Goal: Task Accomplishment & Management: Manage account settings

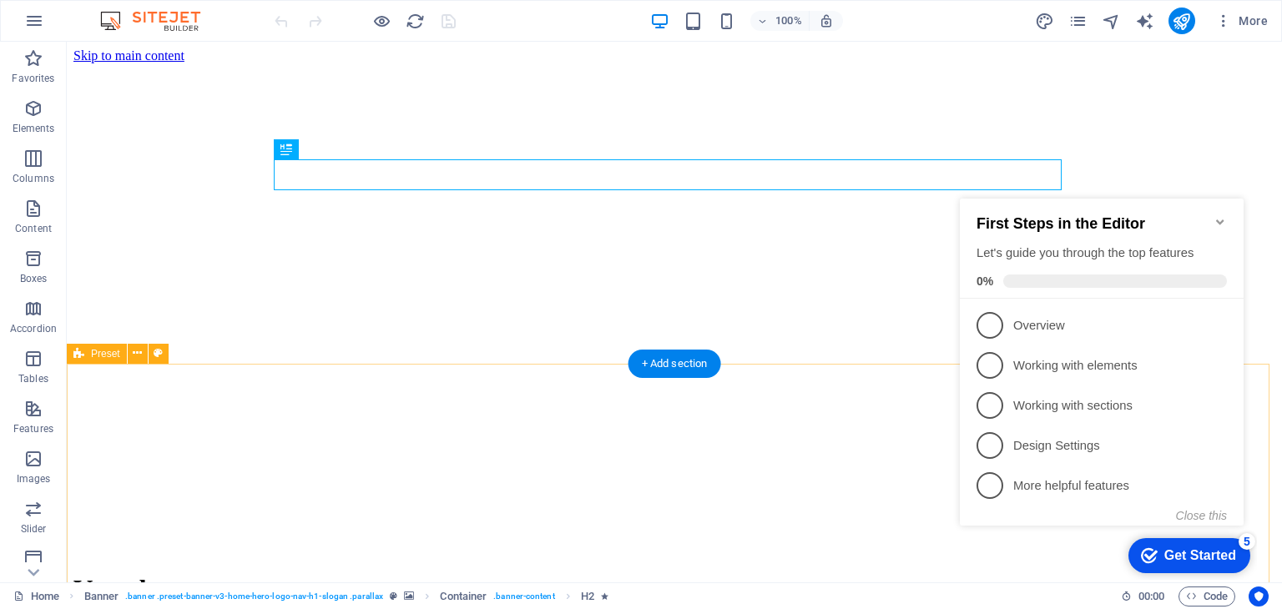
scroll to position [30, 0]
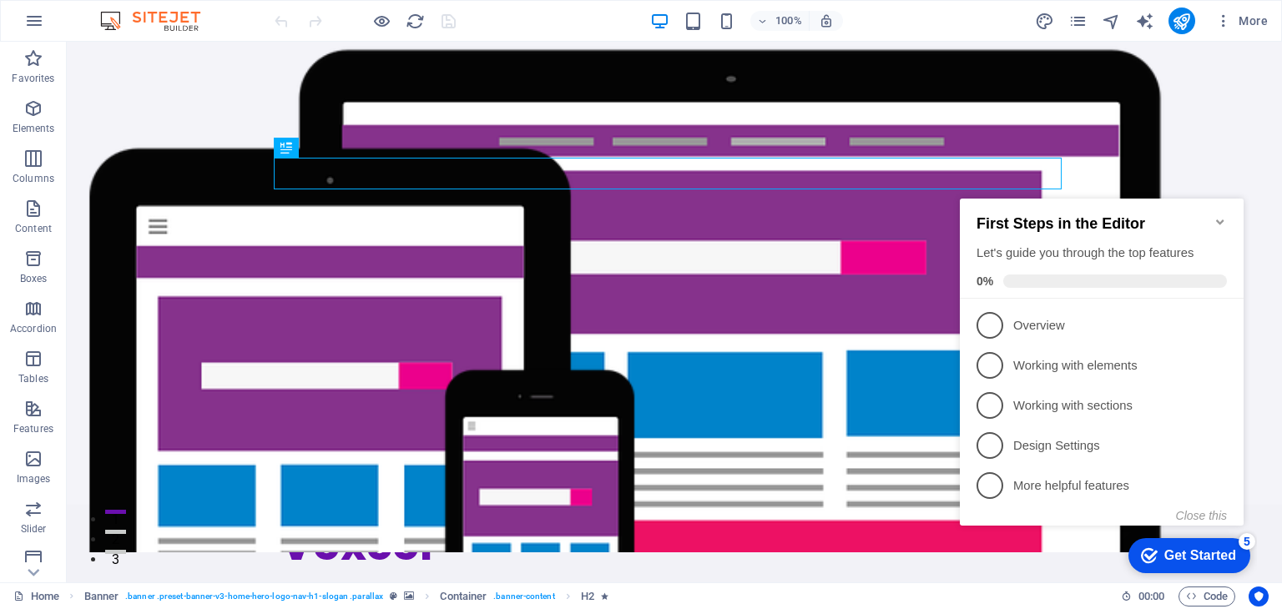
click at [1218, 219] on icon "Minimize checklist" at bounding box center [1220, 221] width 8 height 5
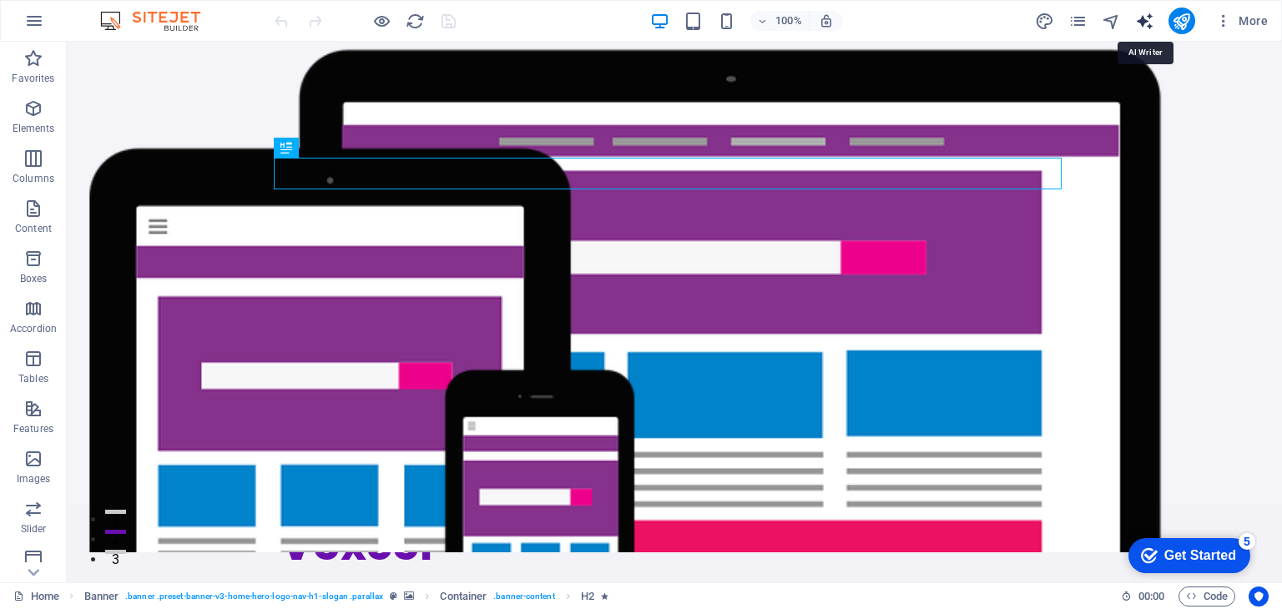
select select "English"
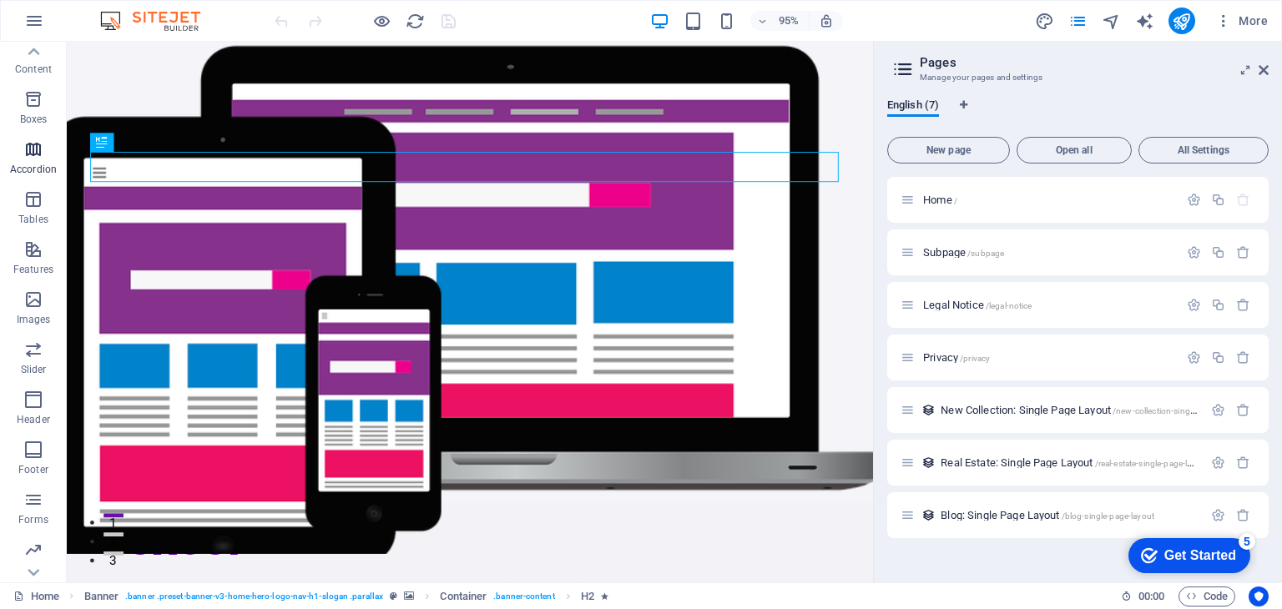
scroll to position [210, 0]
click at [1262, 63] on icon at bounding box center [1263, 69] width 10 height 13
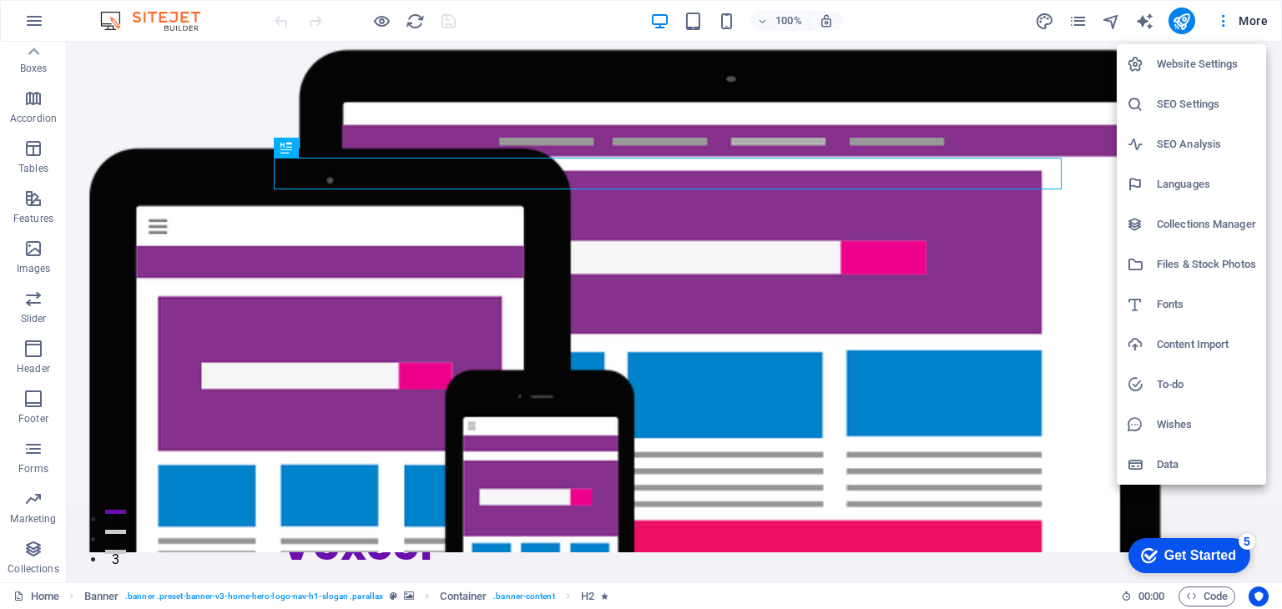
click at [1202, 54] on h6 "Website Settings" at bounding box center [1205, 64] width 99 height 20
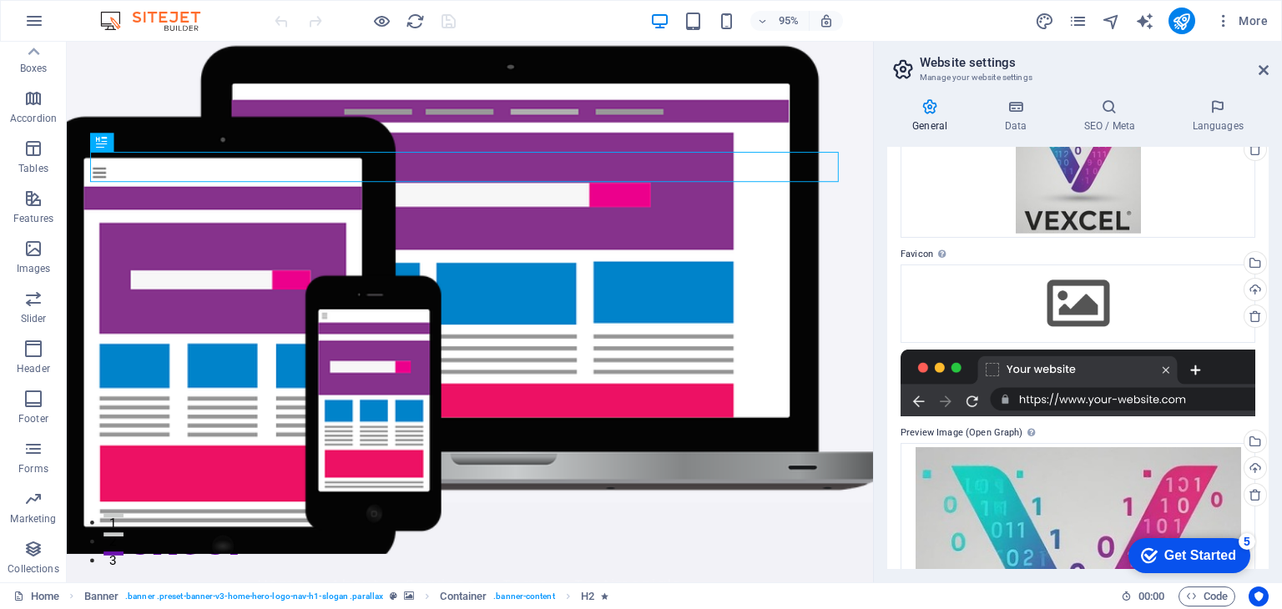
scroll to position [0, 0]
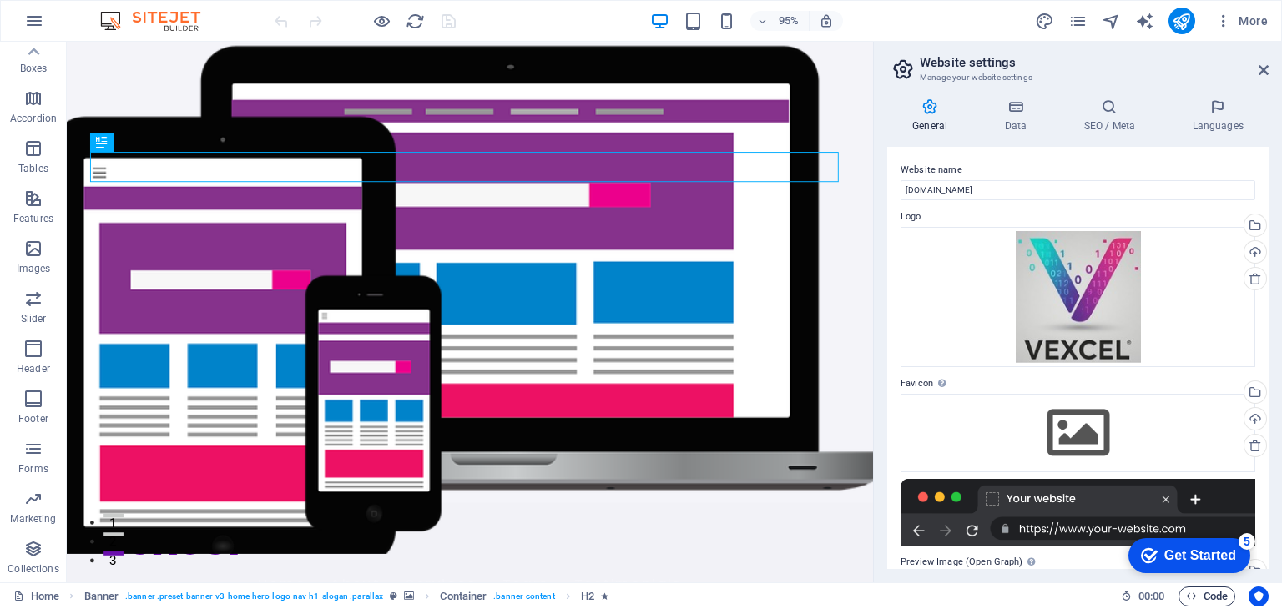
click at [1201, 597] on span "Code" at bounding box center [1207, 597] width 42 height 20
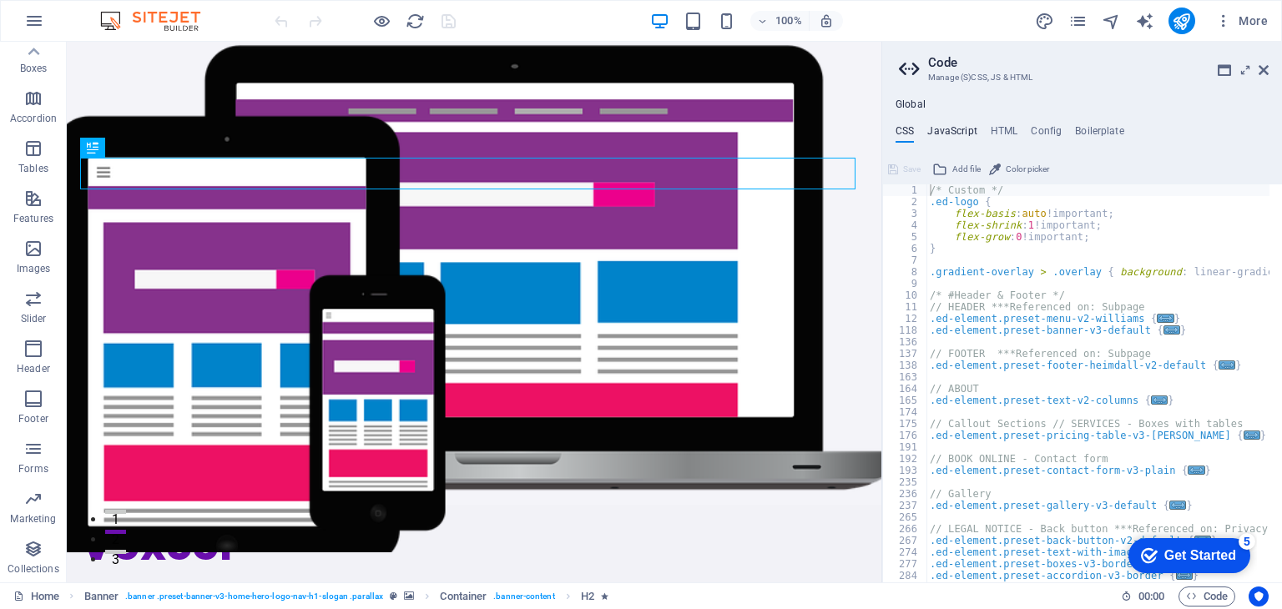
click at [954, 128] on h4 "JavaScript" at bounding box center [951, 134] width 49 height 18
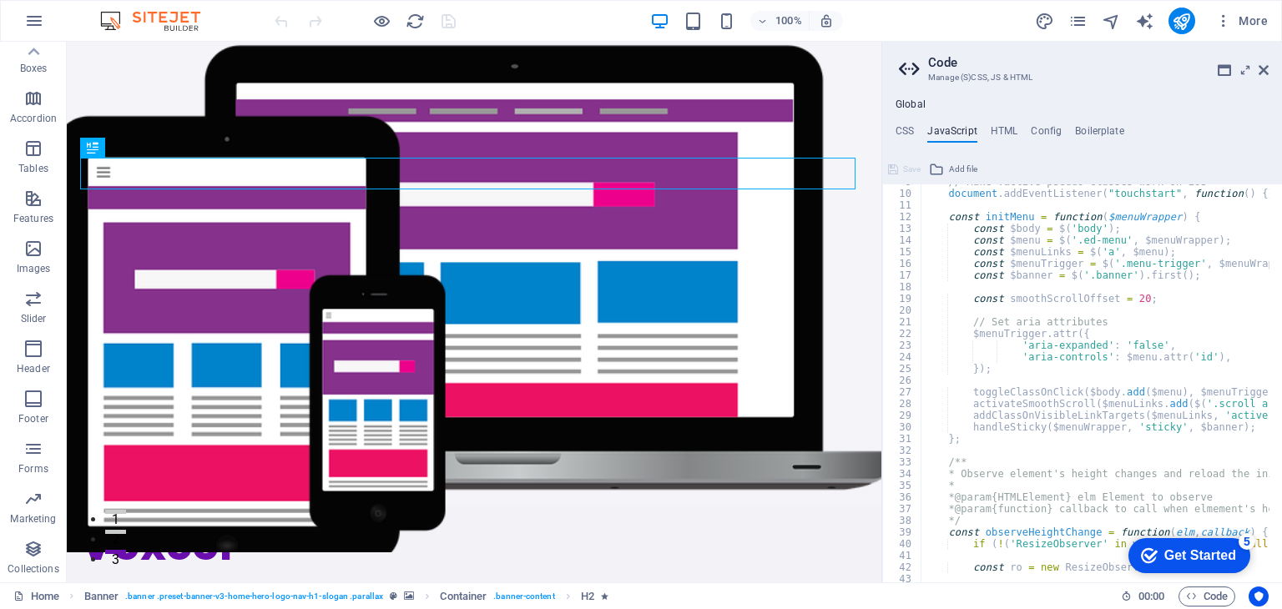
scroll to position [109, 0]
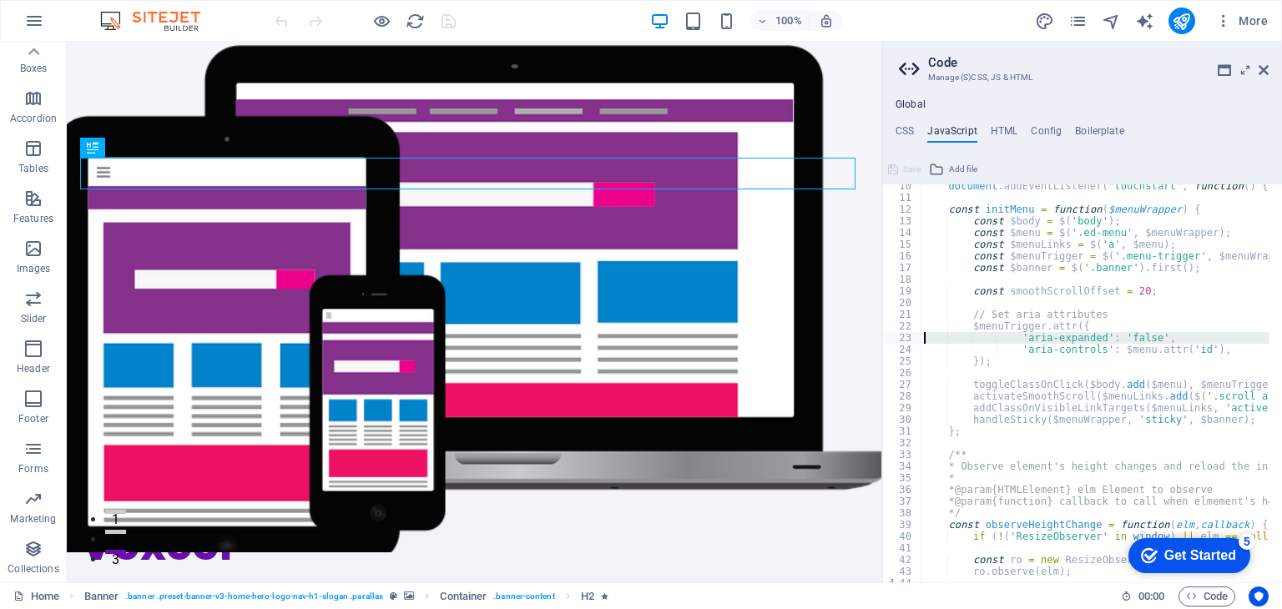
click at [885, 336] on div "23" at bounding box center [902, 338] width 39 height 12
type textarea "'aria-expanded': 'false', 'aria-controls': $menu.attr('id'),"
drag, startPoint x: 949, startPoint y: 380, endPoint x: 760, endPoint y: 365, distance: 189.1
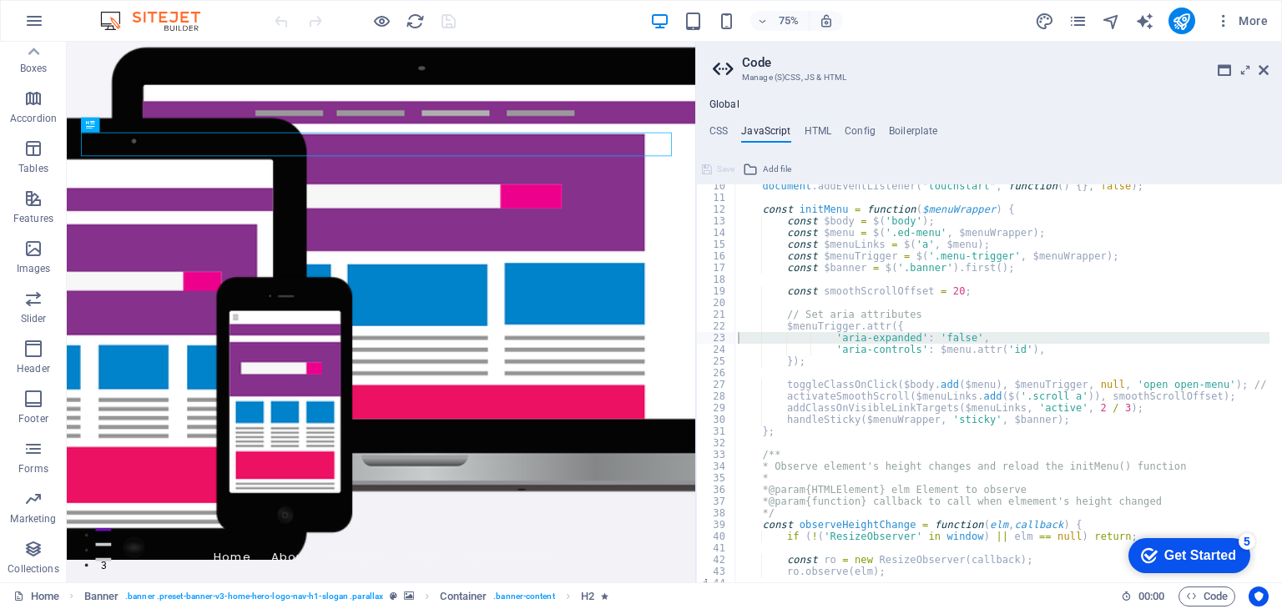
drag, startPoint x: 881, startPoint y: 352, endPoint x: 692, endPoint y: 374, distance: 190.6
click at [692, 374] on div "Drag here to replace the existing content. Press “Ctrl” if you want to create a…" at bounding box center [381, 312] width 628 height 541
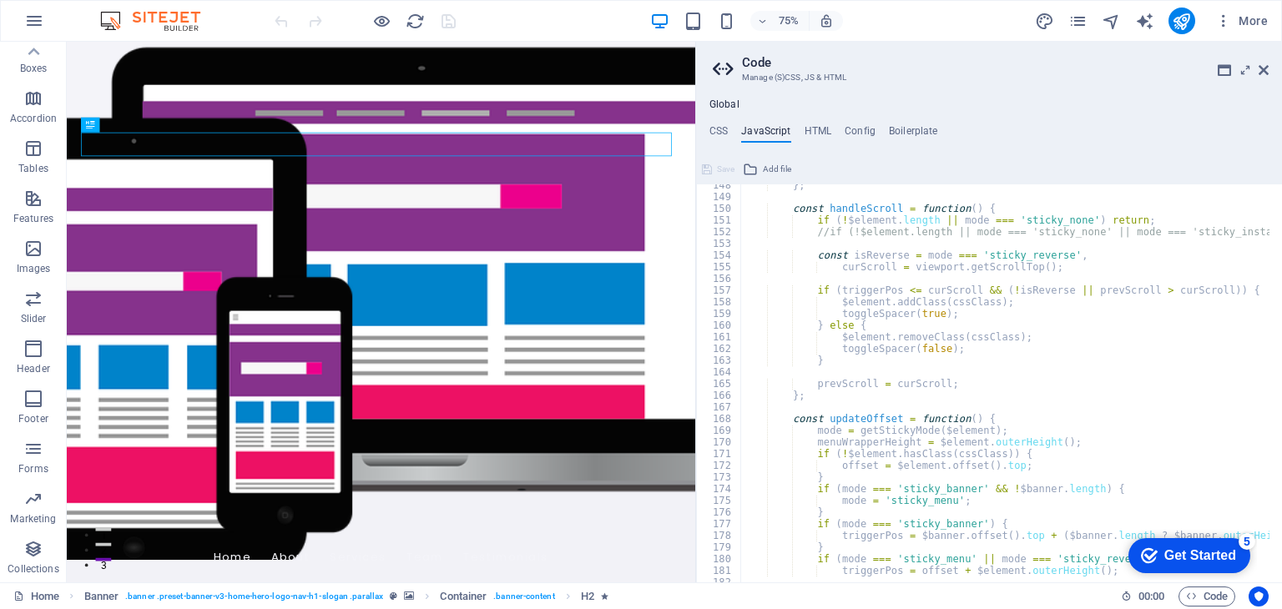
scroll to position [1722, 0]
click at [811, 131] on h4 "HTML" at bounding box center [818, 134] width 28 height 18
type textarea "<a href="#main-content" class="wv-link-content button">Skip to main content</a>"
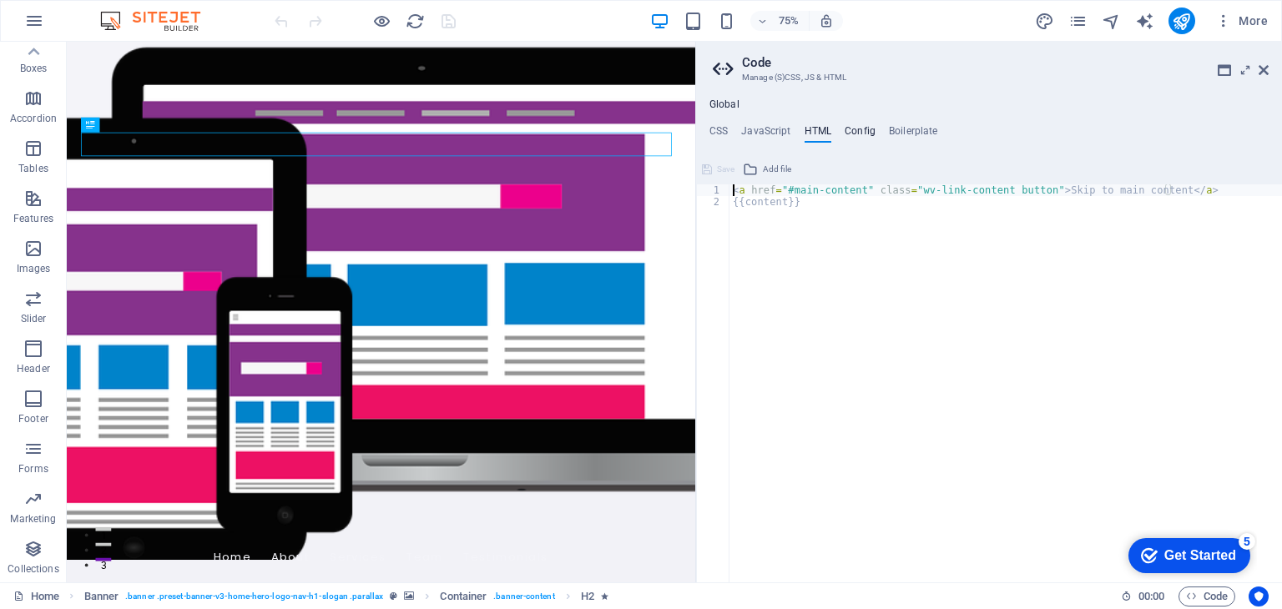
click at [854, 128] on h4 "Config" at bounding box center [859, 134] width 31 height 18
type textarea "$color-background: #F4F4F9;"
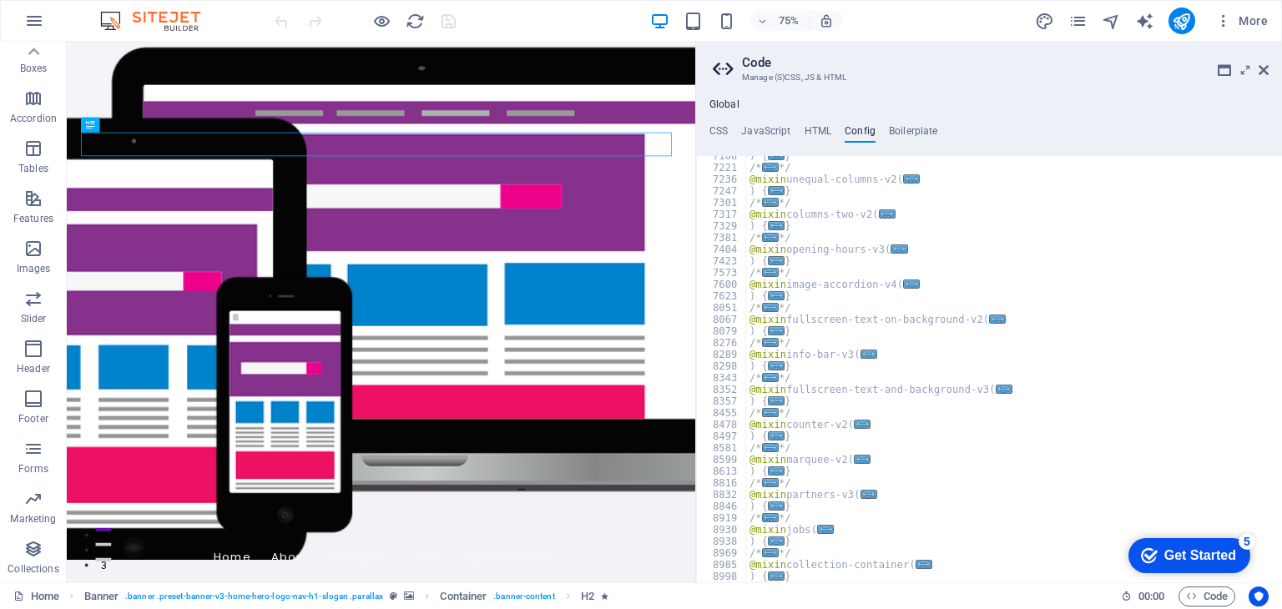
scroll to position [1488, 0]
click at [929, 137] on h4 "Boilerplate" at bounding box center [913, 134] width 49 height 18
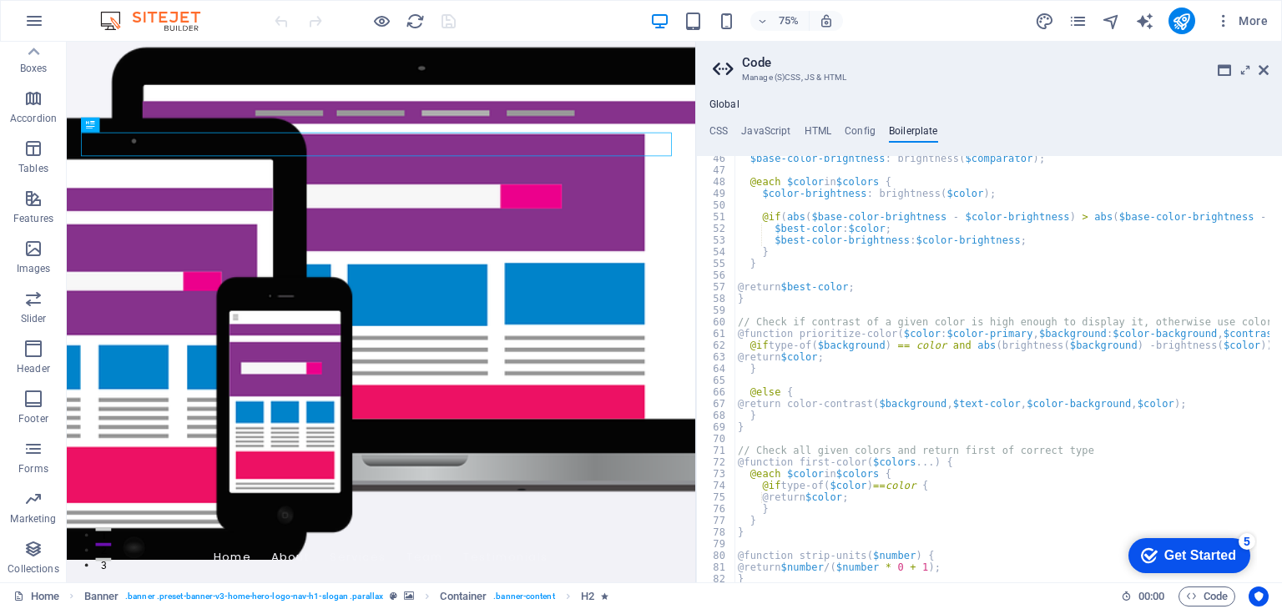
scroll to position [309, 0]
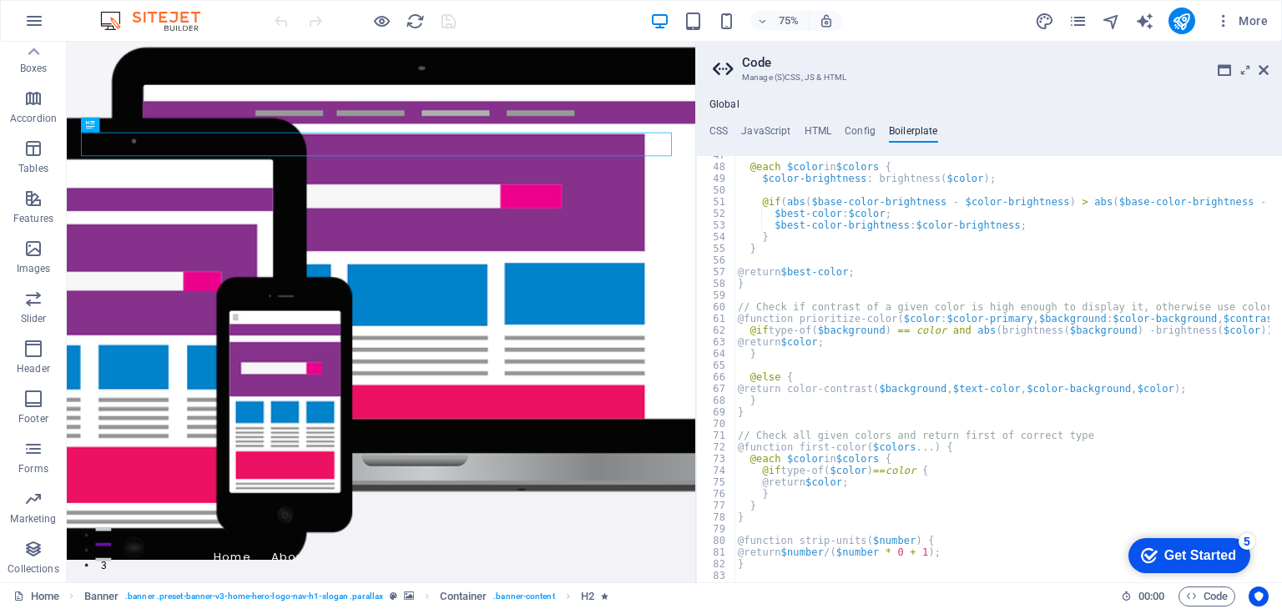
click at [1222, 564] on div "checkmark Get Started 5" at bounding box center [1189, 555] width 122 height 35
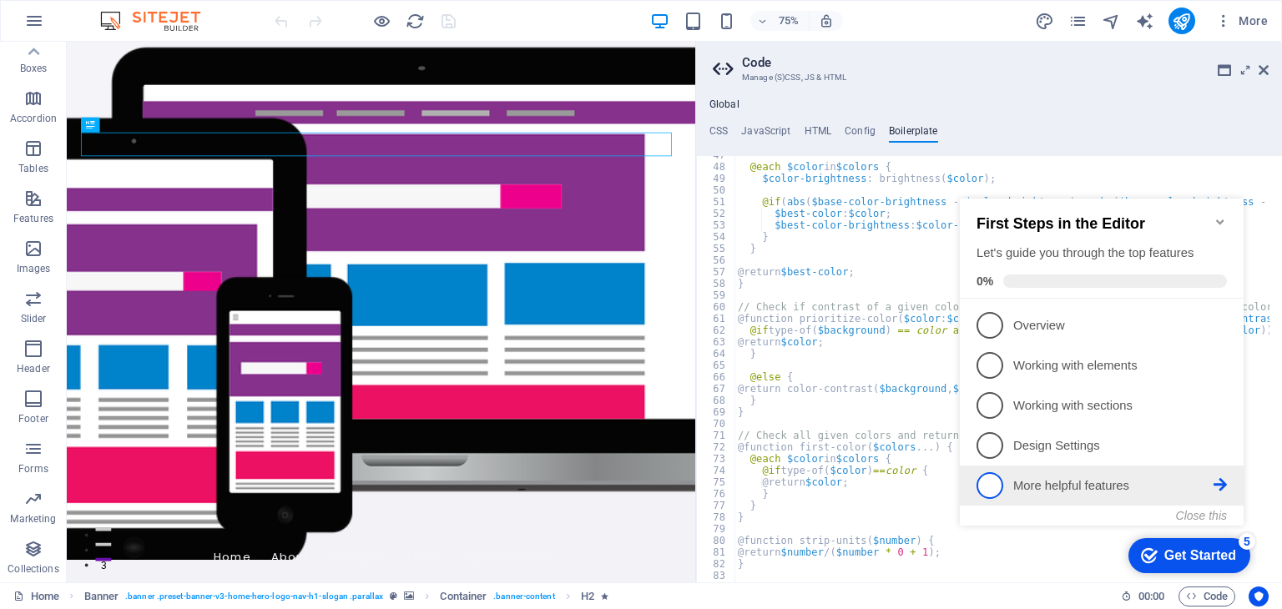
click at [1085, 485] on p "More helpful features - incomplete" at bounding box center [1113, 486] width 200 height 18
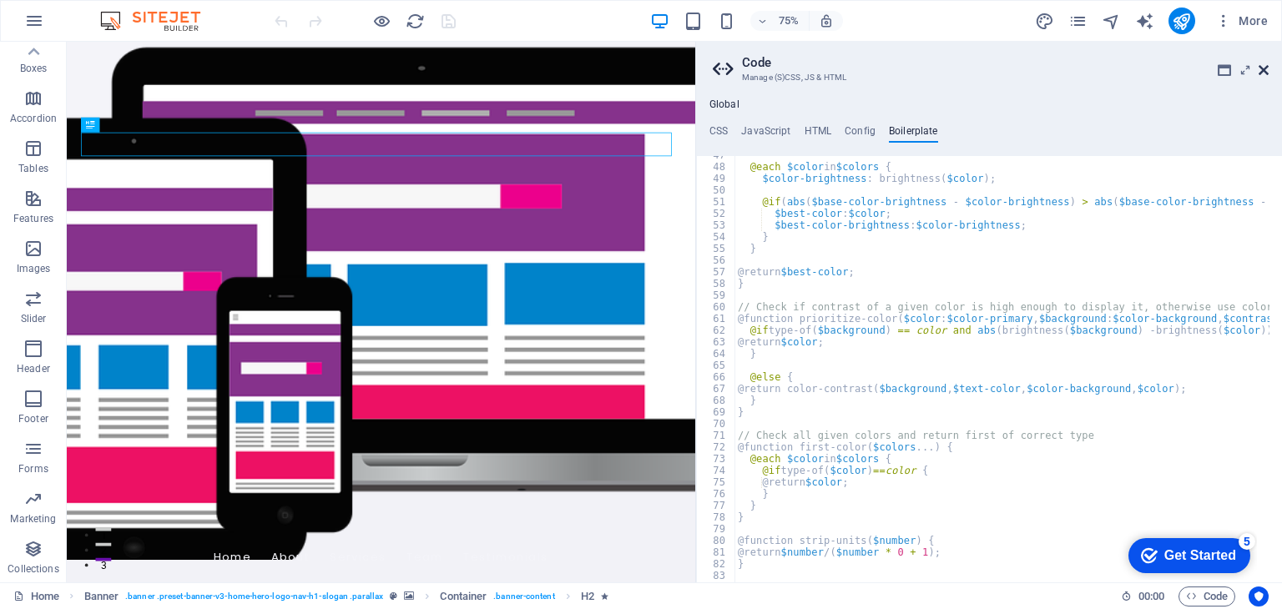
click at [1259, 69] on icon at bounding box center [1263, 69] width 10 height 13
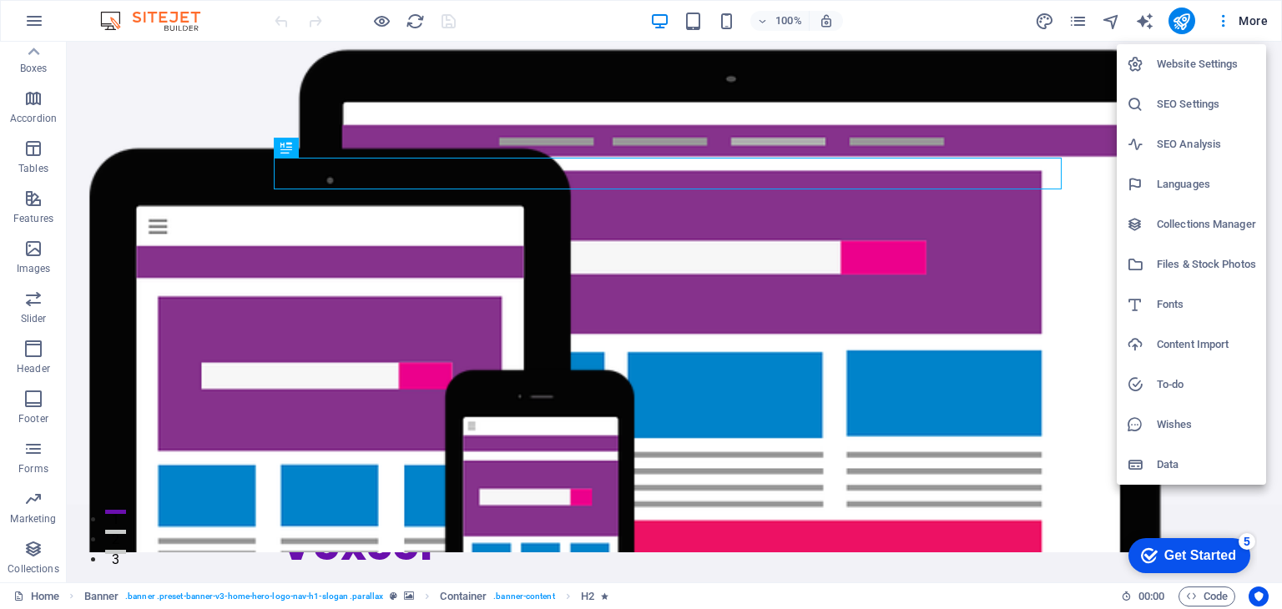
click at [1191, 50] on li "Website Settings" at bounding box center [1190, 64] width 149 height 40
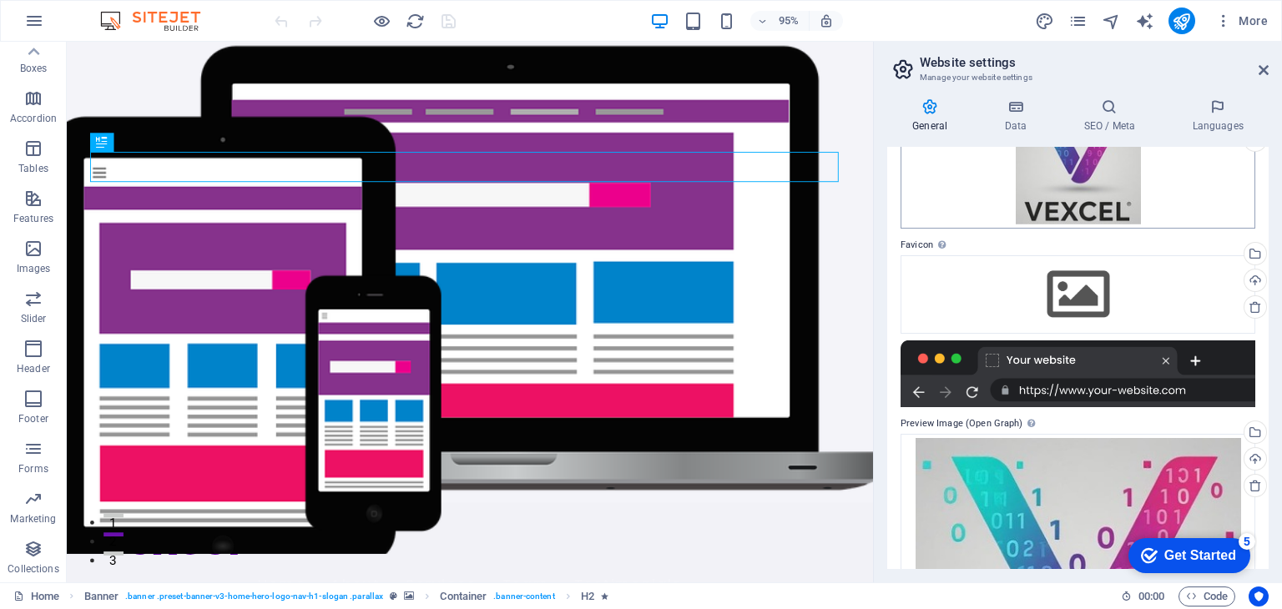
scroll to position [137, 0]
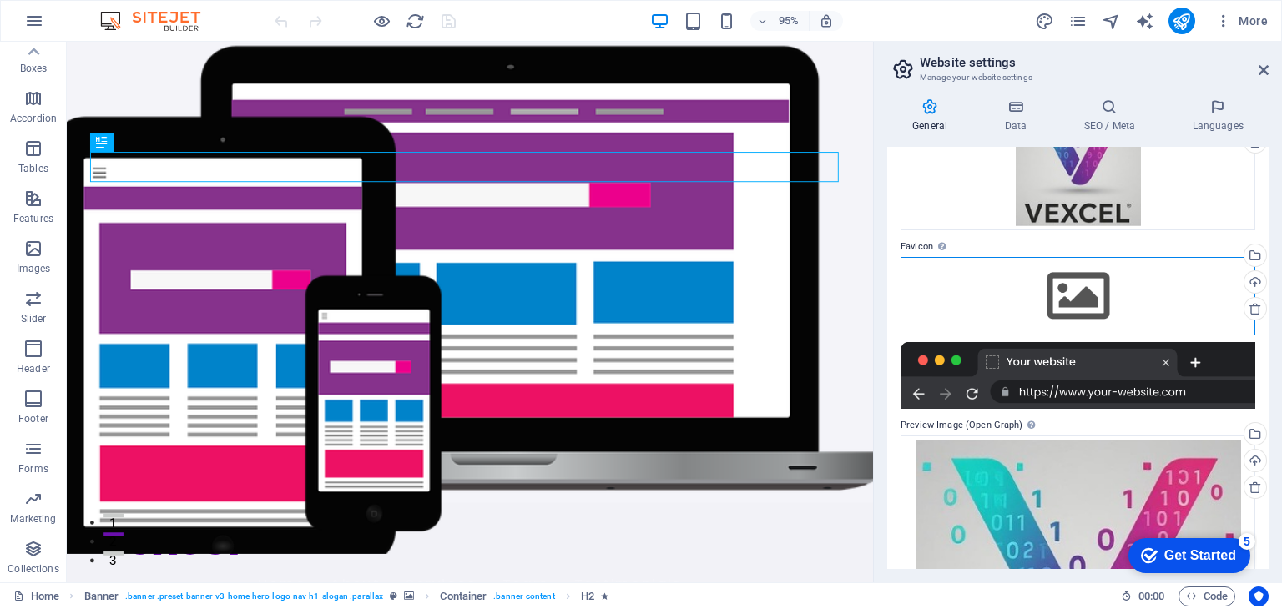
click at [1072, 296] on div "Drag files here, click to choose files or select files from Files or our free s…" at bounding box center [1077, 296] width 355 height 78
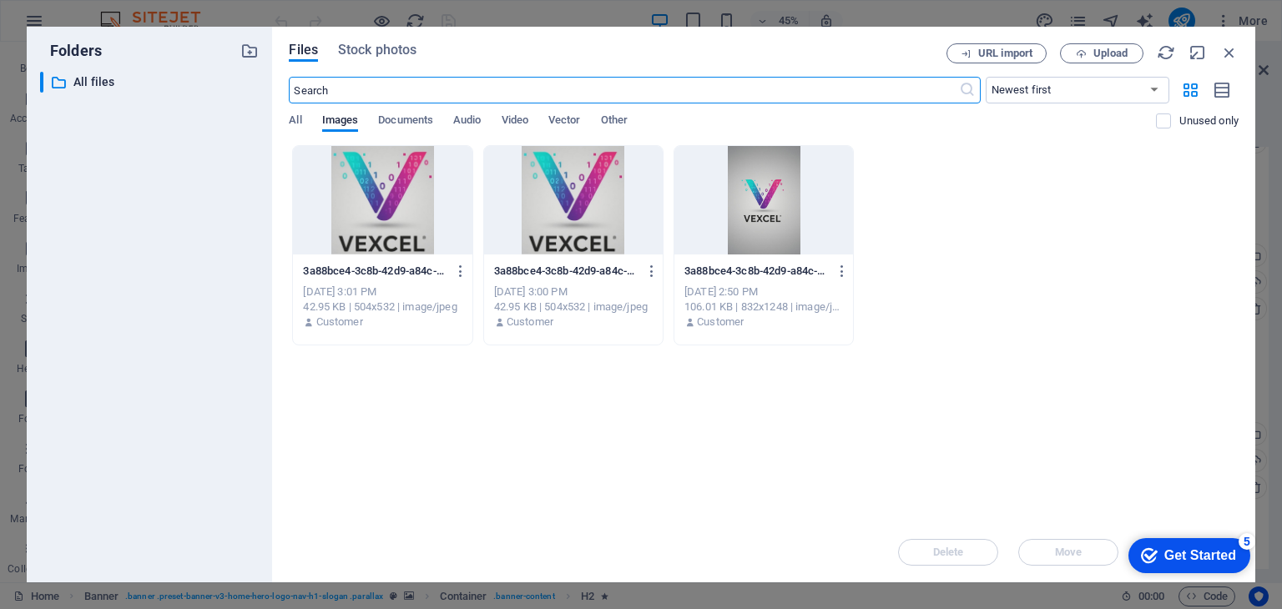
click at [583, 214] on div at bounding box center [573, 200] width 179 height 108
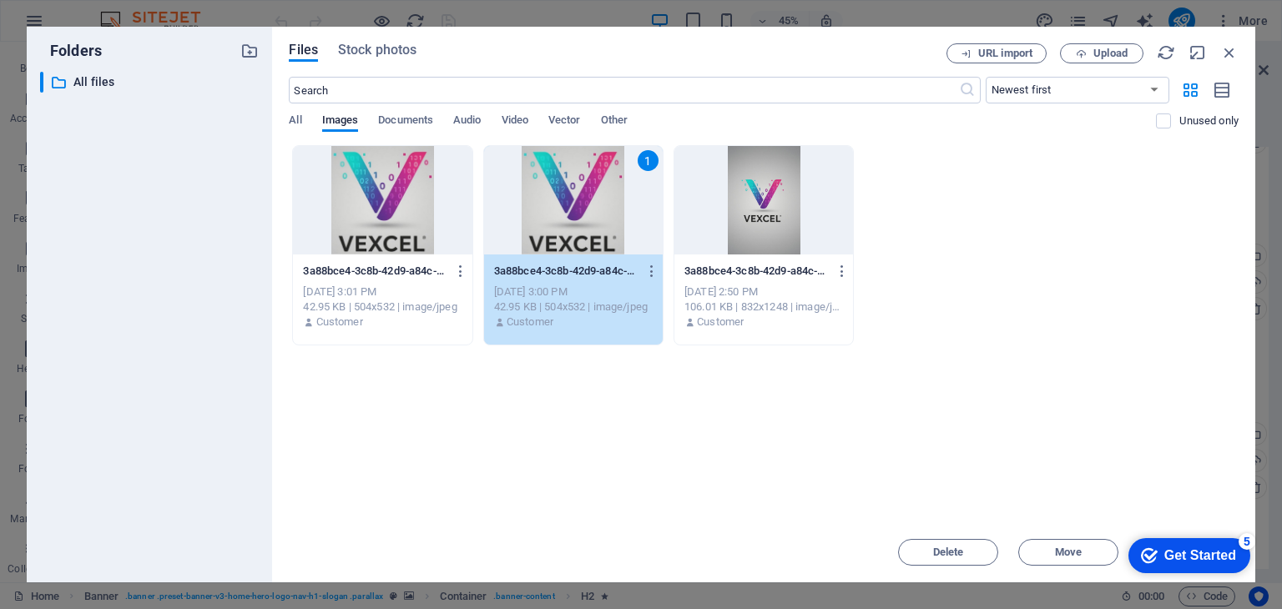
click at [583, 214] on div "1" at bounding box center [573, 200] width 179 height 108
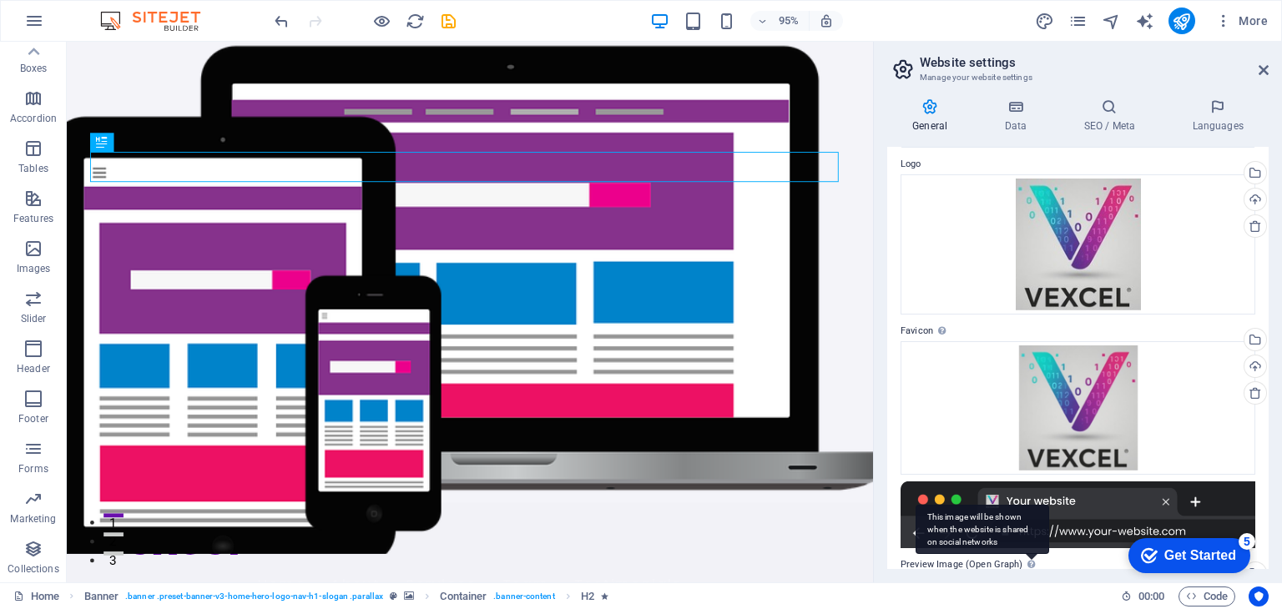
scroll to position [0, 0]
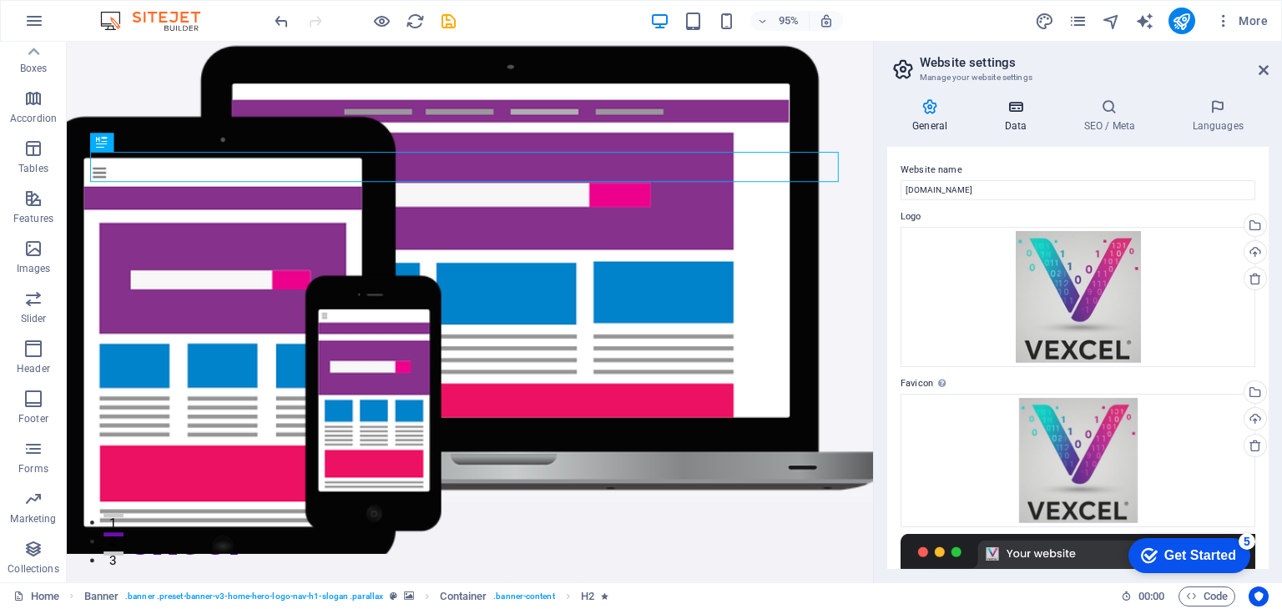
click at [1025, 106] on icon at bounding box center [1015, 106] width 73 height 17
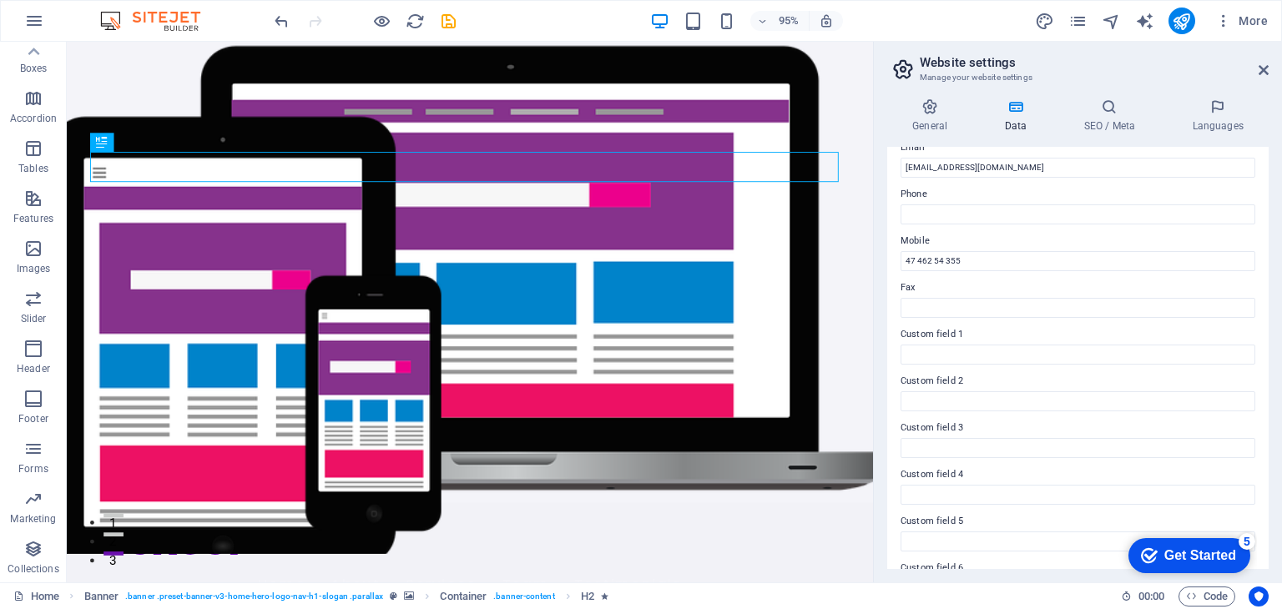
scroll to position [379, 0]
click at [1119, 109] on icon at bounding box center [1109, 106] width 102 height 17
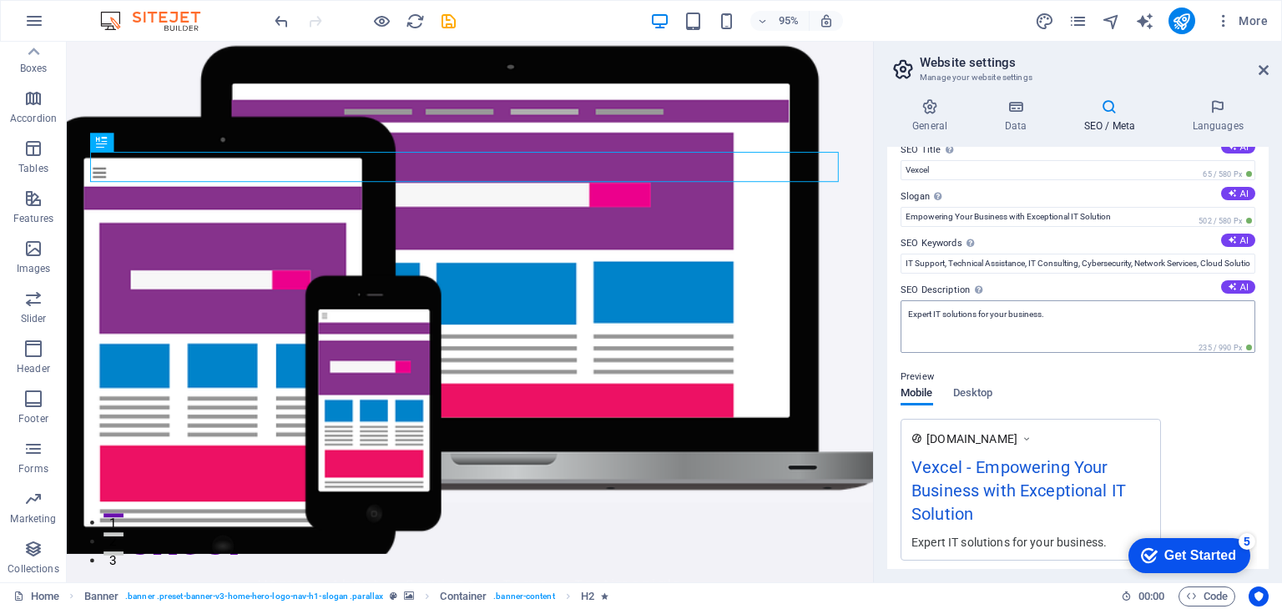
scroll to position [22, 0]
click at [1236, 285] on button "AI" at bounding box center [1238, 285] width 34 height 13
type textarea "Discover Vexcels tailored IT solutions, from managed support to cybersecurity, …"
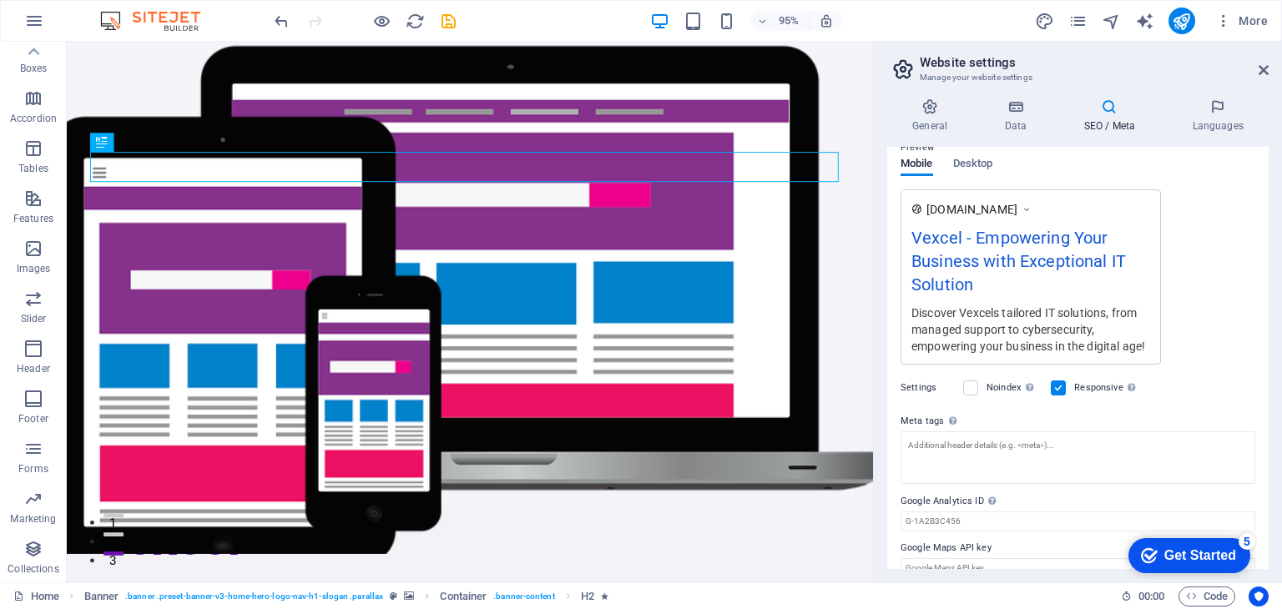
scroll to position [250, 0]
click at [968, 381] on label at bounding box center [970, 387] width 15 height 15
click at [0, 0] on input "Noindex Instruct search engines to exclude this website from search results." at bounding box center [0, 0] width 0 height 0
click at [968, 381] on label at bounding box center [970, 387] width 15 height 15
click at [0, 0] on input "Noindex Instruct search engines to exclude this website from search results." at bounding box center [0, 0] width 0 height 0
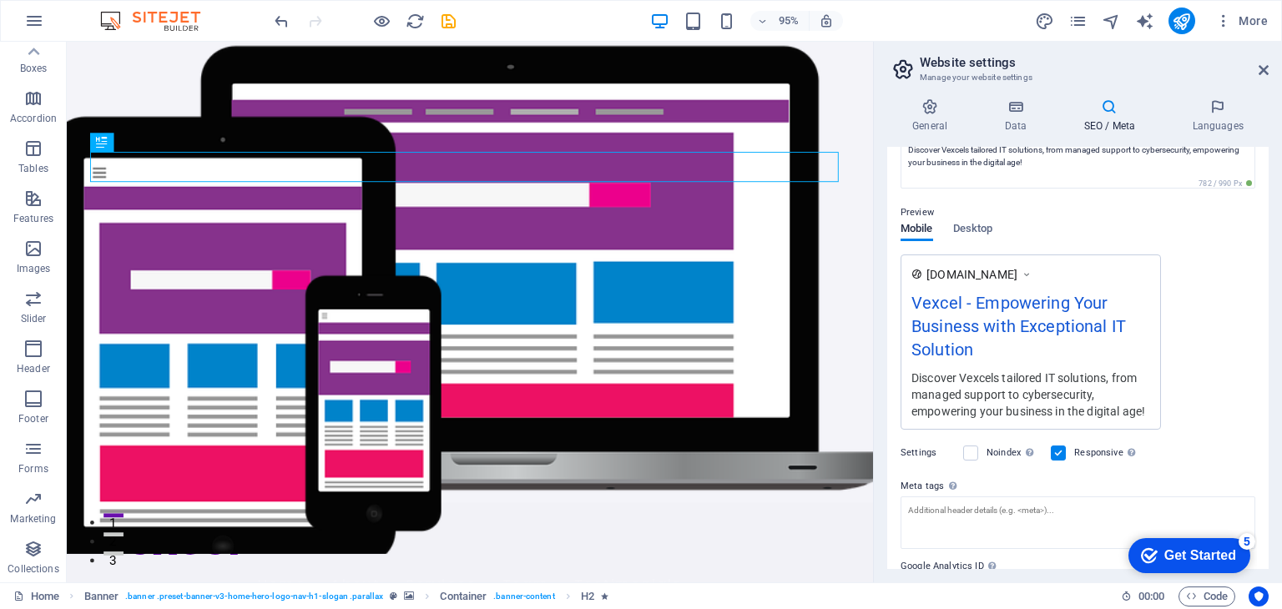
scroll to position [180, 0]
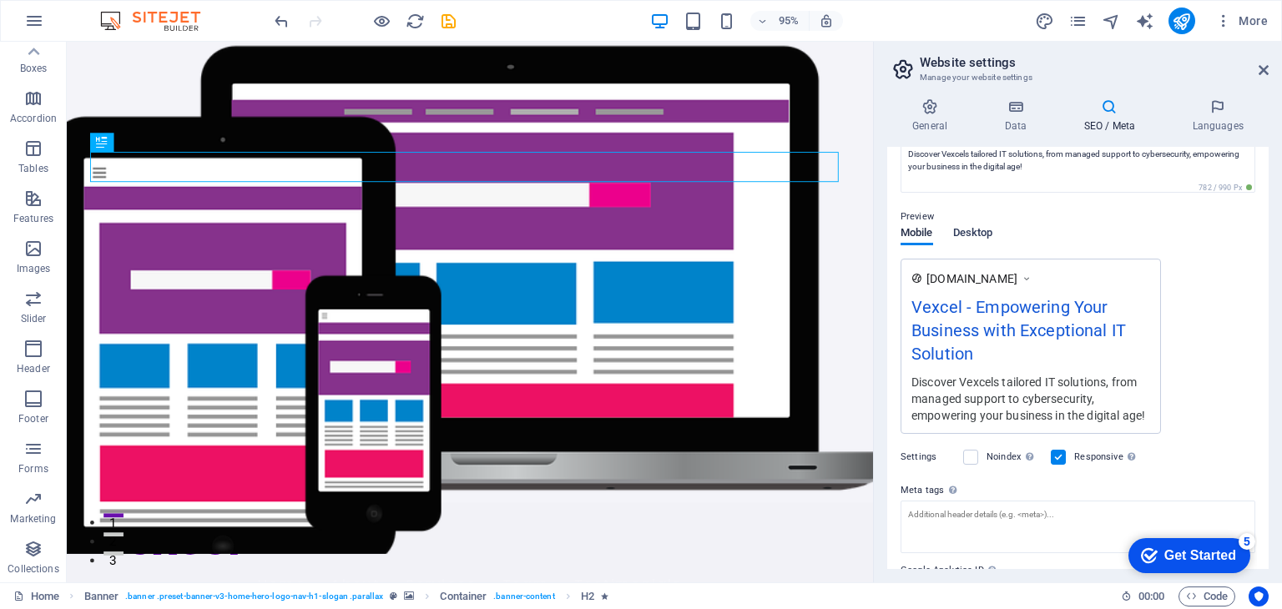
click at [978, 228] on span "Desktop" at bounding box center [973, 234] width 40 height 23
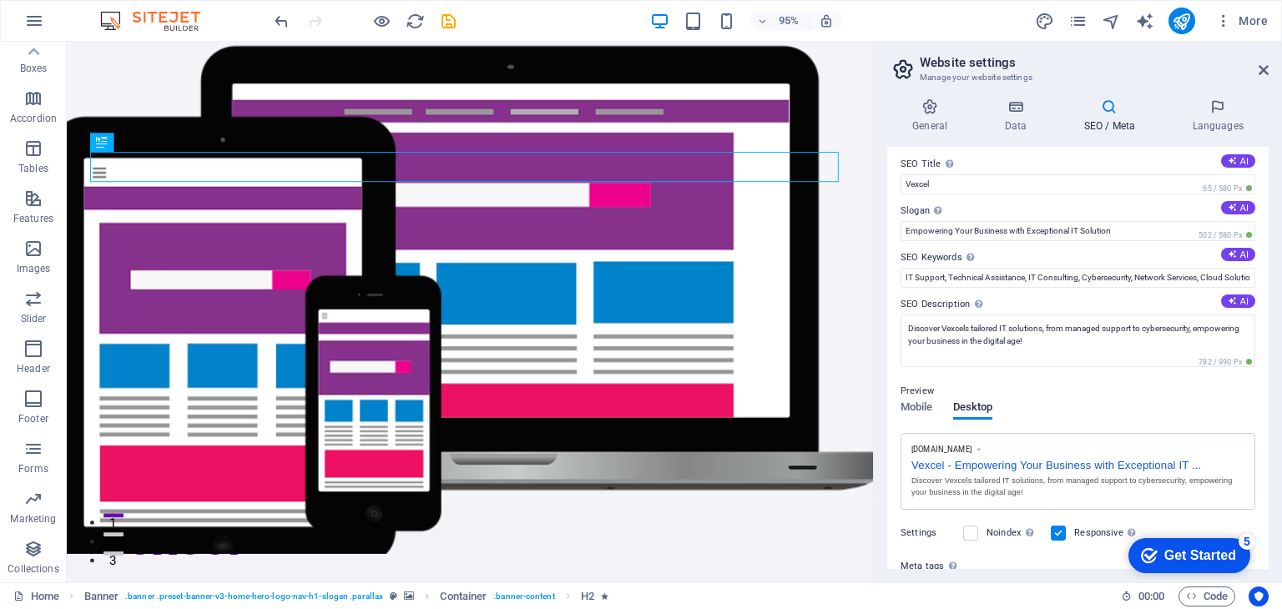
scroll to position [0, 0]
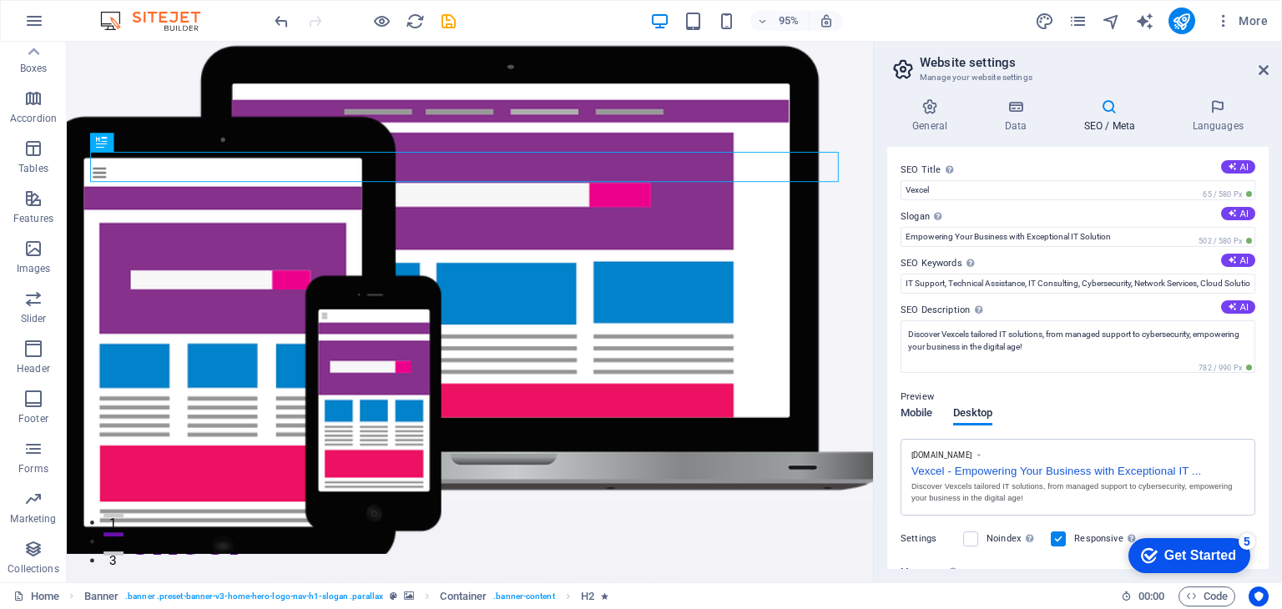
click at [920, 413] on span "Mobile" at bounding box center [916, 414] width 33 height 23
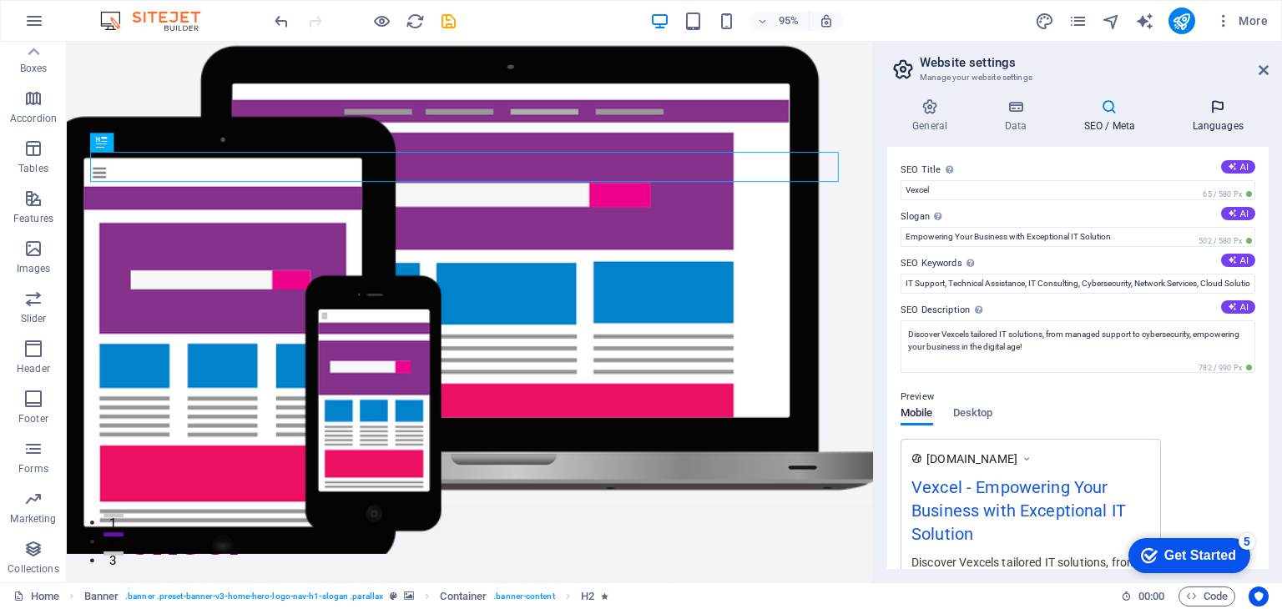
click at [1216, 118] on h4 "Languages" at bounding box center [1217, 115] width 102 height 35
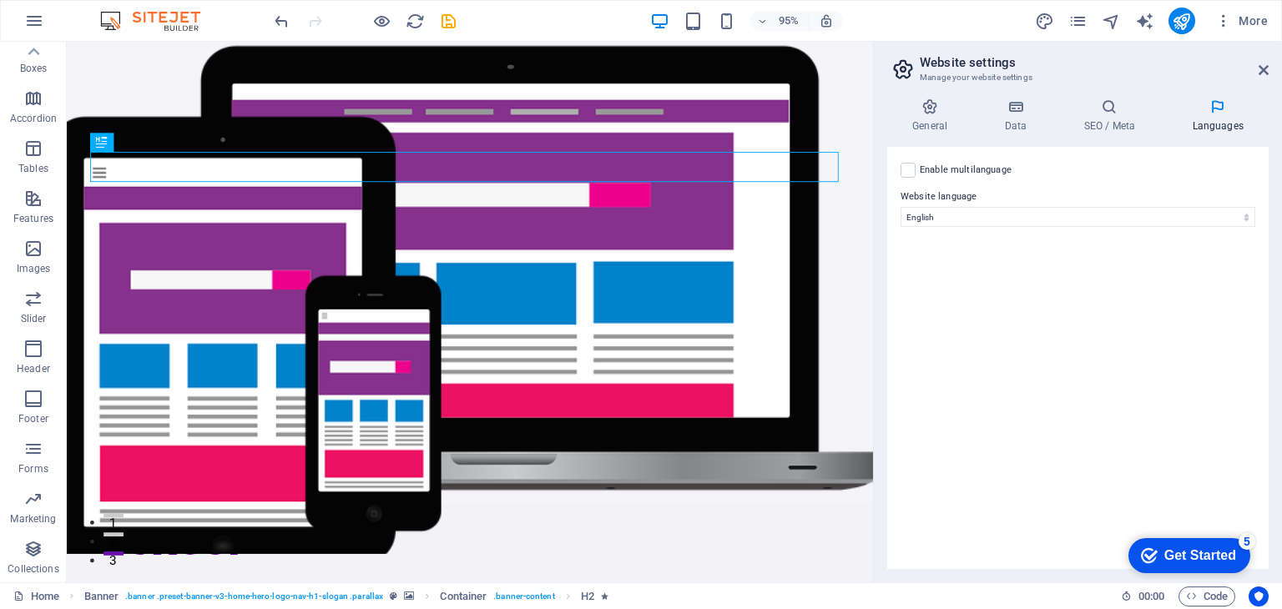
click at [924, 134] on div "General Data SEO / Meta Languages Website name [DOMAIN_NAME] Logo Drag files he…" at bounding box center [1077, 333] width 381 height 471
click at [927, 120] on h4 "General" at bounding box center [933, 115] width 92 height 35
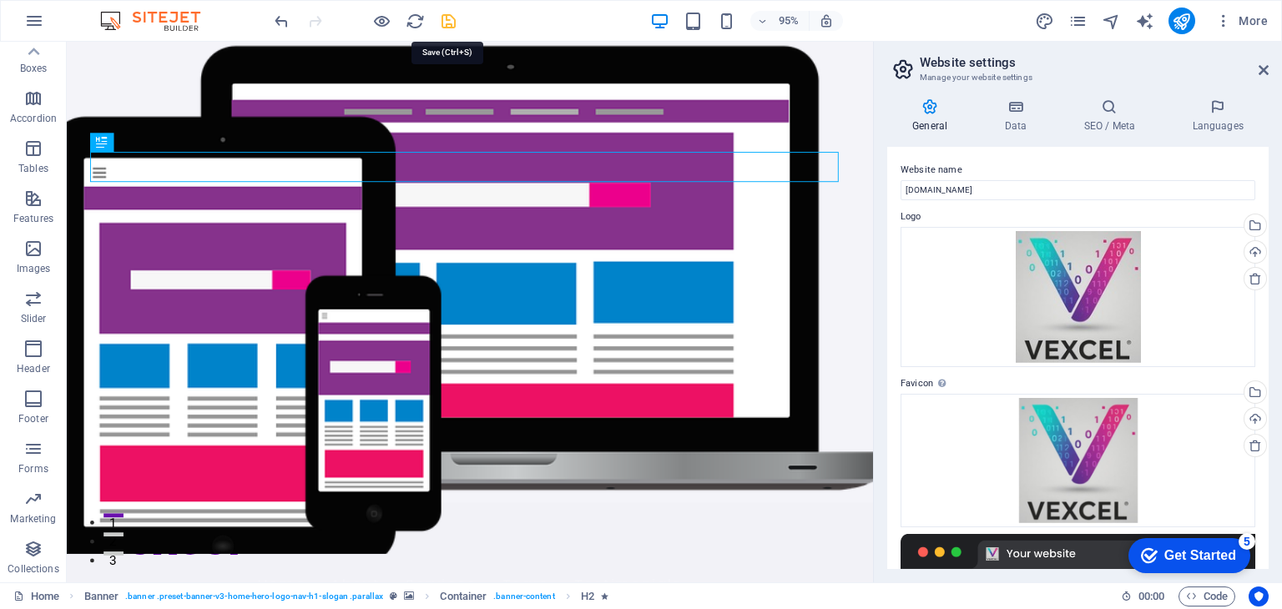
click at [444, 24] on icon "save" at bounding box center [448, 21] width 19 height 19
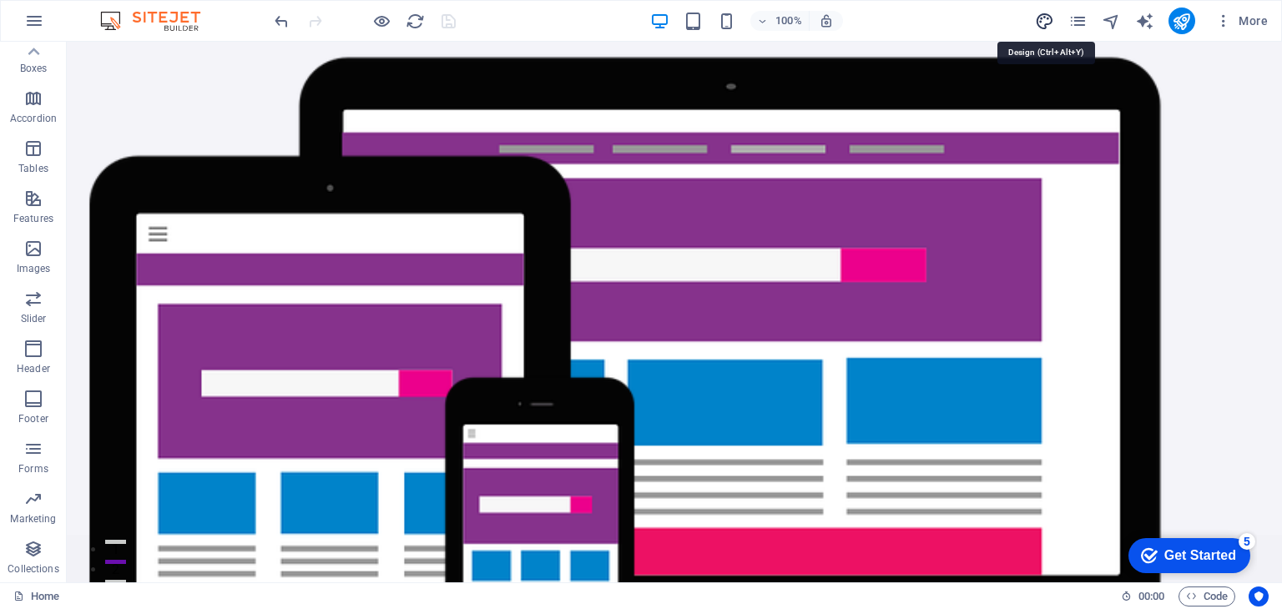
select select "px"
select select "200"
select select "px"
select select "rem"
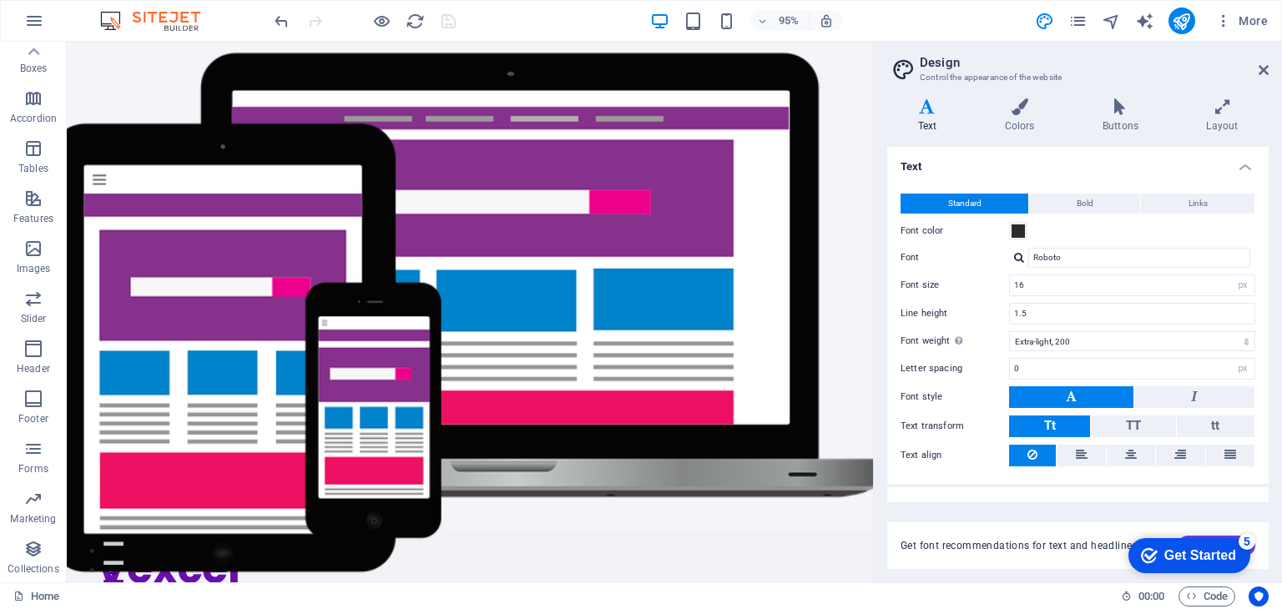
scroll to position [23, 0]
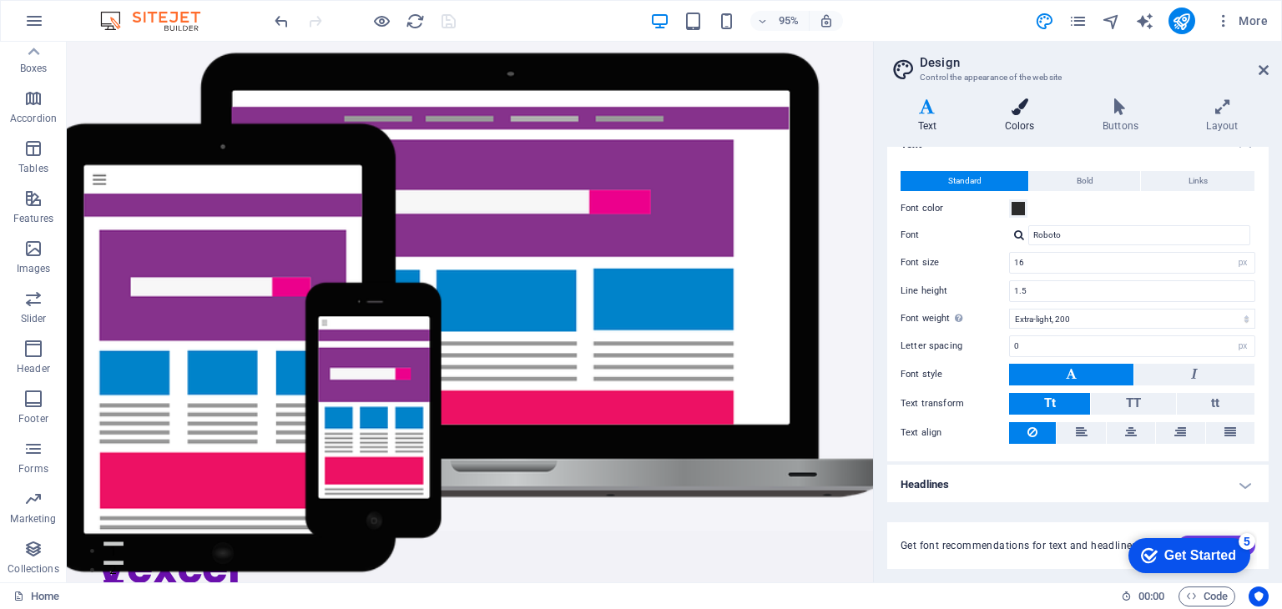
click at [1023, 124] on h4 "Colors" at bounding box center [1023, 115] width 98 height 35
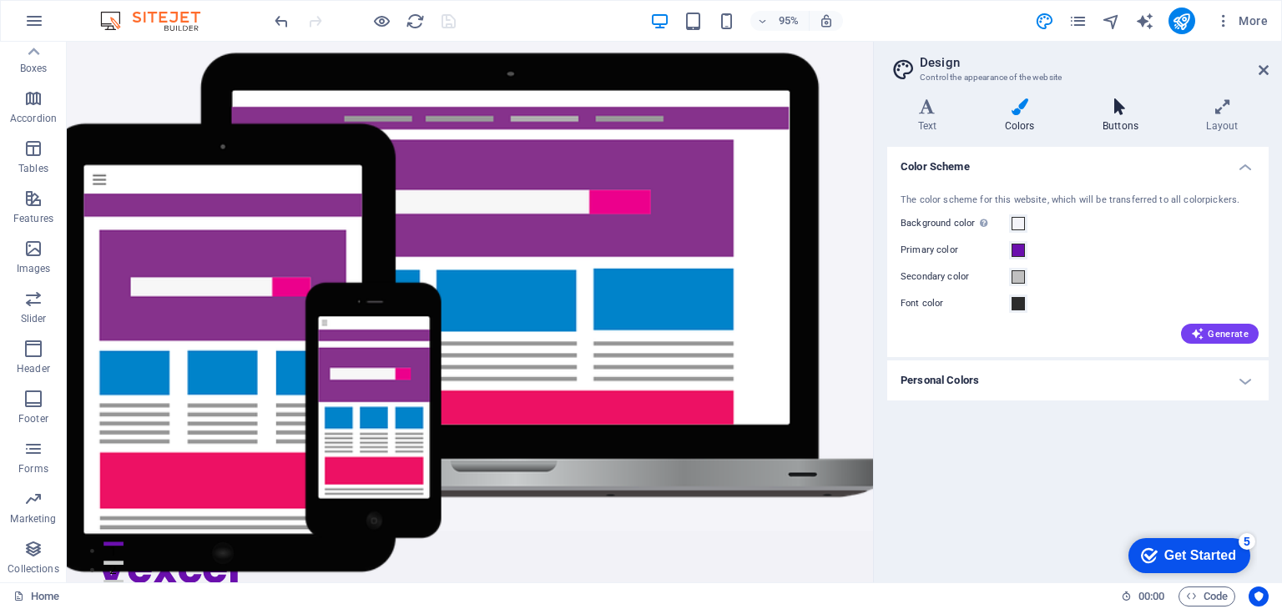
click at [1112, 117] on h4 "Buttons" at bounding box center [1122, 115] width 103 height 35
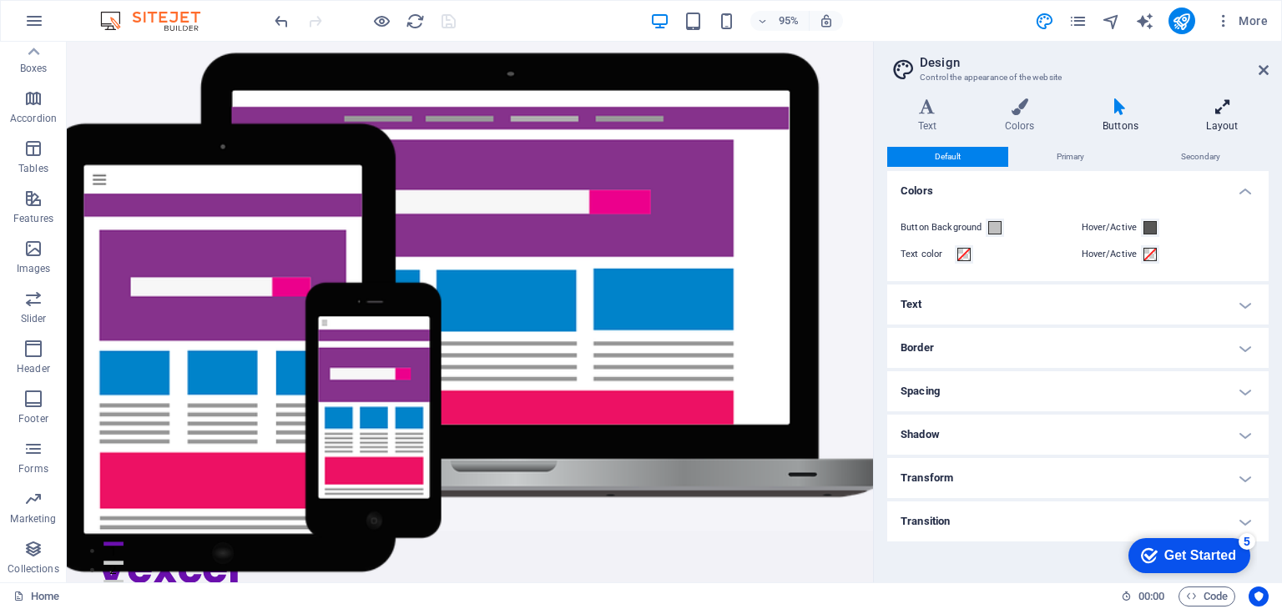
click at [1219, 114] on icon at bounding box center [1222, 106] width 93 height 17
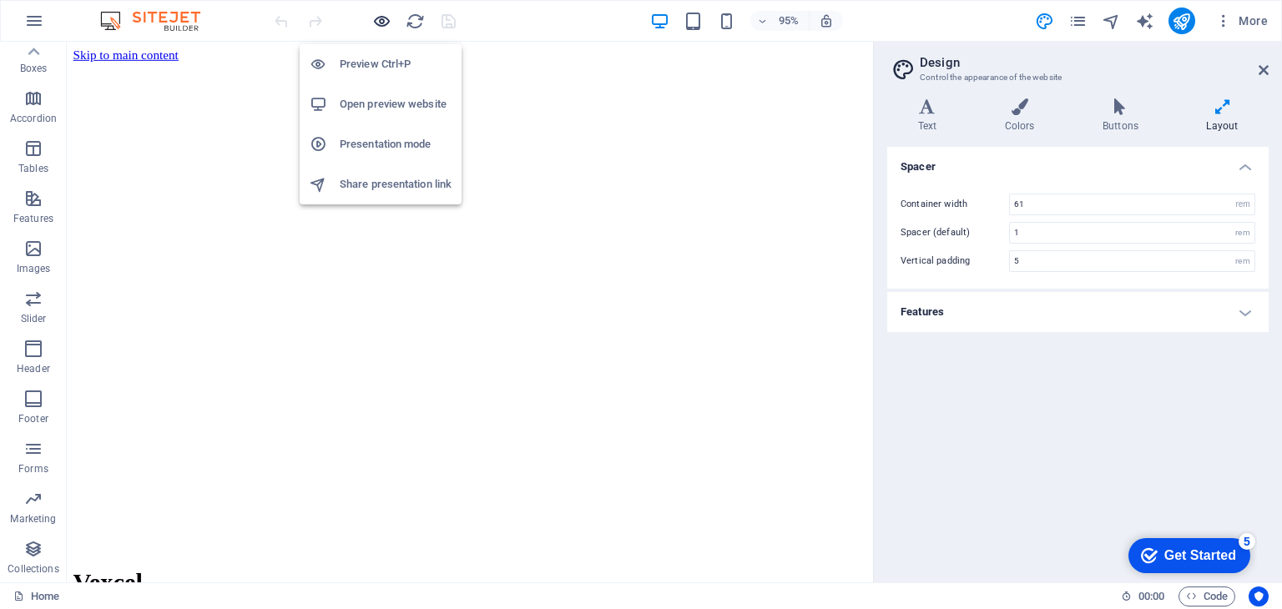
scroll to position [0, 0]
click at [394, 111] on h6 "Open preview website" at bounding box center [396, 104] width 112 height 20
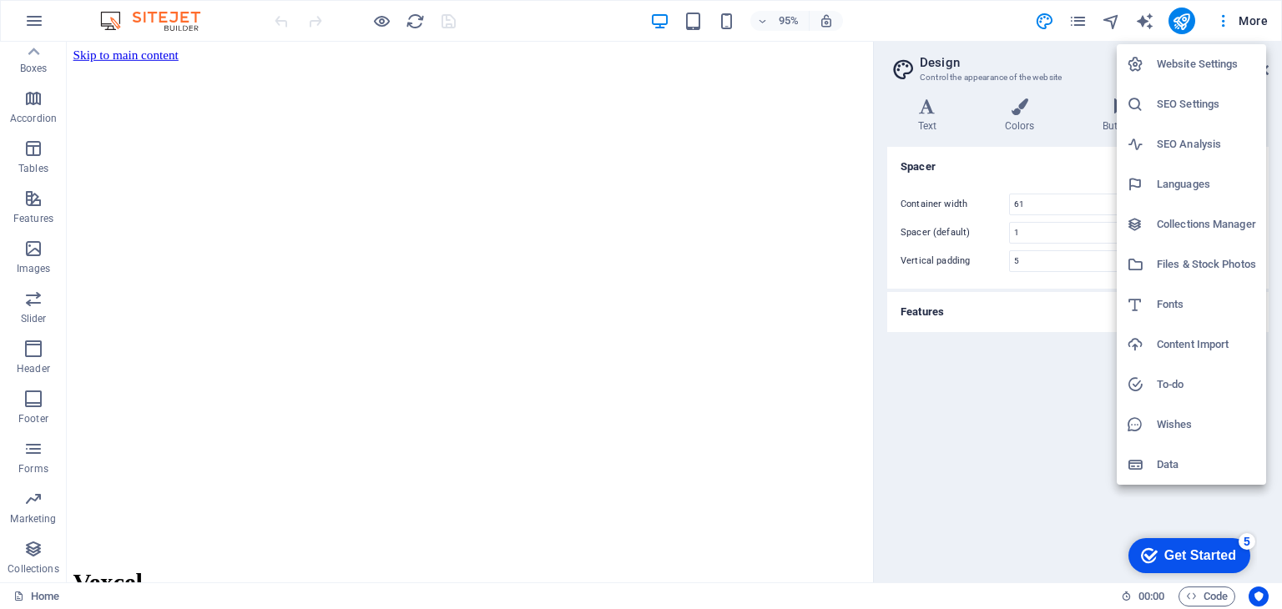
click at [1211, 68] on h6 "Website Settings" at bounding box center [1205, 64] width 99 height 20
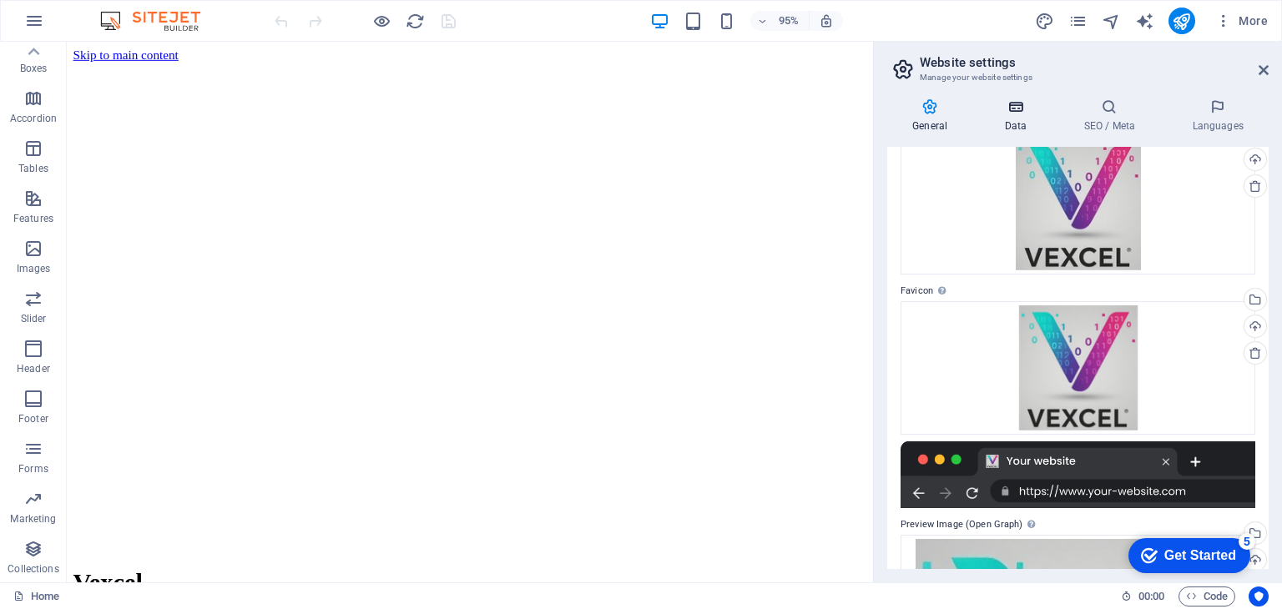
scroll to position [75, 0]
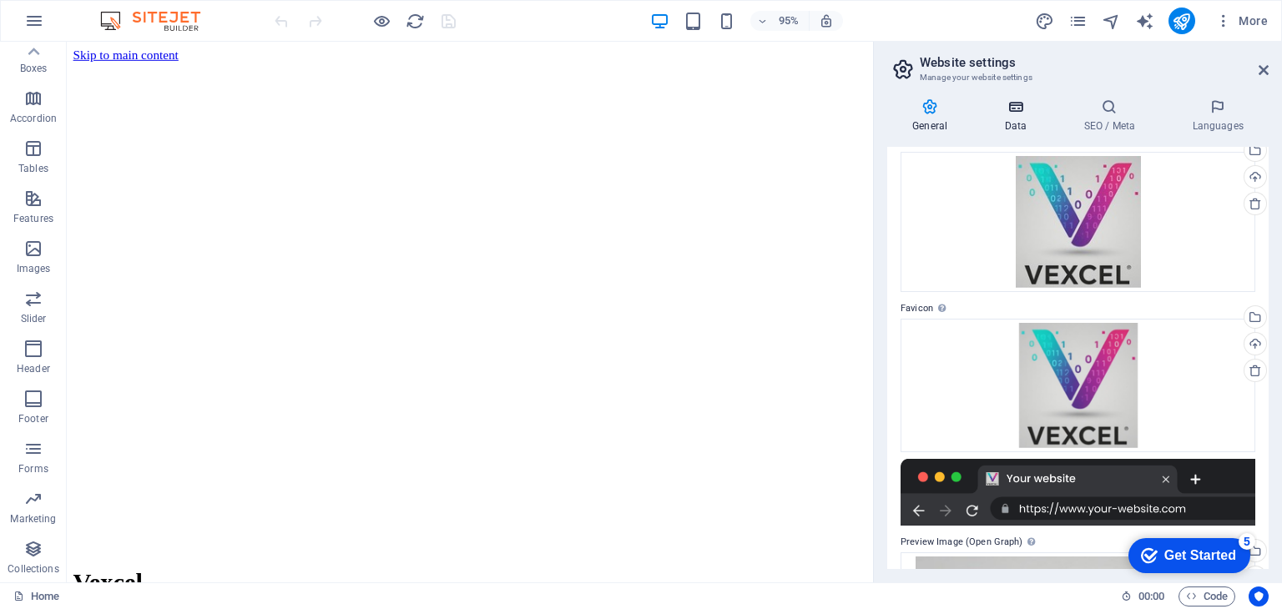
click at [1011, 108] on icon at bounding box center [1015, 106] width 73 height 17
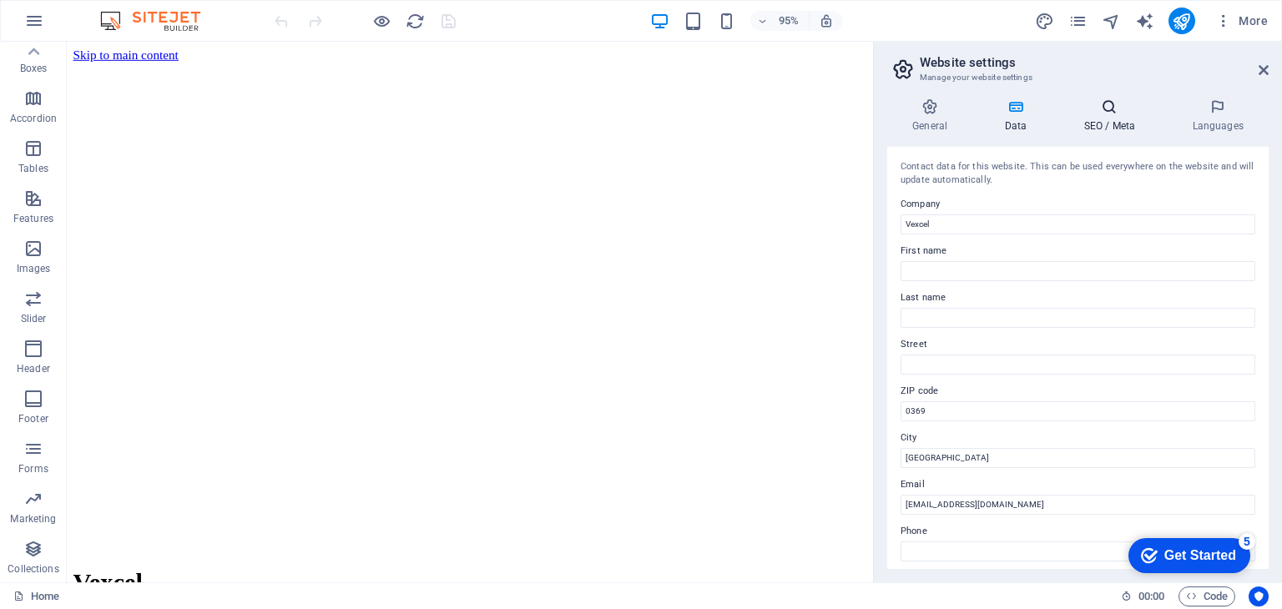
click at [1109, 113] on icon at bounding box center [1109, 106] width 102 height 17
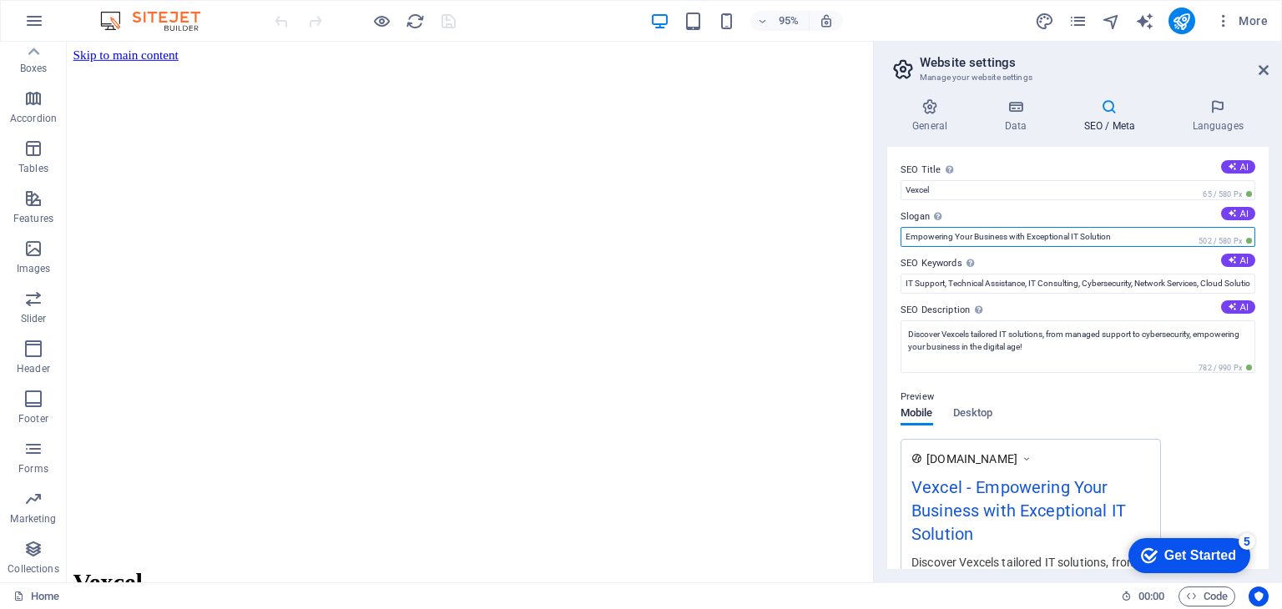
click at [1026, 238] on input "Empowering Your Business with Exceptional IT Solution" at bounding box center [1077, 237] width 355 height 20
drag, startPoint x: 1026, startPoint y: 238, endPoint x: 1038, endPoint y: 239, distance: 11.8
click at [1038, 239] on input "Empowering Your Business with Exceptional IT Solution" at bounding box center [1077, 237] width 355 height 20
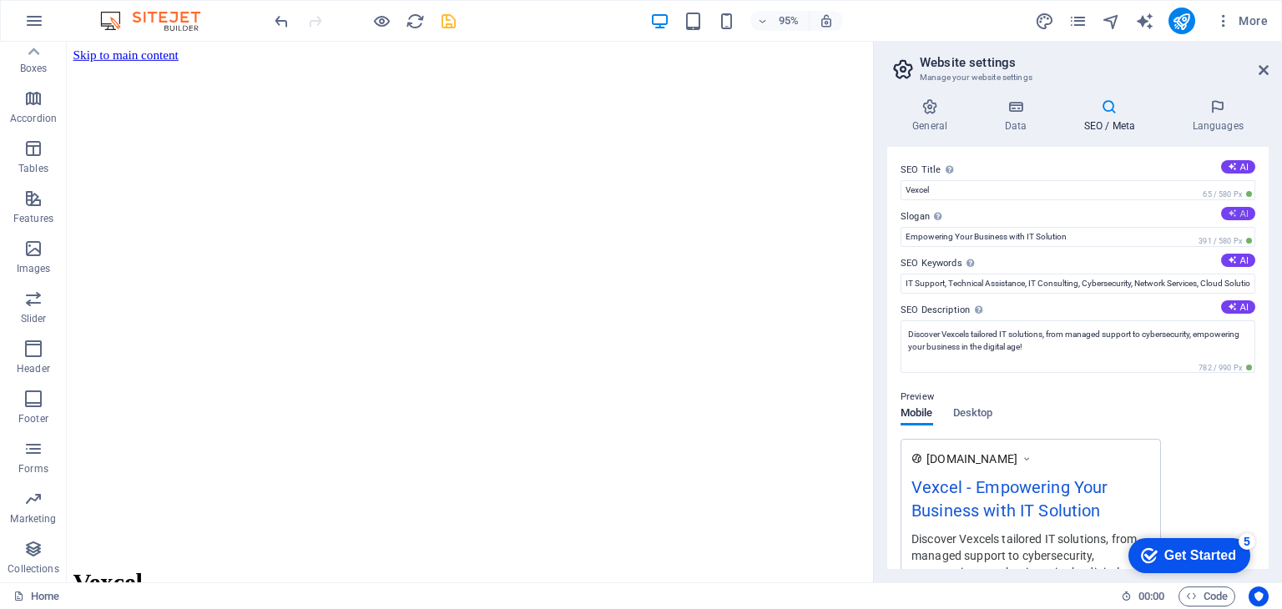
click at [1244, 212] on button "AI" at bounding box center [1238, 213] width 34 height 13
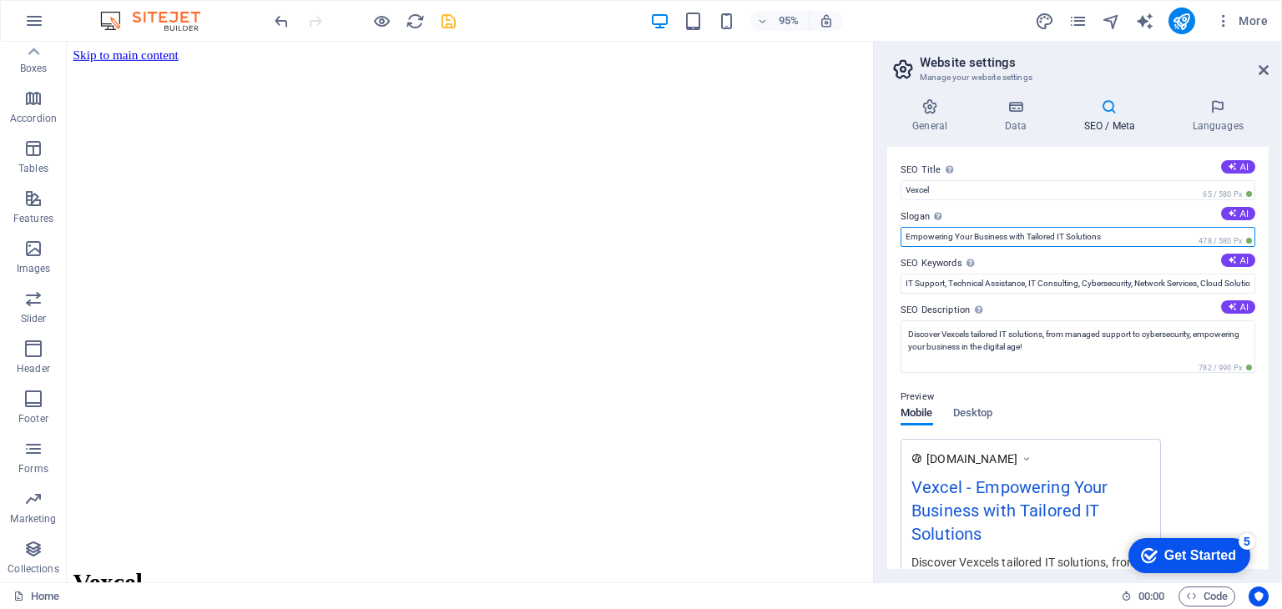
drag, startPoint x: 1010, startPoint y: 239, endPoint x: 1055, endPoint y: 240, distance: 45.9
click at [1055, 240] on input "Empowering Your Business with Tailored IT Solutions" at bounding box center [1077, 237] width 355 height 20
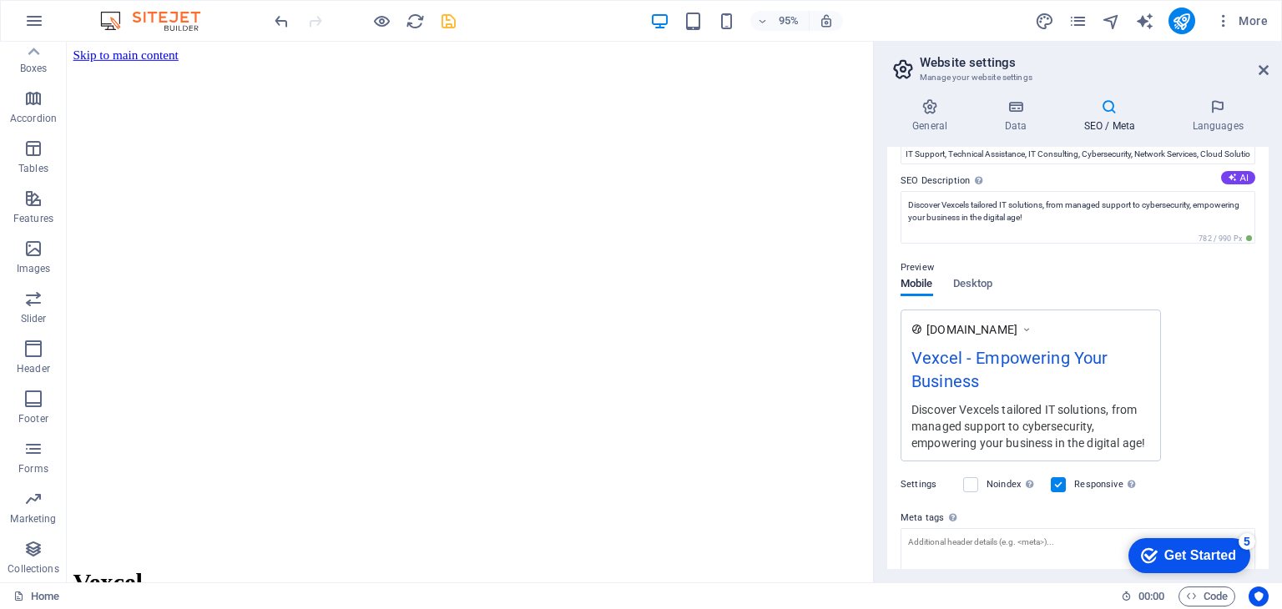
scroll to position [0, 0]
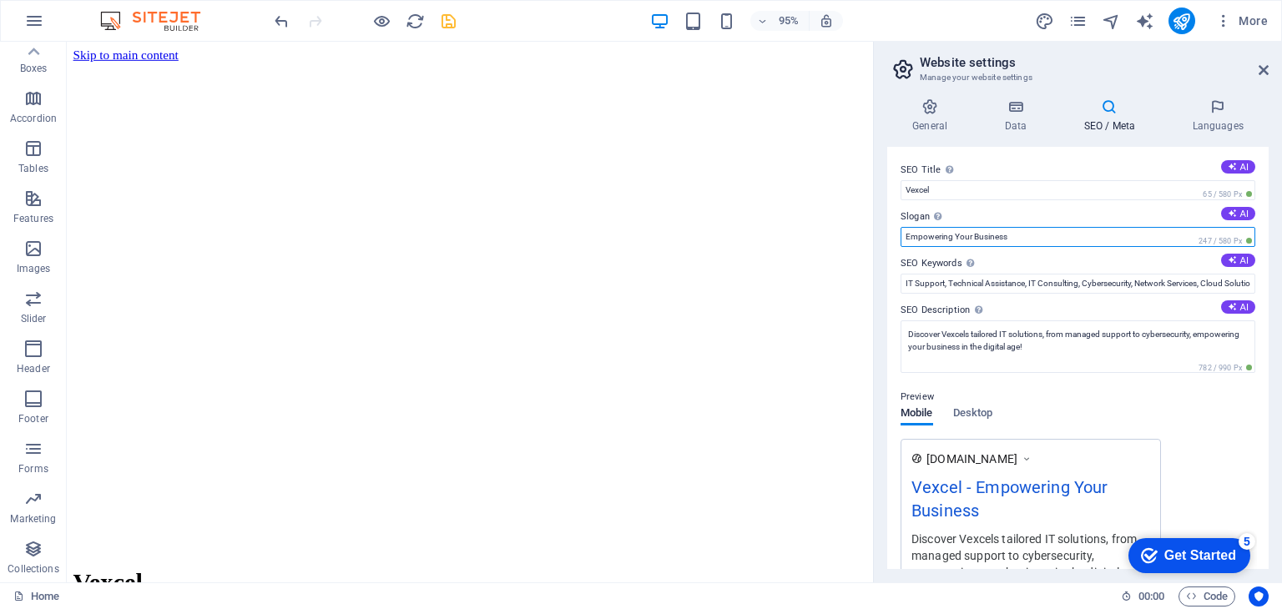
type input "Empowering Your Business"
click at [447, 19] on icon "save" at bounding box center [448, 21] width 19 height 19
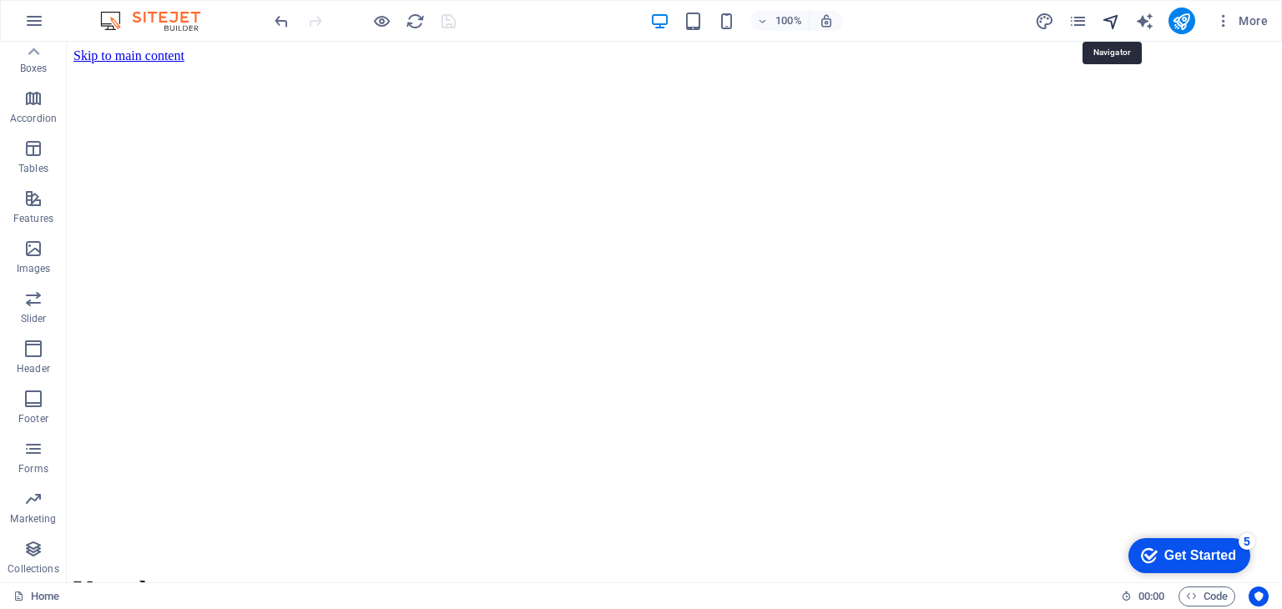
click at [0, 0] on icon "navigator" at bounding box center [0, 0] width 0 height 0
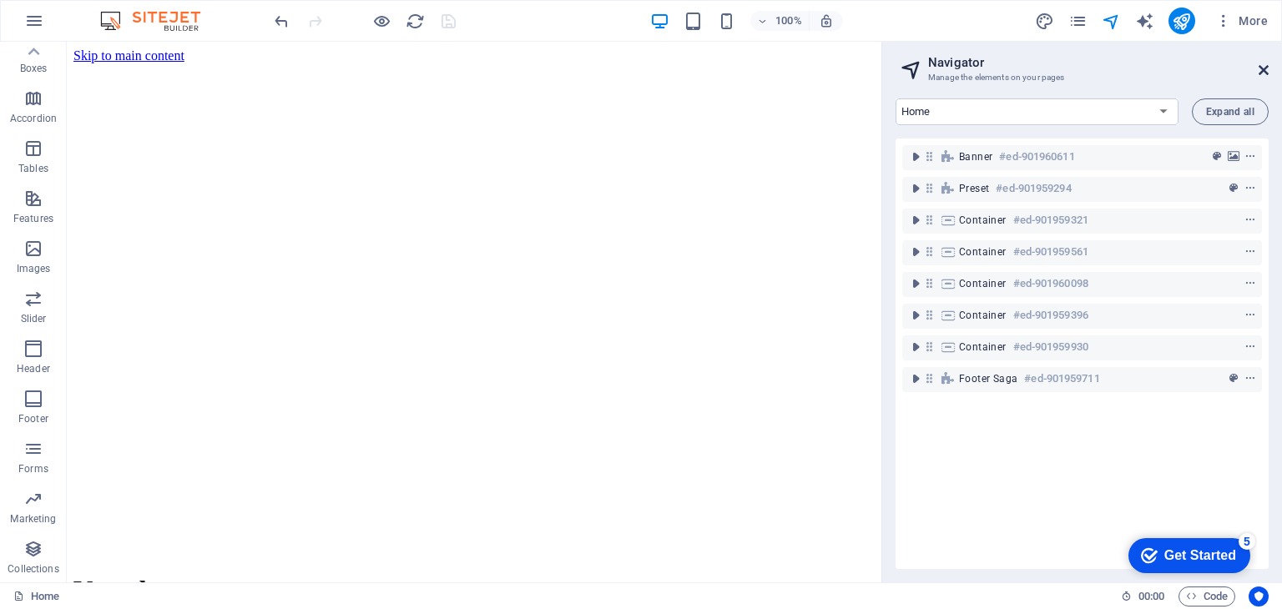
click at [1259, 63] on icon at bounding box center [1263, 69] width 10 height 13
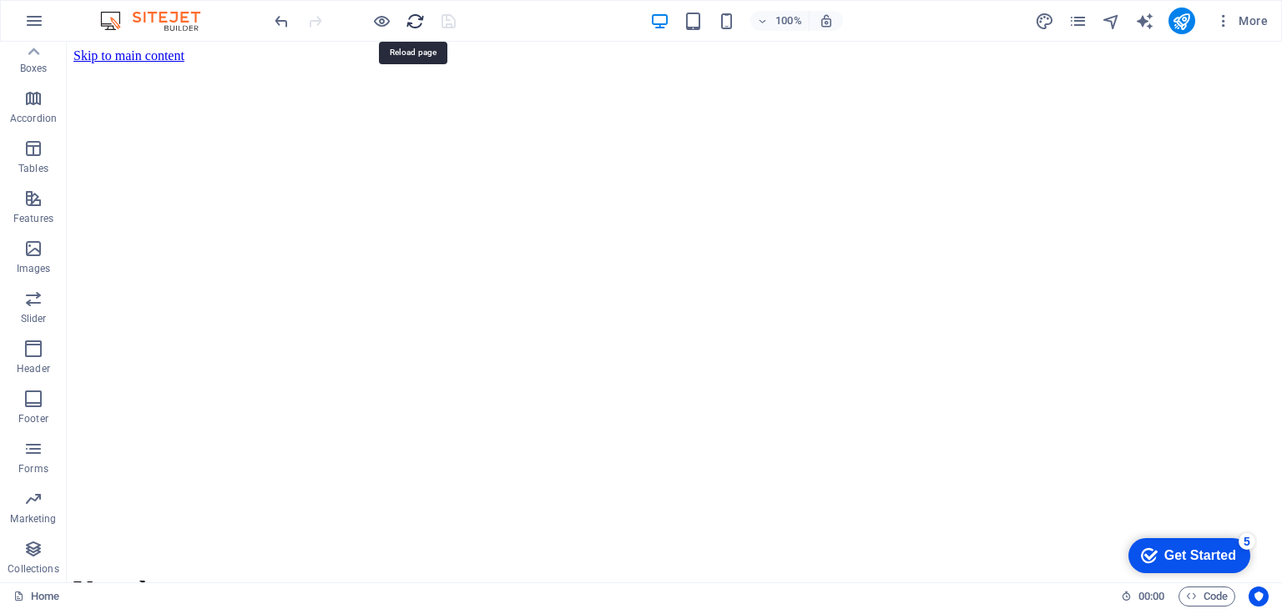
click at [415, 18] on icon "reload" at bounding box center [414, 21] width 19 height 19
click at [31, 111] on span "Accordion" at bounding box center [33, 108] width 67 height 40
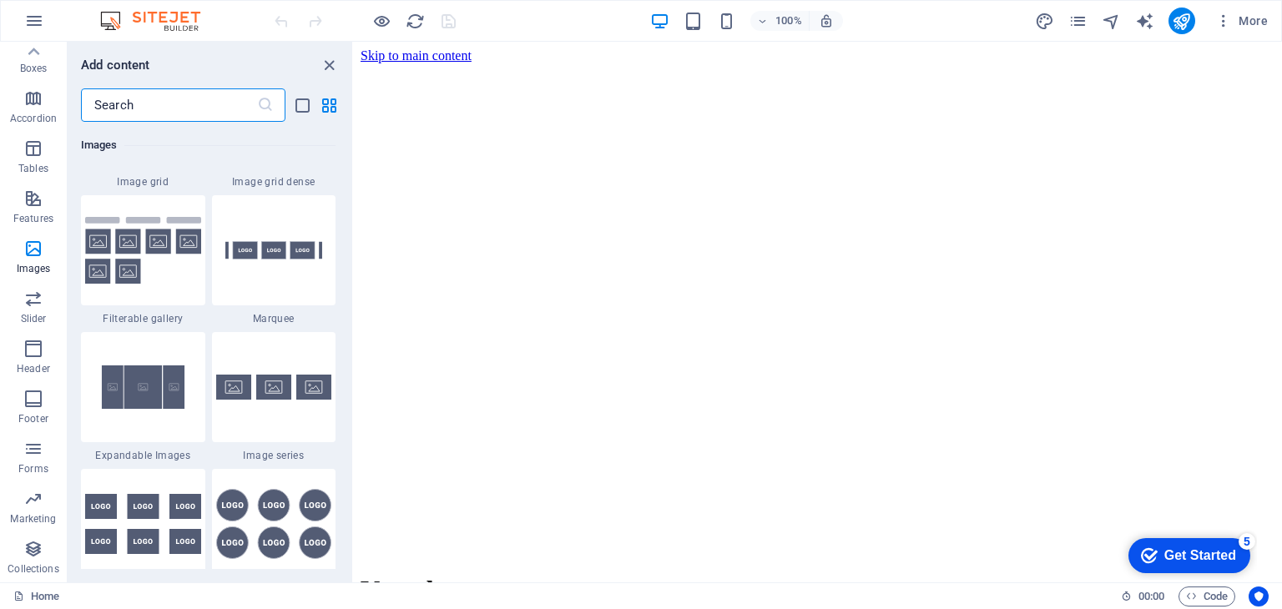
scroll to position [8856, 0]
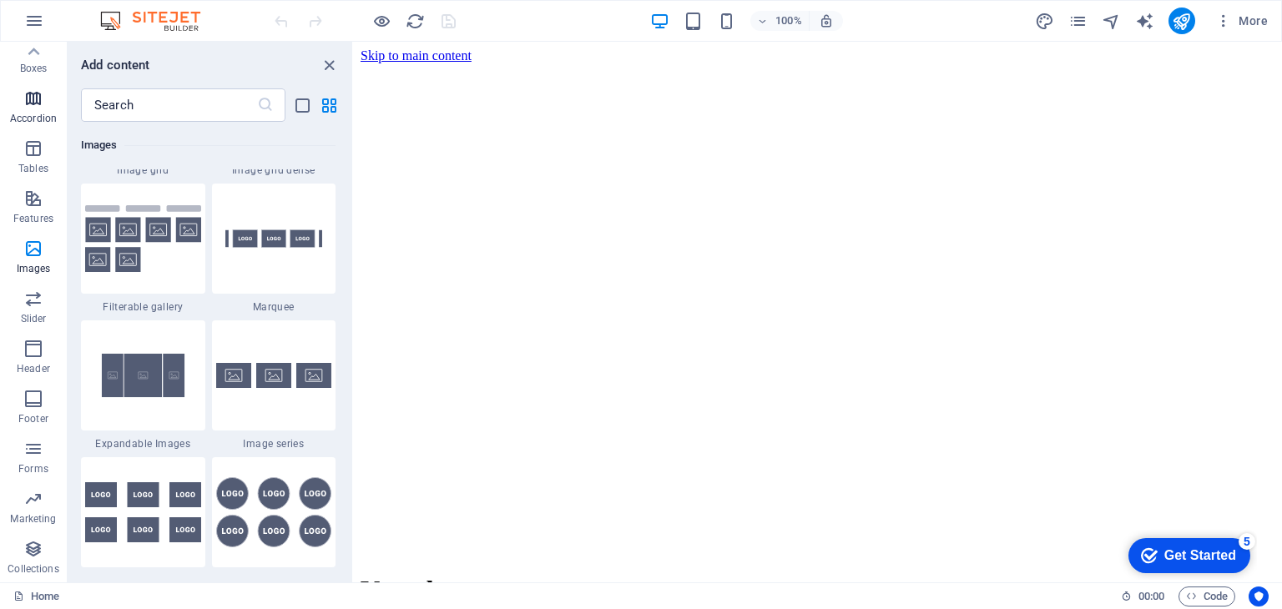
click at [20, 104] on span "Accordion" at bounding box center [33, 108] width 67 height 40
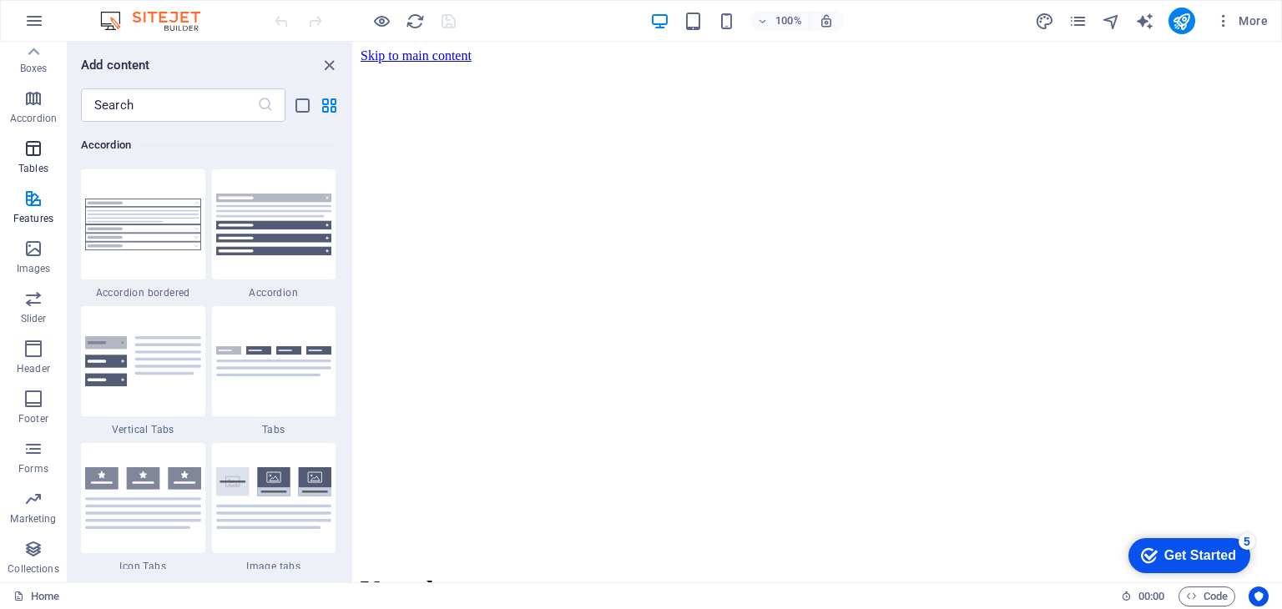
click at [35, 164] on p "Tables" at bounding box center [33, 168] width 30 height 13
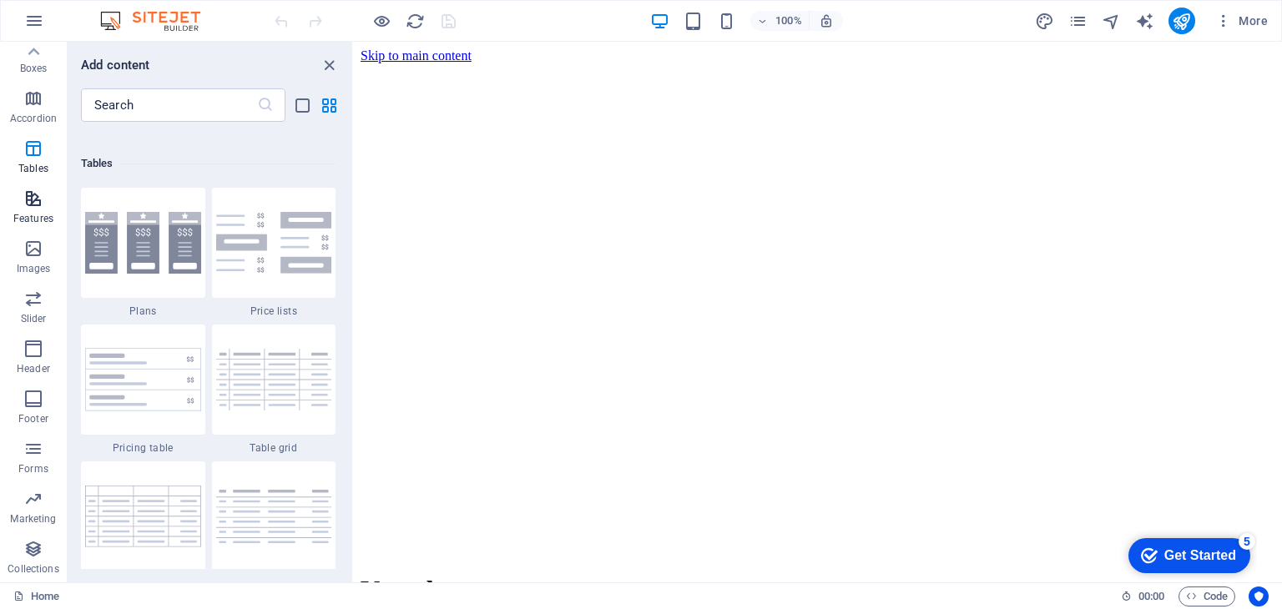
scroll to position [5778, 0]
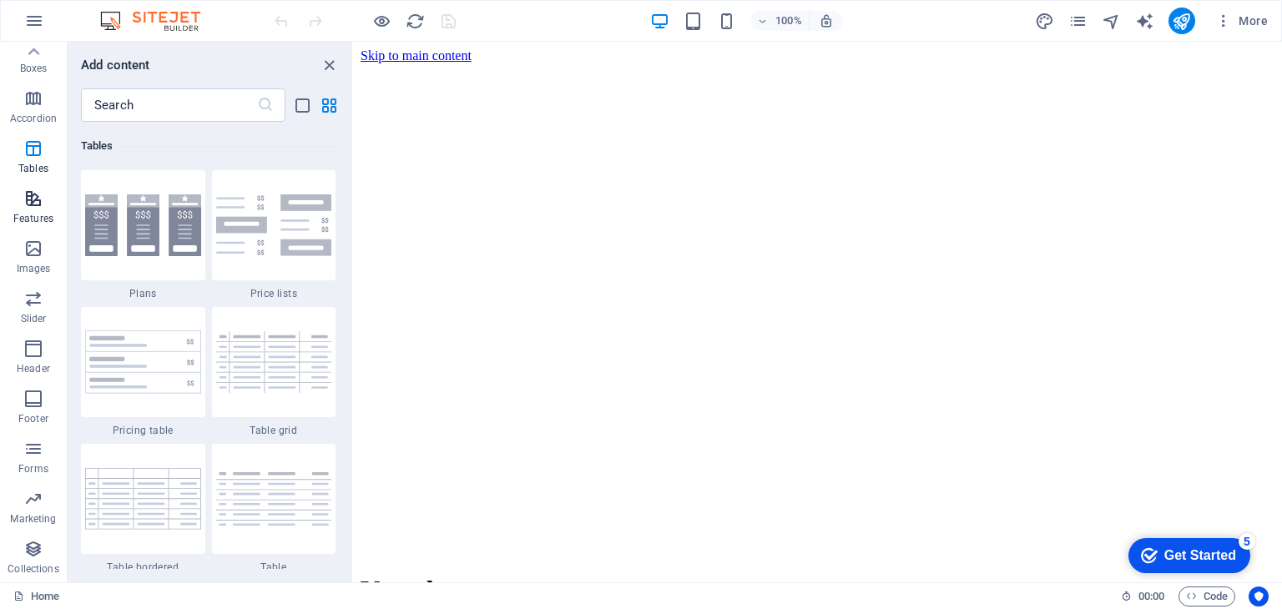
click at [33, 201] on icon "button" at bounding box center [33, 199] width 20 height 20
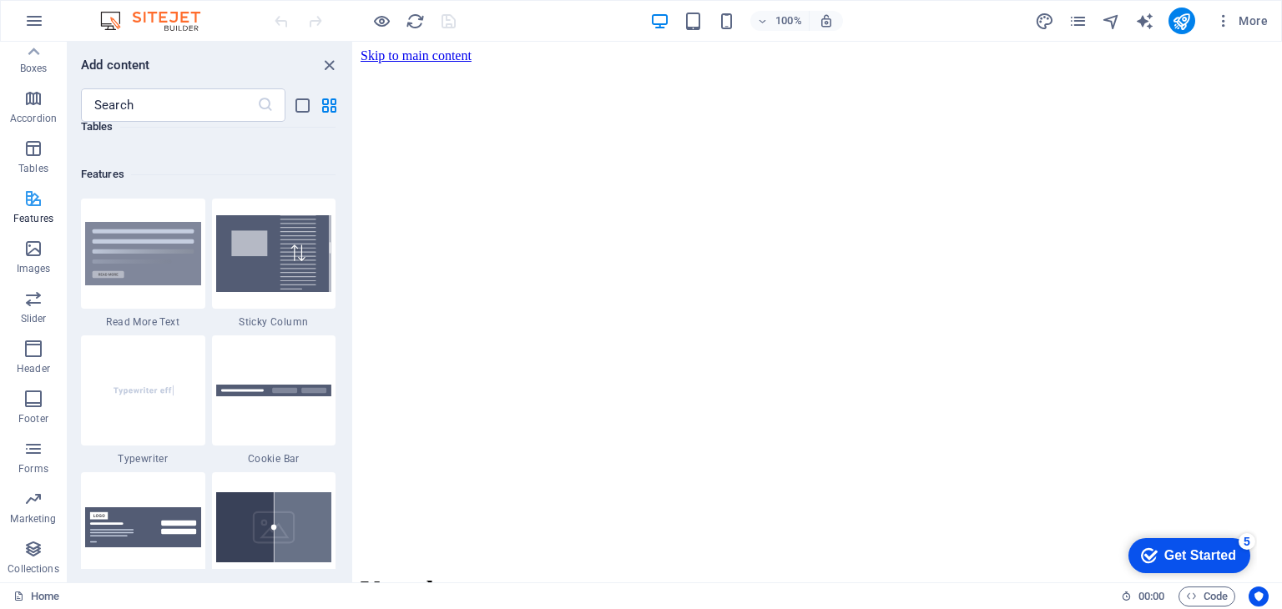
scroll to position [6503, 0]
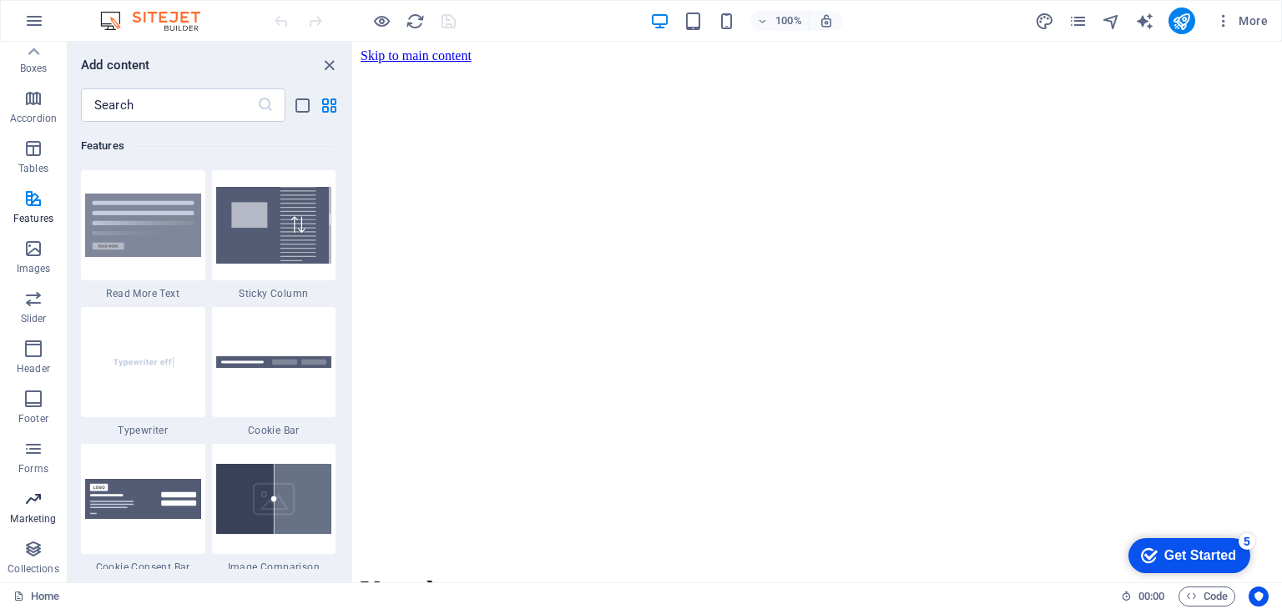
click at [38, 496] on icon "button" at bounding box center [33, 499] width 20 height 20
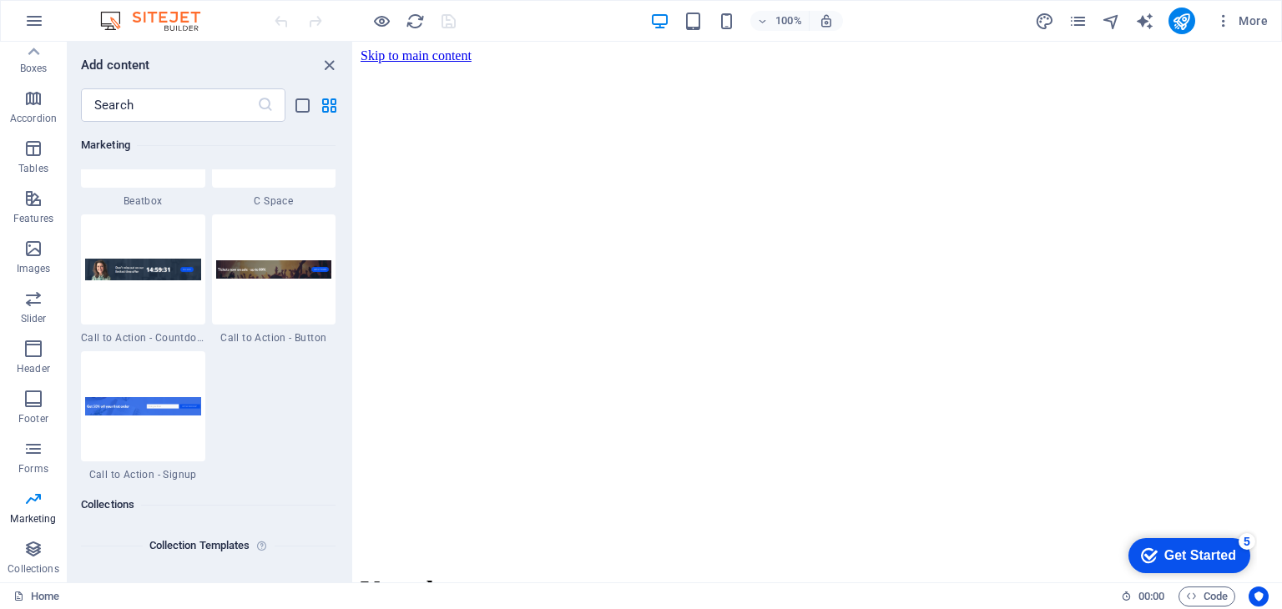
scroll to position [14928, 0]
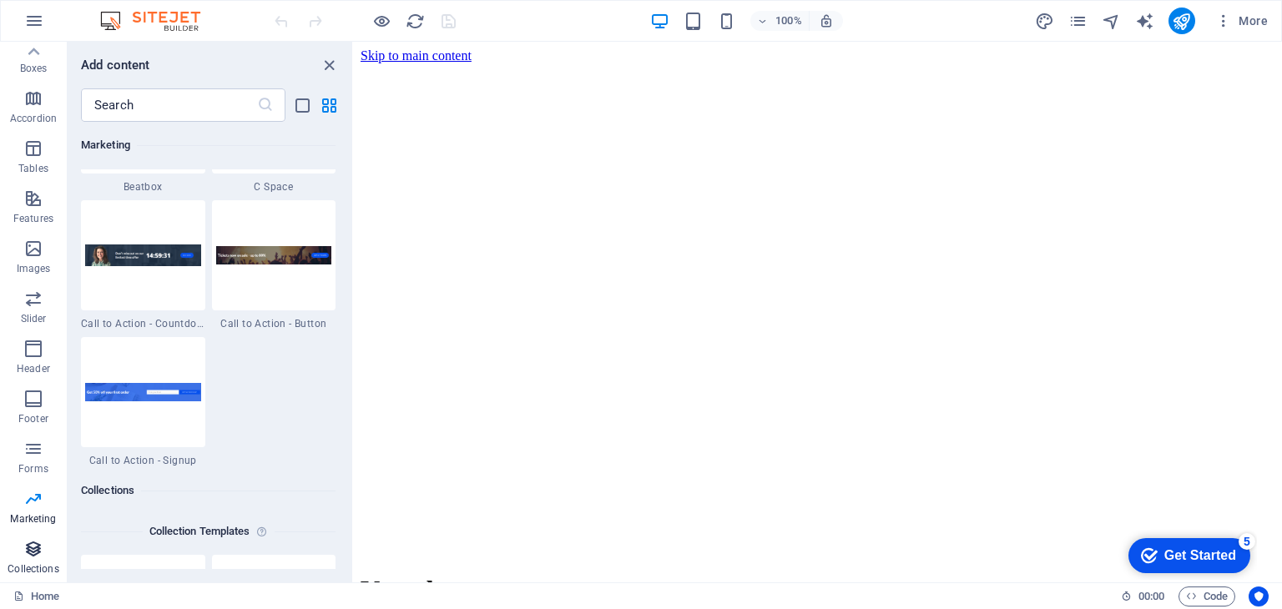
click at [28, 565] on p "Collections" at bounding box center [33, 568] width 51 height 13
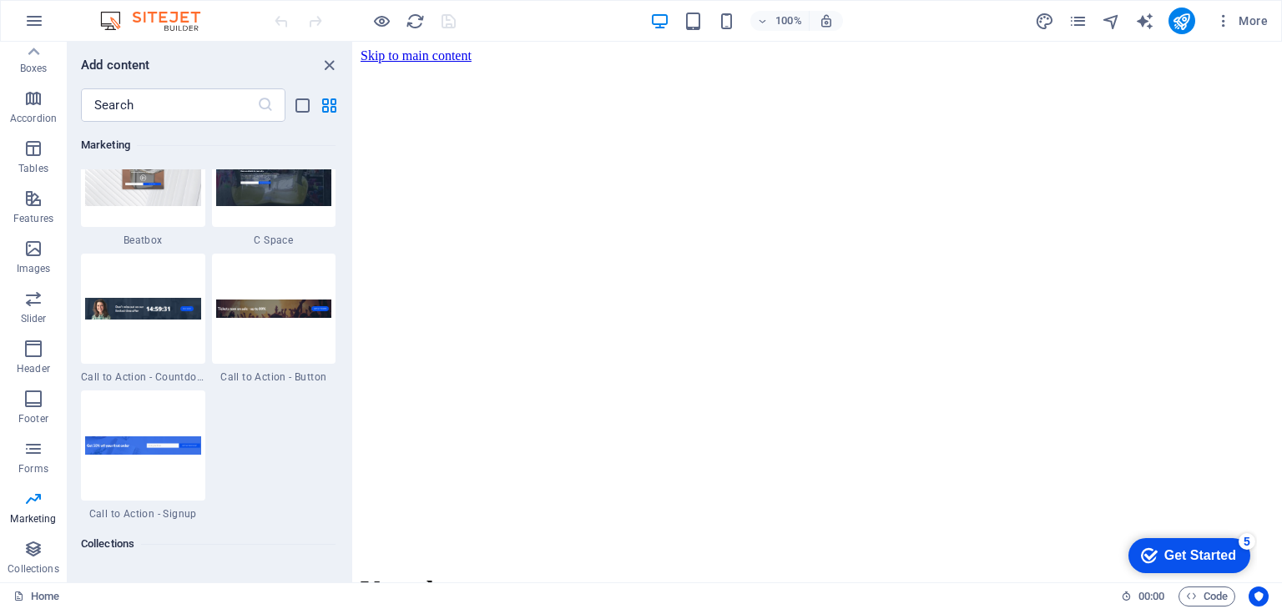
scroll to position [14737, 0]
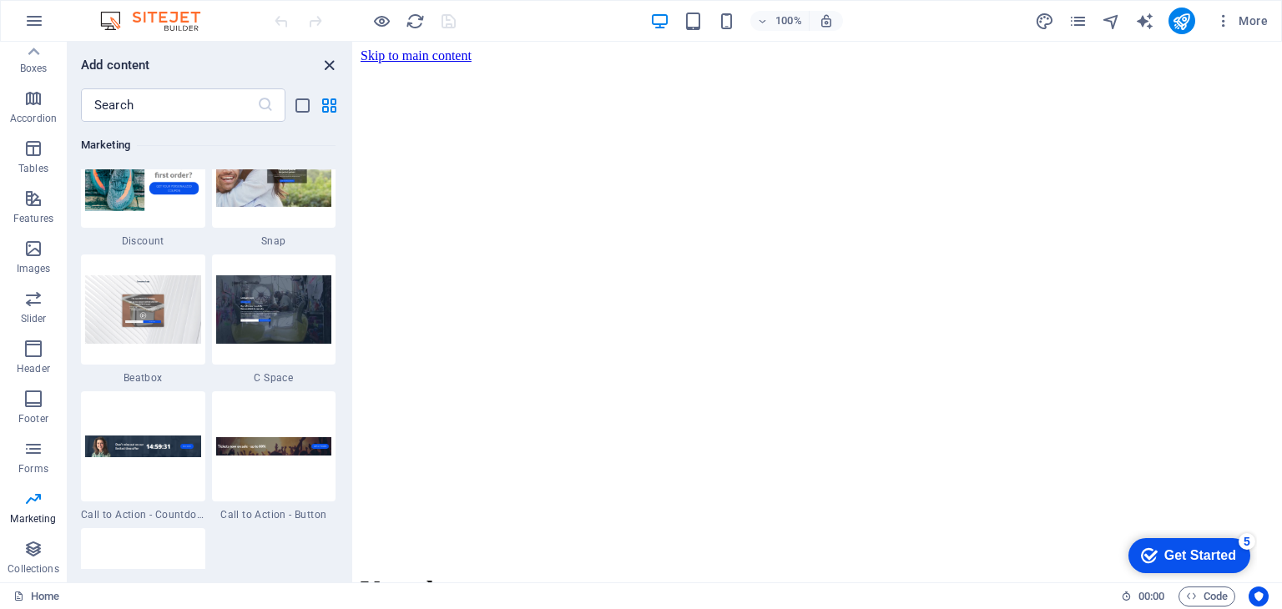
click at [333, 58] on icon "close panel" at bounding box center [329, 65] width 19 height 19
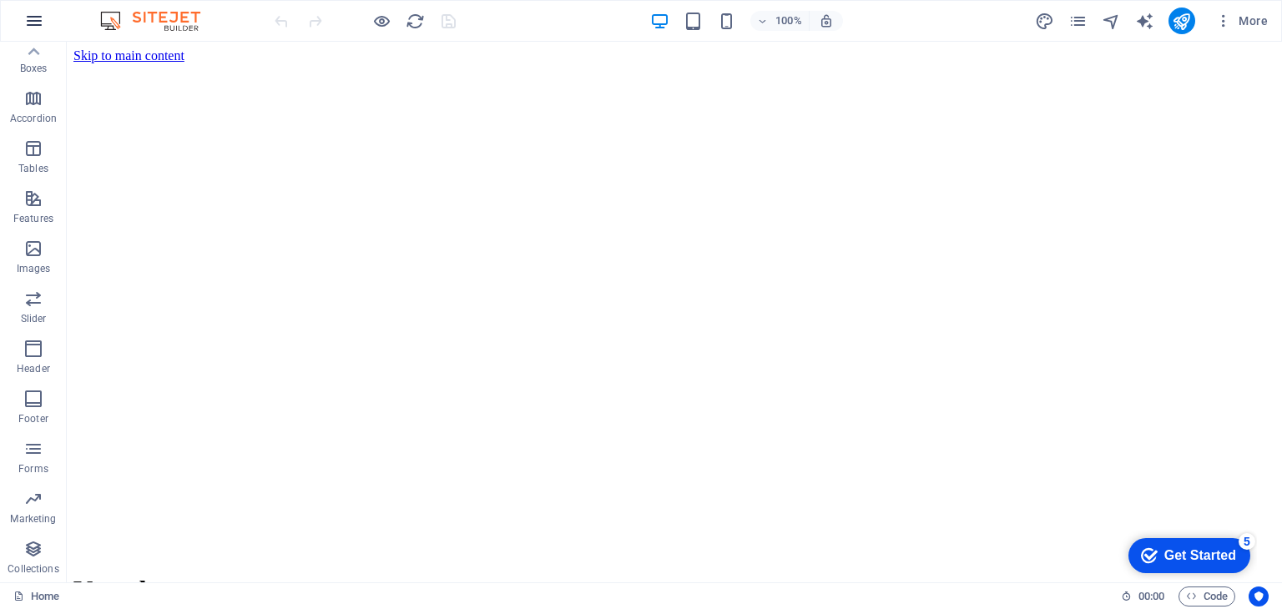
click at [0, 0] on button "button" at bounding box center [0, 0] width 0 height 0
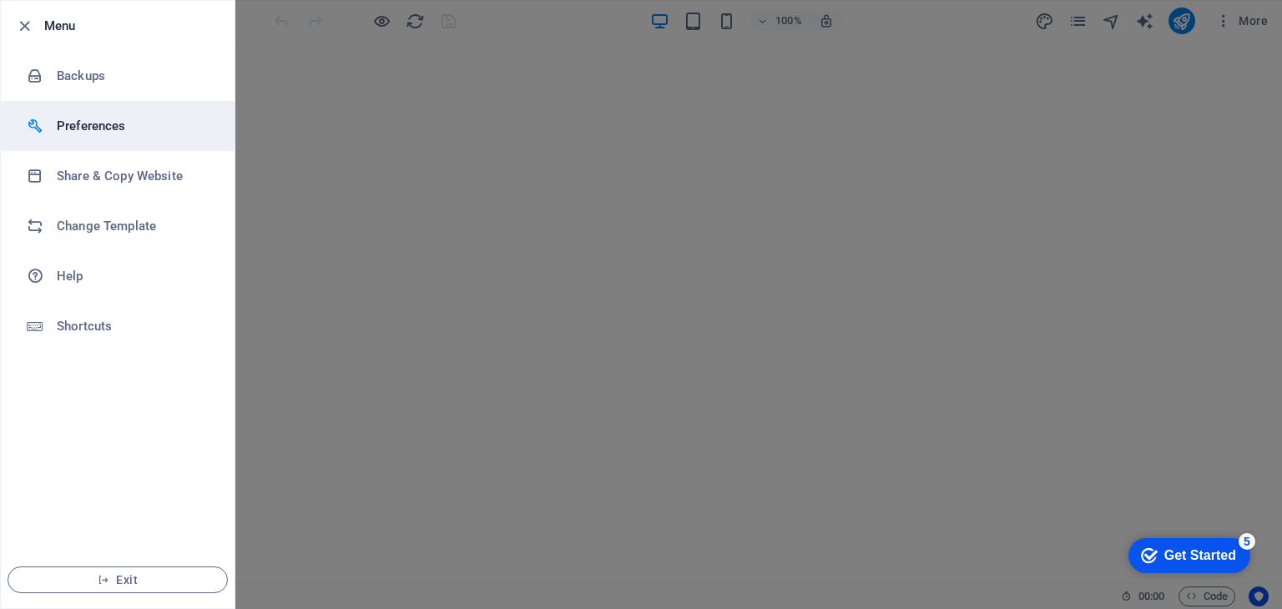
click at [84, 127] on h6 "Preferences" at bounding box center [134, 126] width 154 height 20
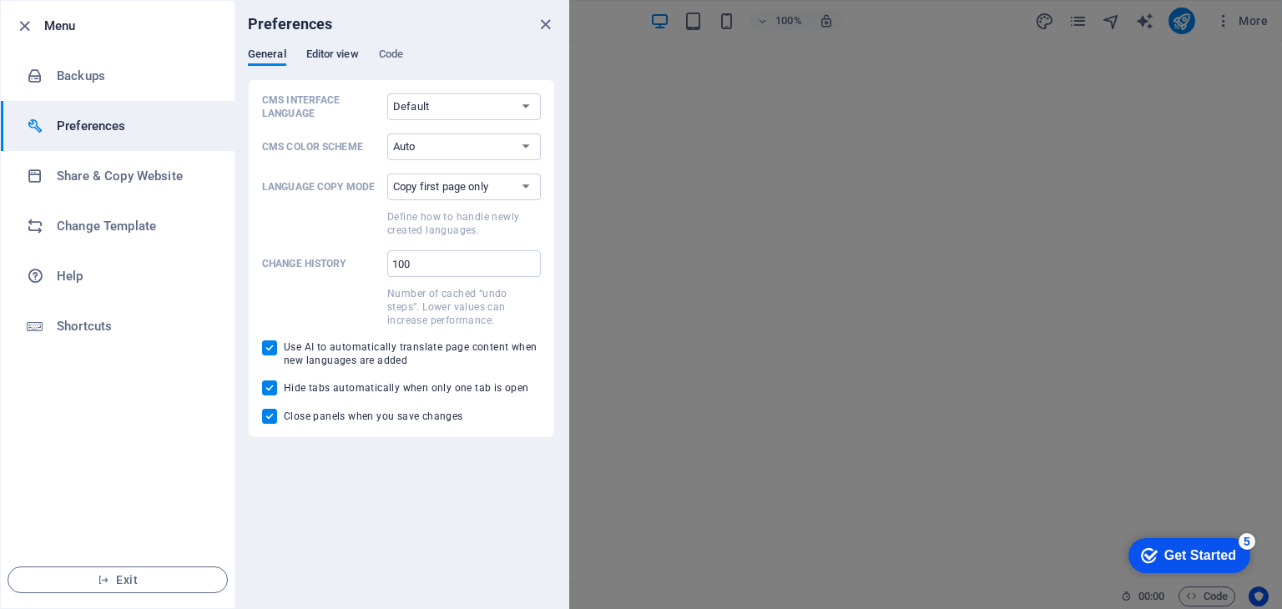
click at [314, 54] on span "Editor view" at bounding box center [332, 55] width 53 height 23
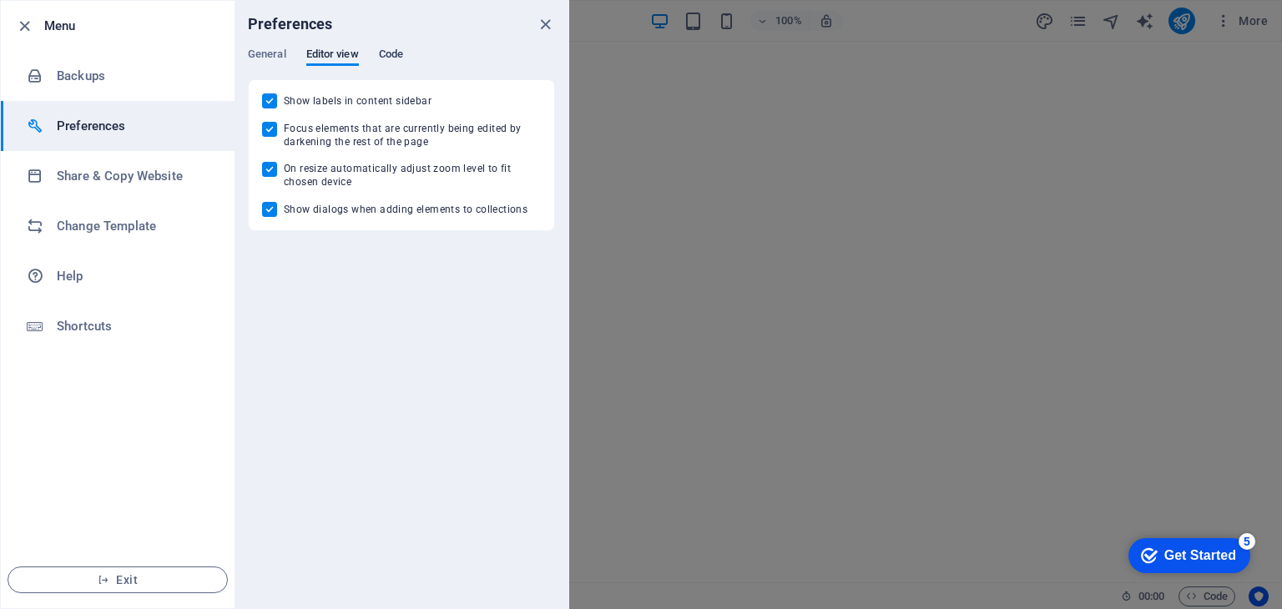
click at [384, 62] on span "Code" at bounding box center [391, 55] width 24 height 23
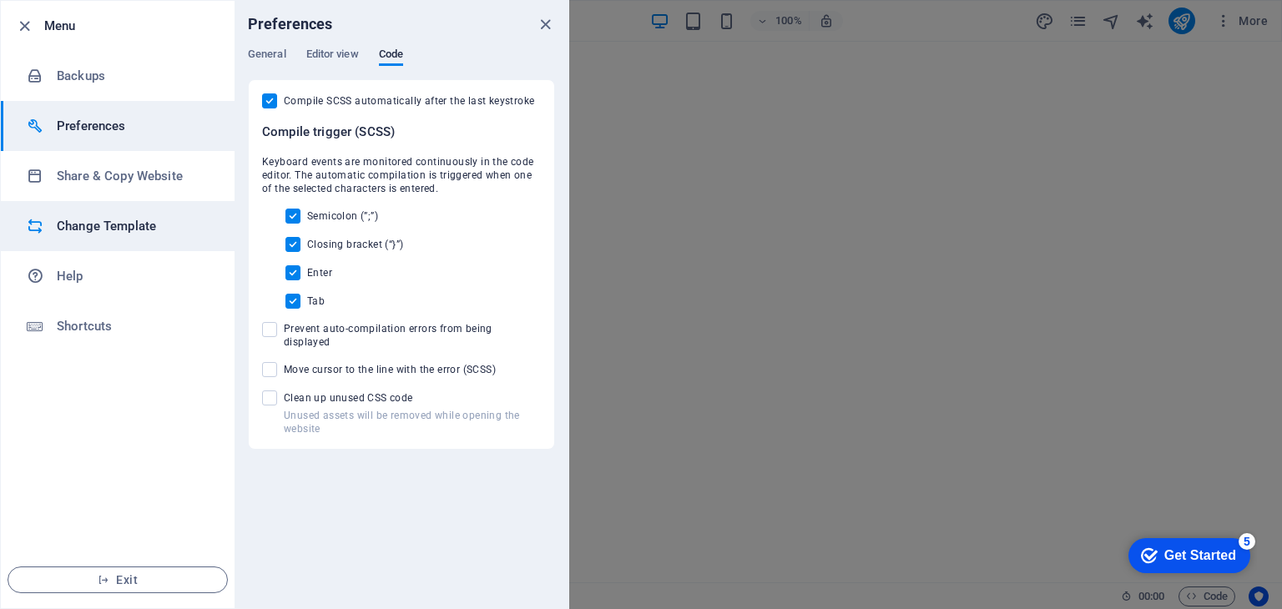
click at [103, 216] on h6 "Change Template" at bounding box center [134, 226] width 154 height 20
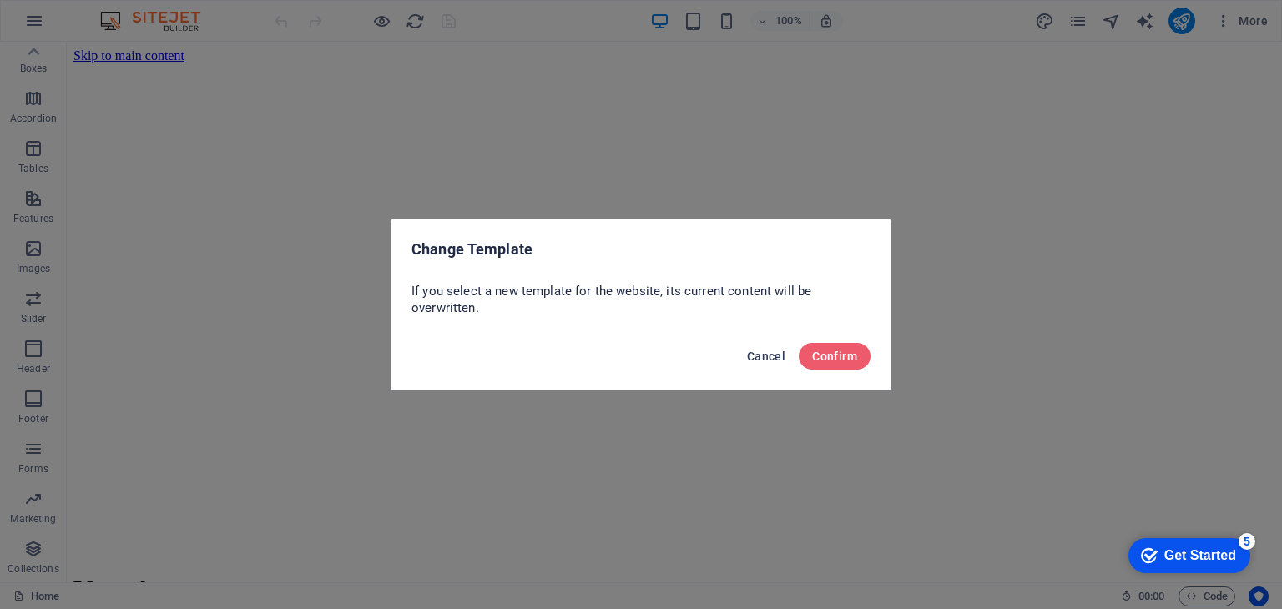
click at [771, 355] on span "Cancel" at bounding box center [766, 356] width 38 height 13
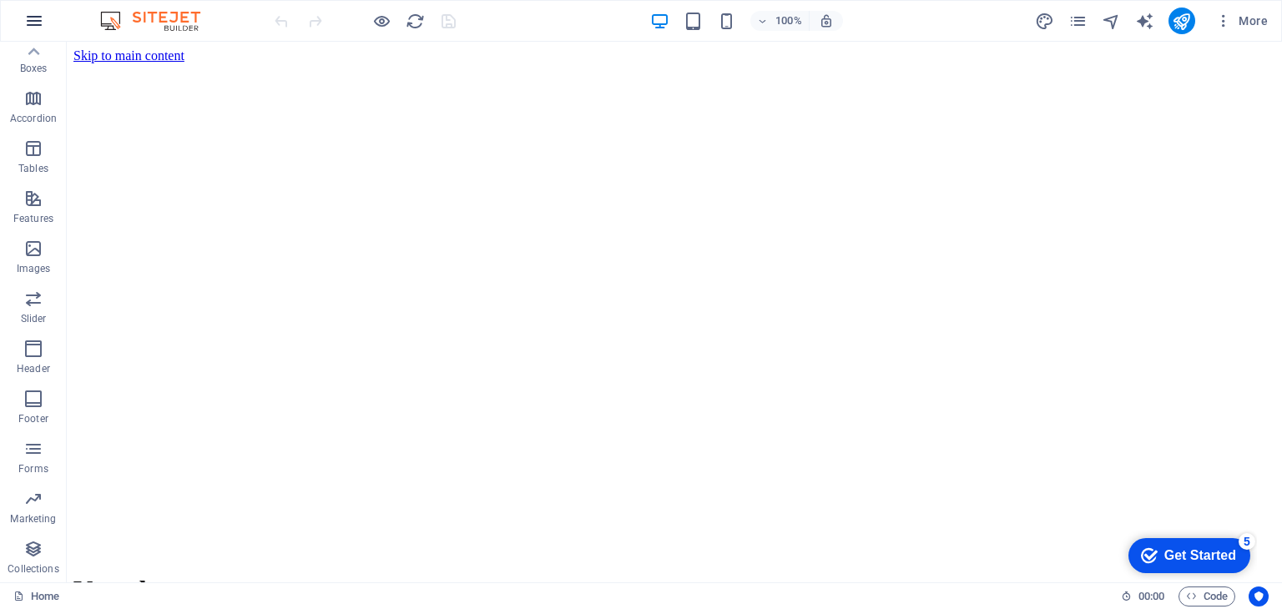
click at [0, 0] on button "button" at bounding box center [0, 0] width 0 height 0
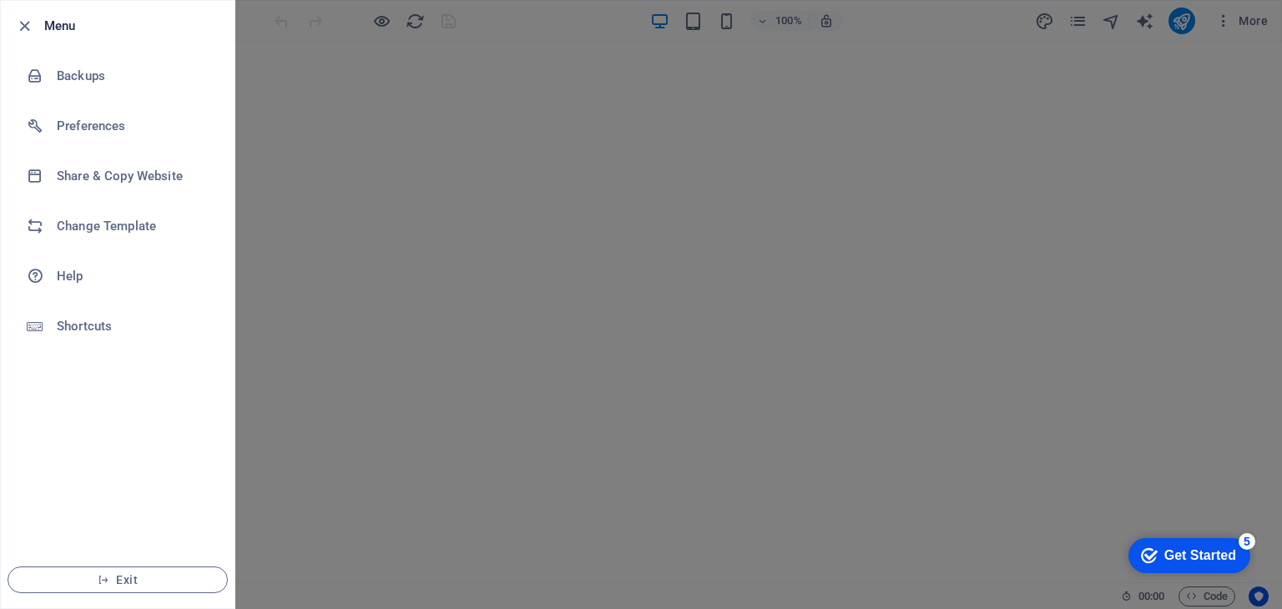
click at [70, 29] on h6 "Menu" at bounding box center [132, 26] width 177 height 20
click at [23, 24] on icon "button" at bounding box center [24, 26] width 19 height 19
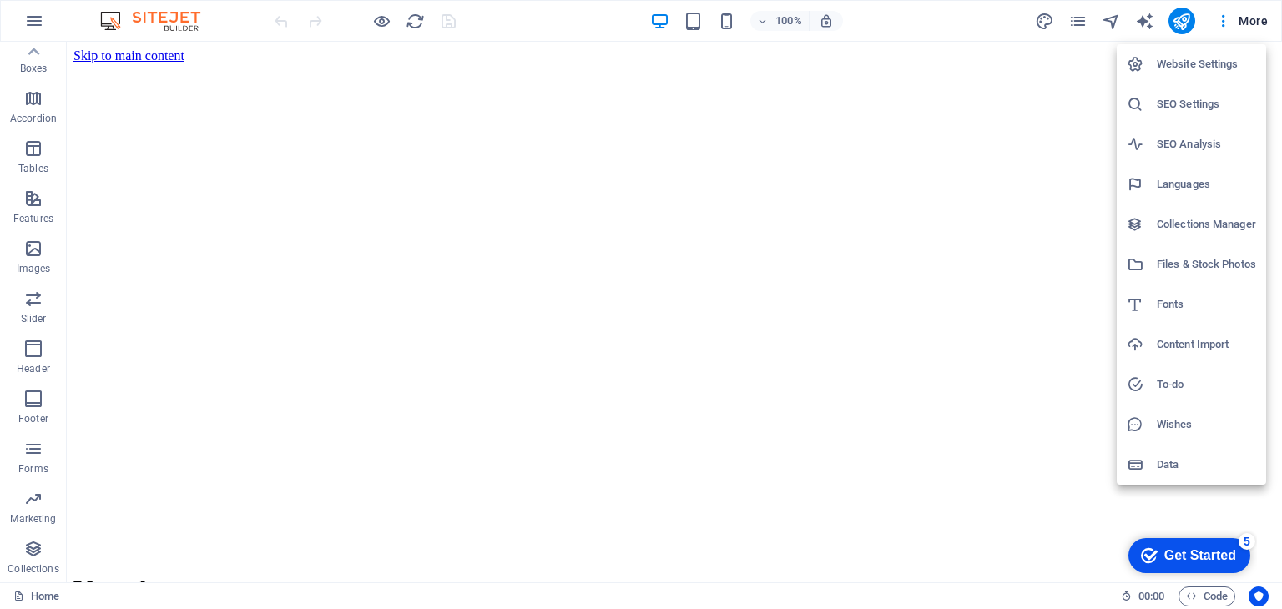
click at [1204, 103] on h6 "SEO Settings" at bounding box center [1205, 104] width 99 height 20
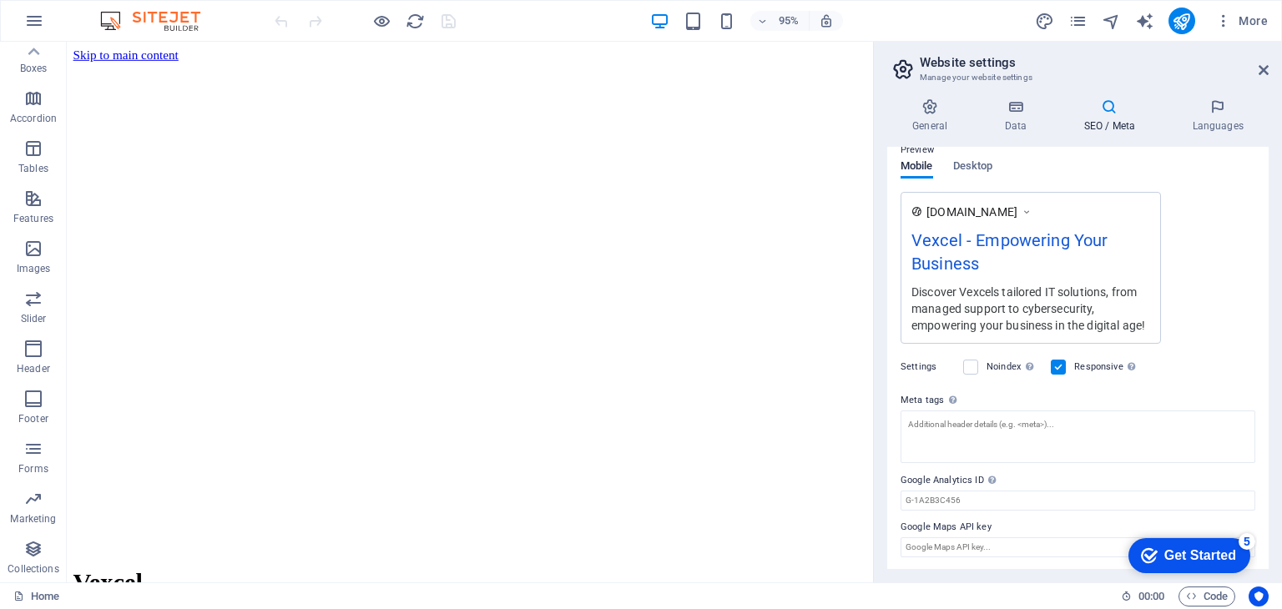
scroll to position [0, 0]
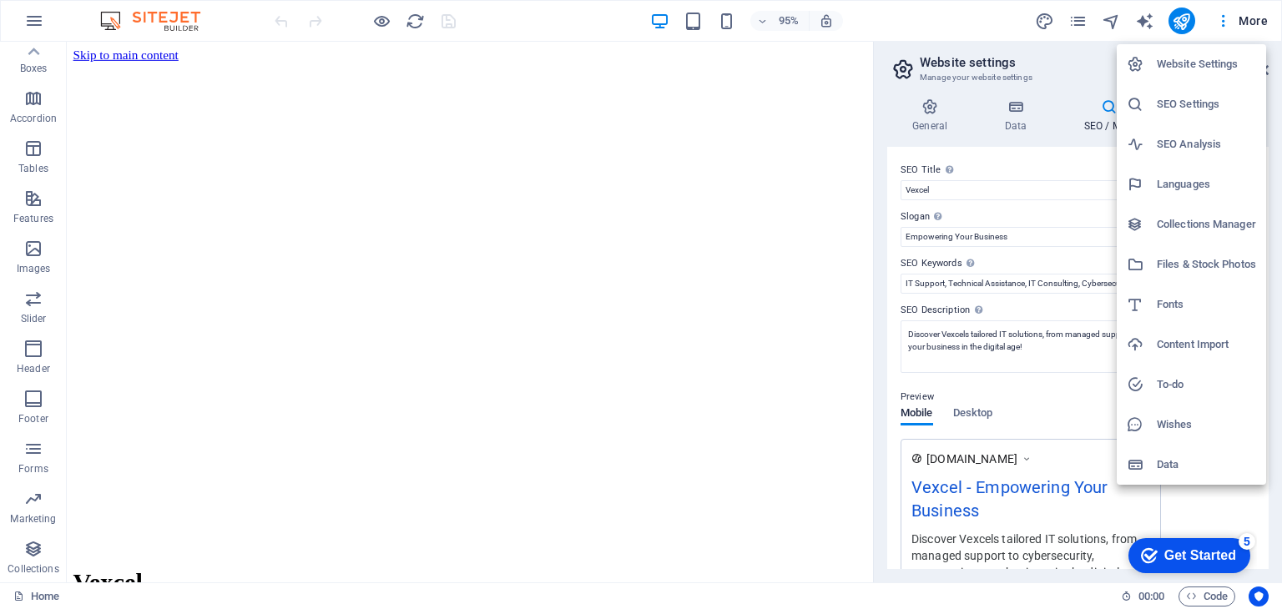
click at [1205, 144] on h6 "SEO Analysis" at bounding box center [1205, 144] width 99 height 20
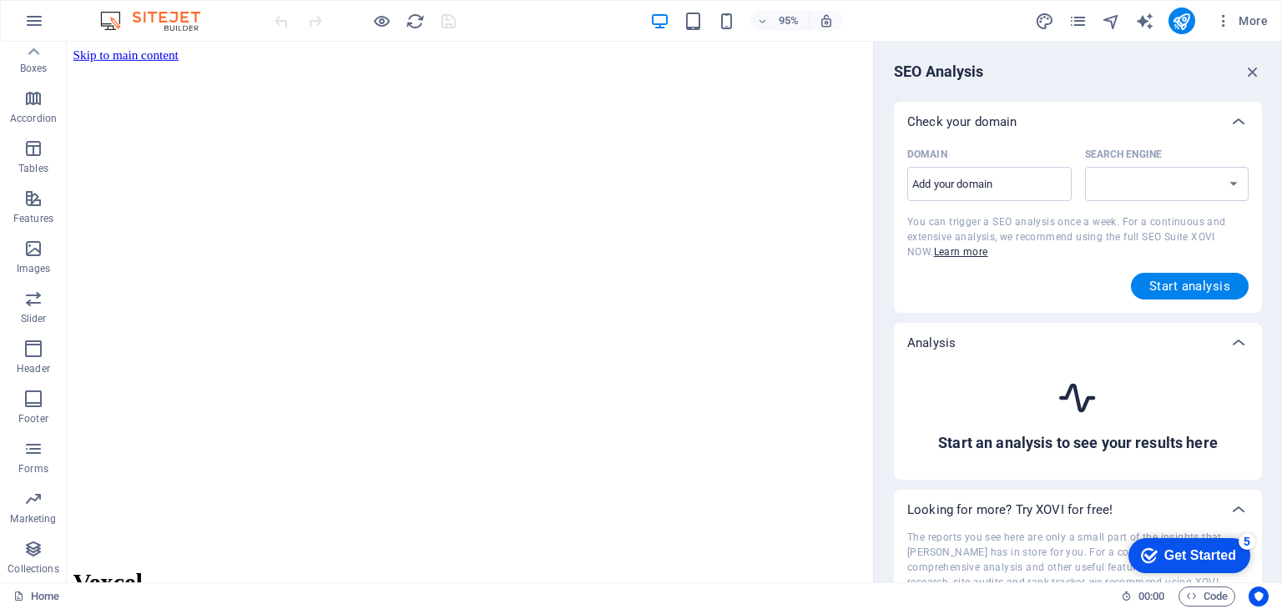
select select "[DOMAIN_NAME]"
click at [1135, 183] on select "[DOMAIN_NAME] [DOMAIN_NAME] [DOMAIN_NAME] [DOMAIN_NAME] [DOMAIN_NAME] [DOMAIN_N…" at bounding box center [1167, 184] width 164 height 34
click at [1085, 167] on select "[DOMAIN_NAME] [DOMAIN_NAME] [DOMAIN_NAME] [DOMAIN_NAME] [DOMAIN_NAME] [DOMAIN_N…" at bounding box center [1167, 184] width 164 height 34
click at [1011, 191] on input "Domain ​" at bounding box center [989, 184] width 164 height 27
type input "[DOMAIN_NAME]"
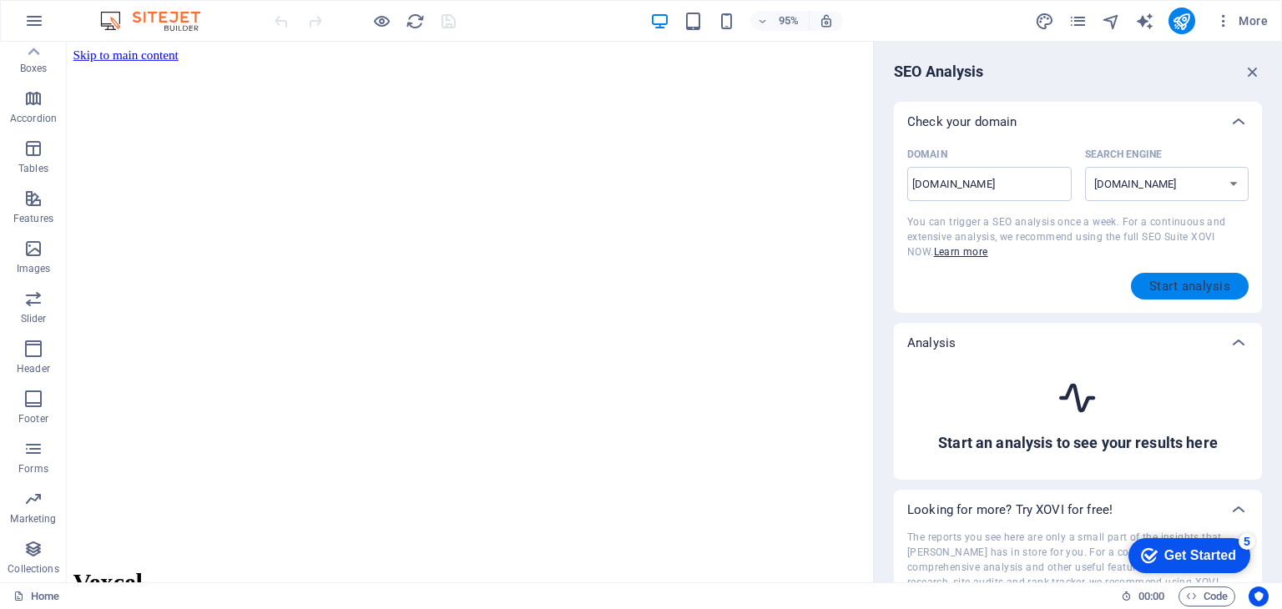
click at [1161, 281] on span "Start analysis" at bounding box center [1189, 286] width 81 height 13
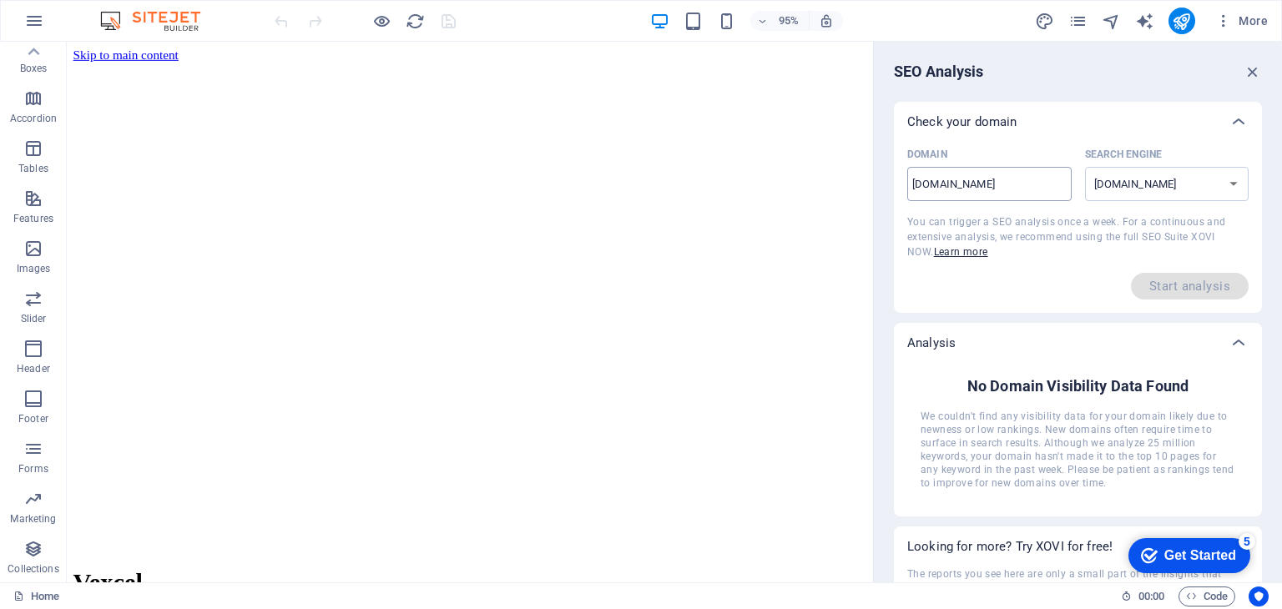
click at [1046, 196] on input "[DOMAIN_NAME]" at bounding box center [989, 184] width 164 height 27
click at [1178, 196] on select "[DOMAIN_NAME] [DOMAIN_NAME] [DOMAIN_NAME] [DOMAIN_NAME] [DOMAIN_NAME] [DOMAIN_N…" at bounding box center [1167, 184] width 164 height 34
click at [1085, 167] on select "[DOMAIN_NAME] [DOMAIN_NAME] [DOMAIN_NAME] [DOMAIN_NAME] [DOMAIN_NAME] [DOMAIN_N…" at bounding box center [1167, 184] width 164 height 34
click at [1201, 287] on span "Start analysis" at bounding box center [1190, 286] width 118 height 27
click at [1035, 185] on input "[DOMAIN_NAME]" at bounding box center [989, 184] width 164 height 27
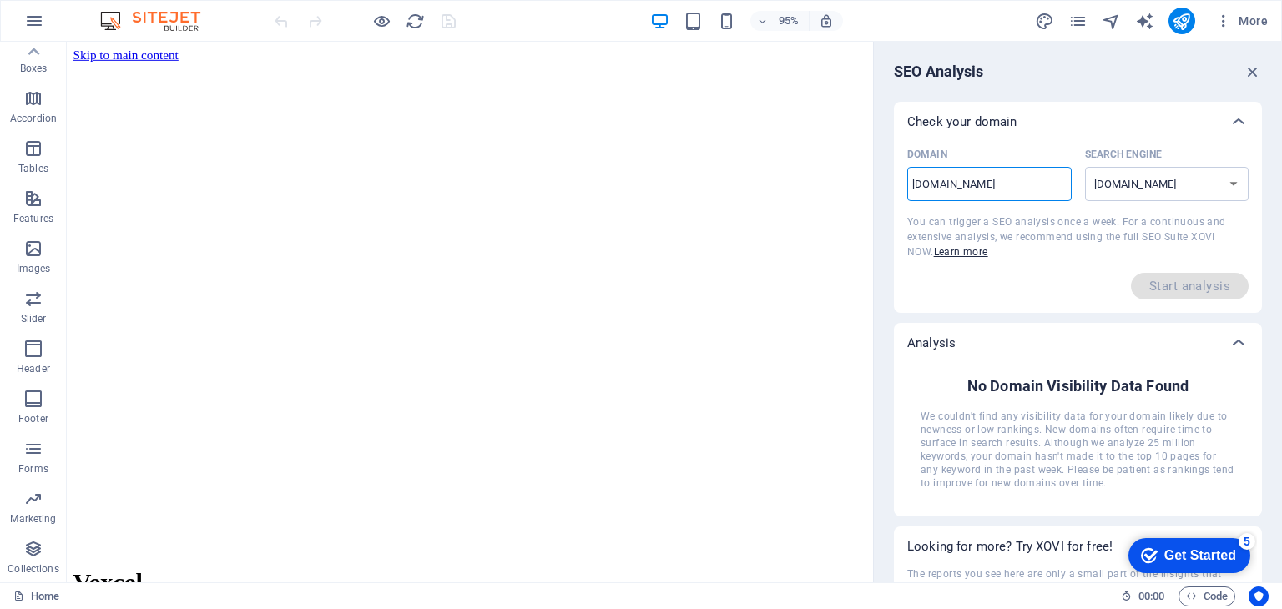
click at [1155, 284] on span "Start analysis" at bounding box center [1190, 286] width 118 height 27
click at [1129, 178] on select "[DOMAIN_NAME] [DOMAIN_NAME] [DOMAIN_NAME] [DOMAIN_NAME] [DOMAIN_NAME] [DOMAIN_N…" at bounding box center [1167, 184] width 164 height 34
select select "[DOMAIN_NAME]"
click at [1085, 167] on select "[DOMAIN_NAME] [DOMAIN_NAME] [DOMAIN_NAME] [DOMAIN_NAME] [DOMAIN_NAME] [DOMAIN_N…" at bounding box center [1167, 184] width 164 height 34
click at [1245, 72] on icon "button" at bounding box center [1252, 72] width 18 height 18
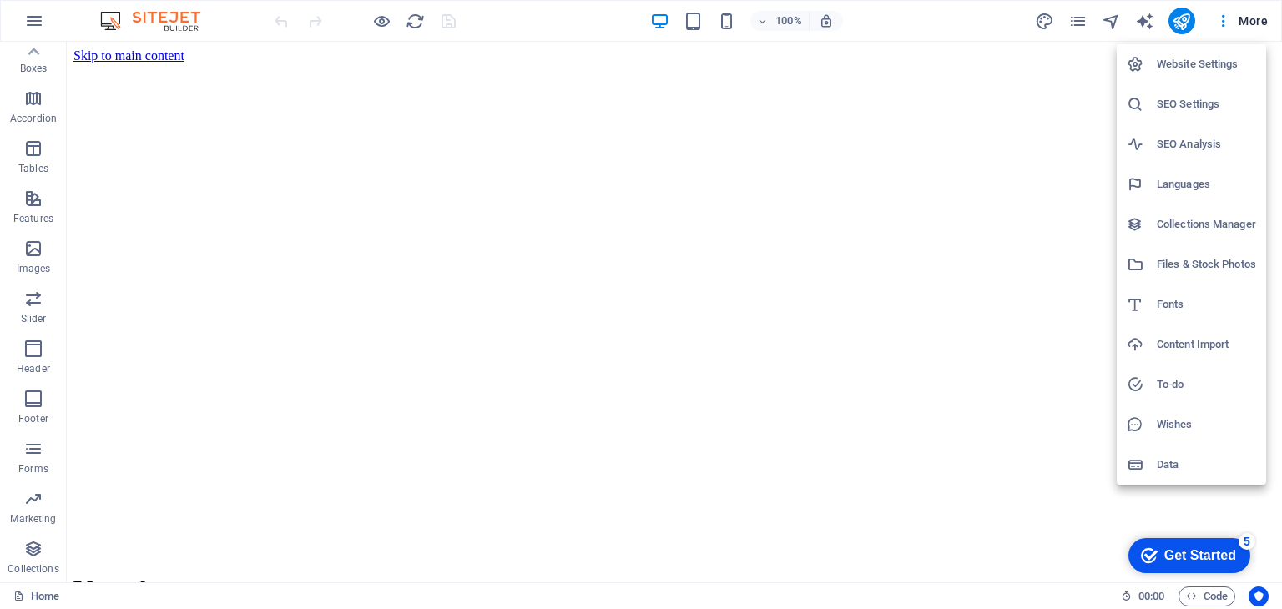
click at [1208, 194] on h6 "Languages" at bounding box center [1205, 184] width 99 height 20
select select "41"
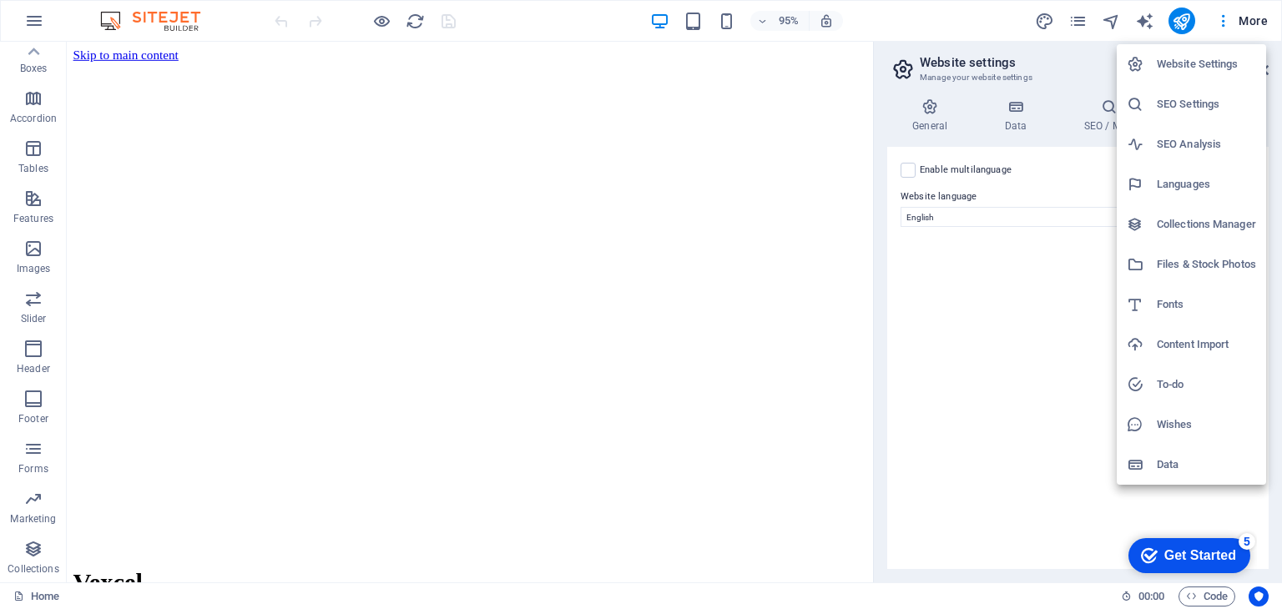
click at [1201, 224] on h6 "Collections Manager" at bounding box center [1205, 224] width 99 height 20
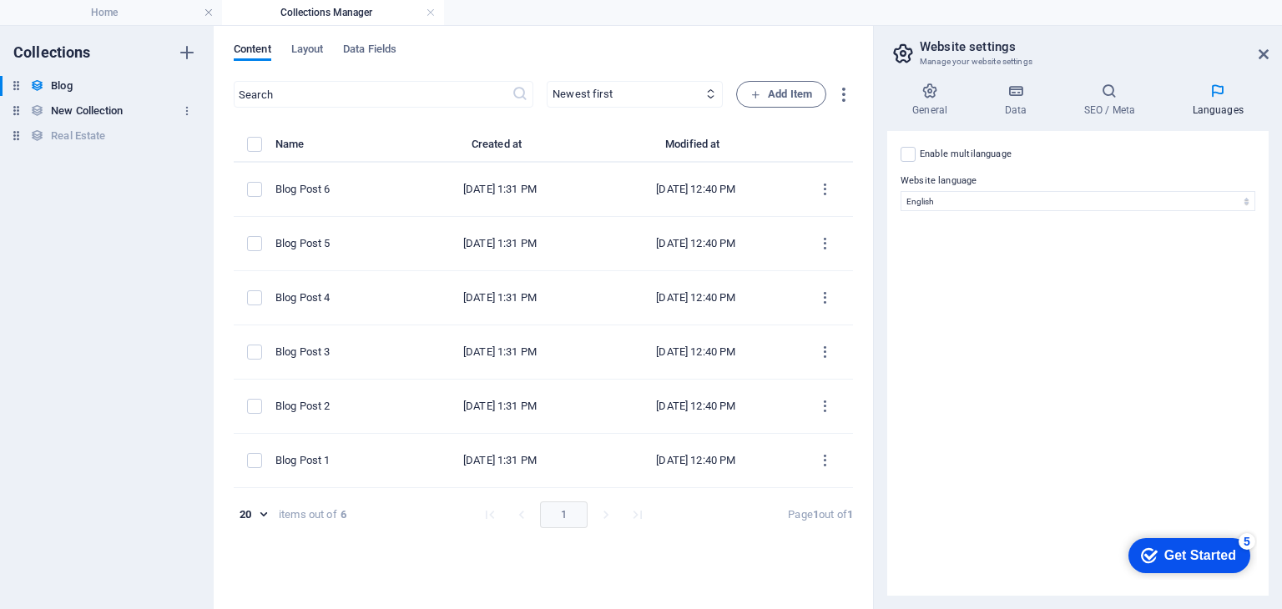
click at [96, 118] on h6 "New Collection" at bounding box center [87, 111] width 72 height 20
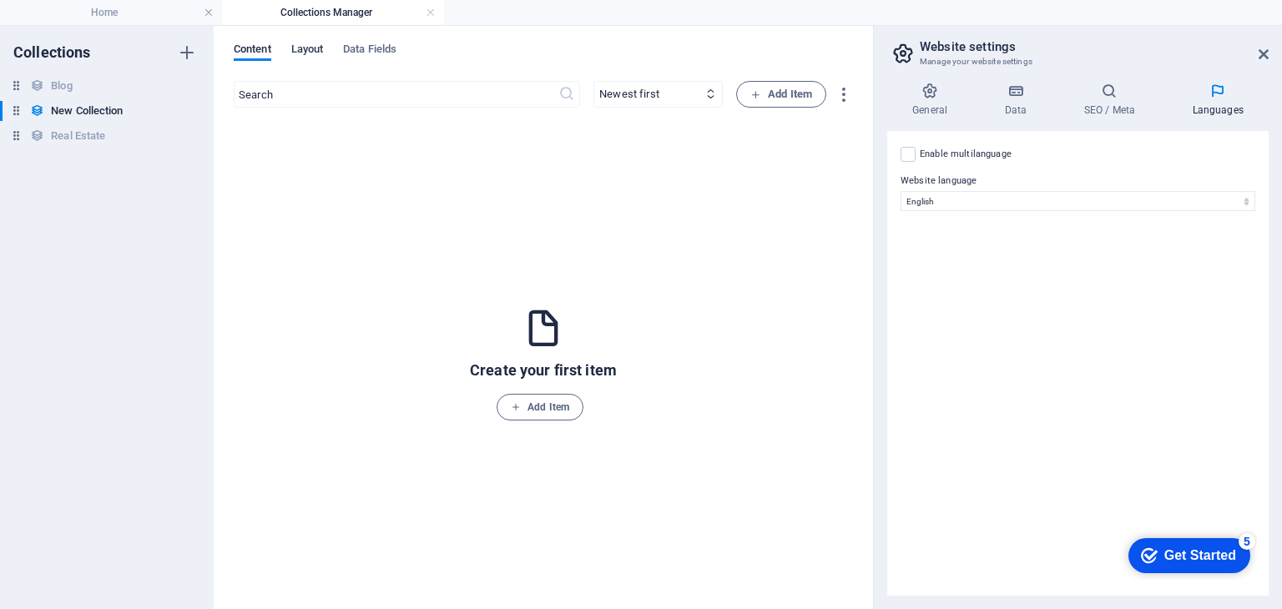
click at [297, 54] on span "Layout" at bounding box center [307, 50] width 33 height 23
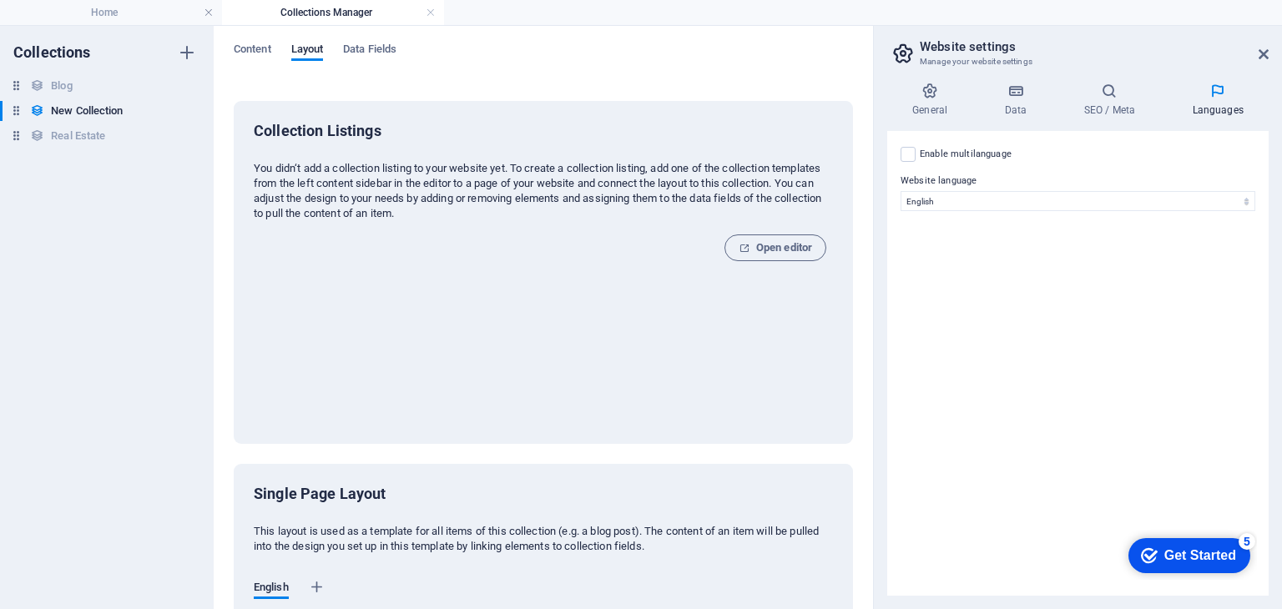
scroll to position [47, 0]
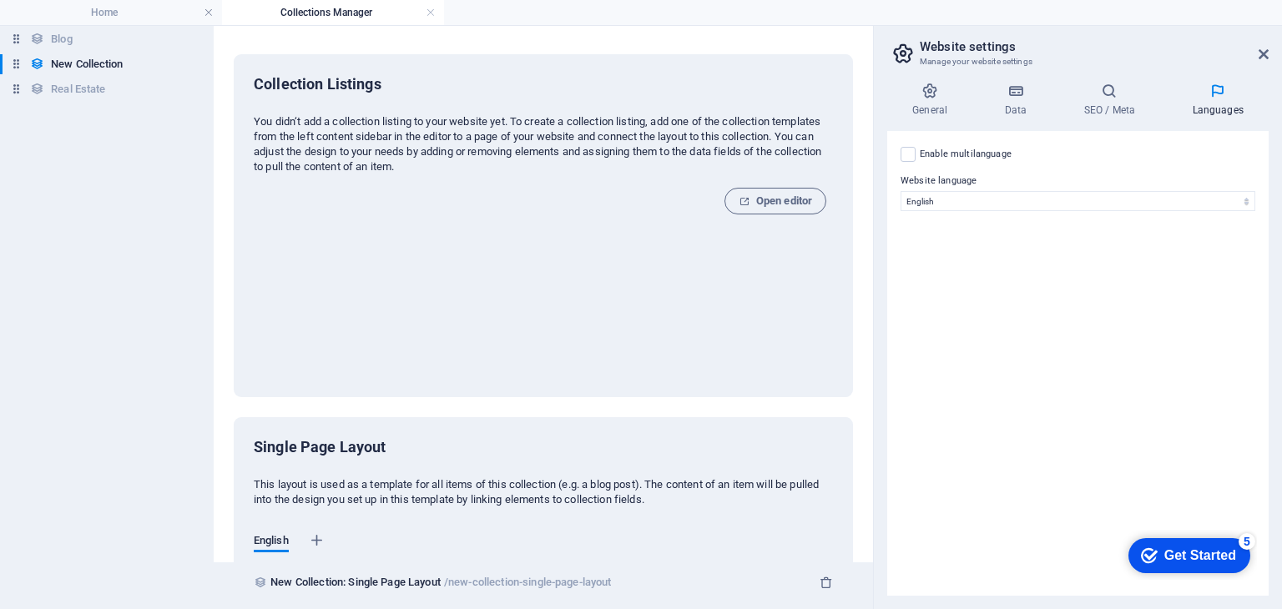
click at [1256, 51] on h2 "Website settings" at bounding box center [1093, 46] width 349 height 15
click at [1261, 54] on icon at bounding box center [1263, 54] width 10 height 13
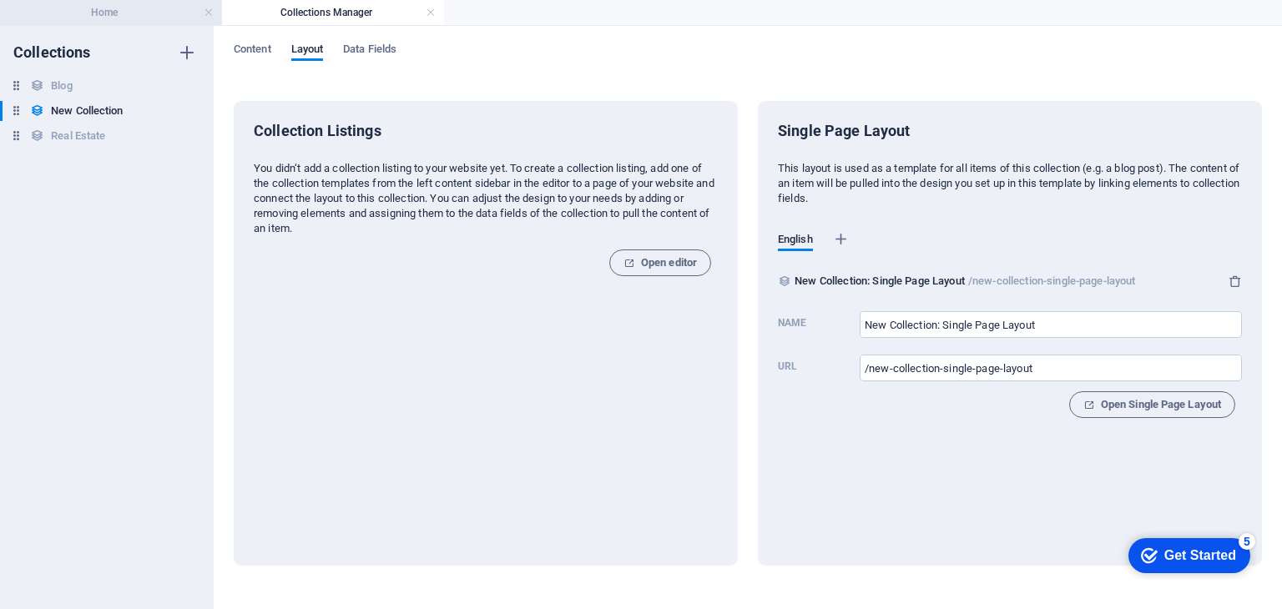
scroll to position [0, 0]
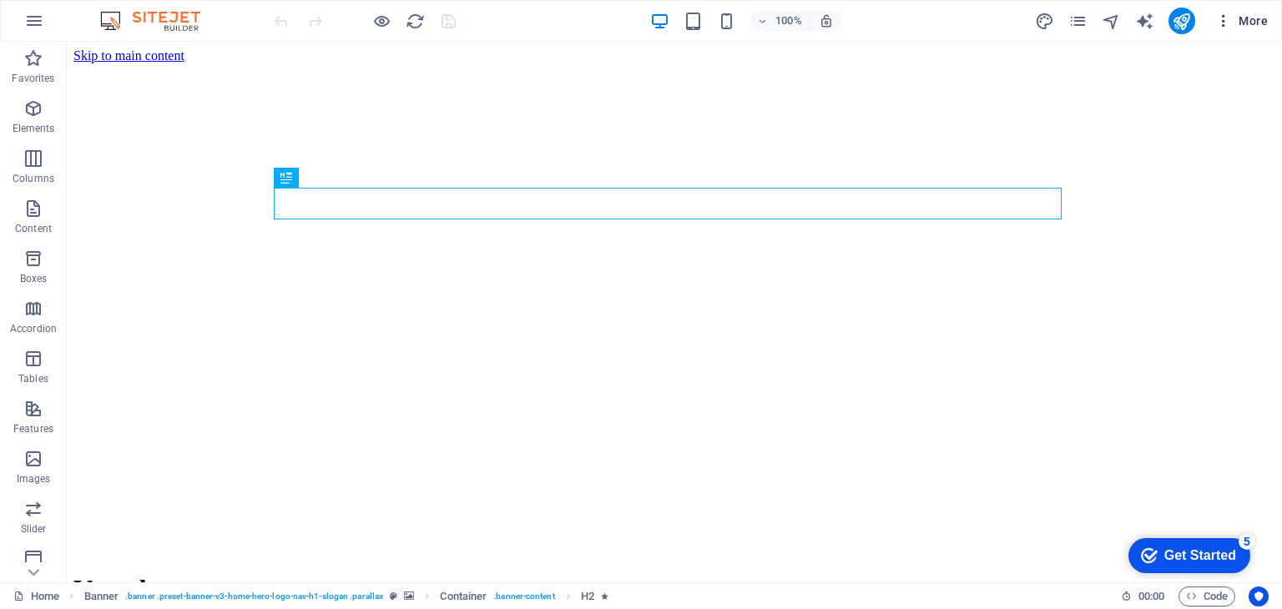
click at [1256, 31] on button "More" at bounding box center [1241, 21] width 66 height 27
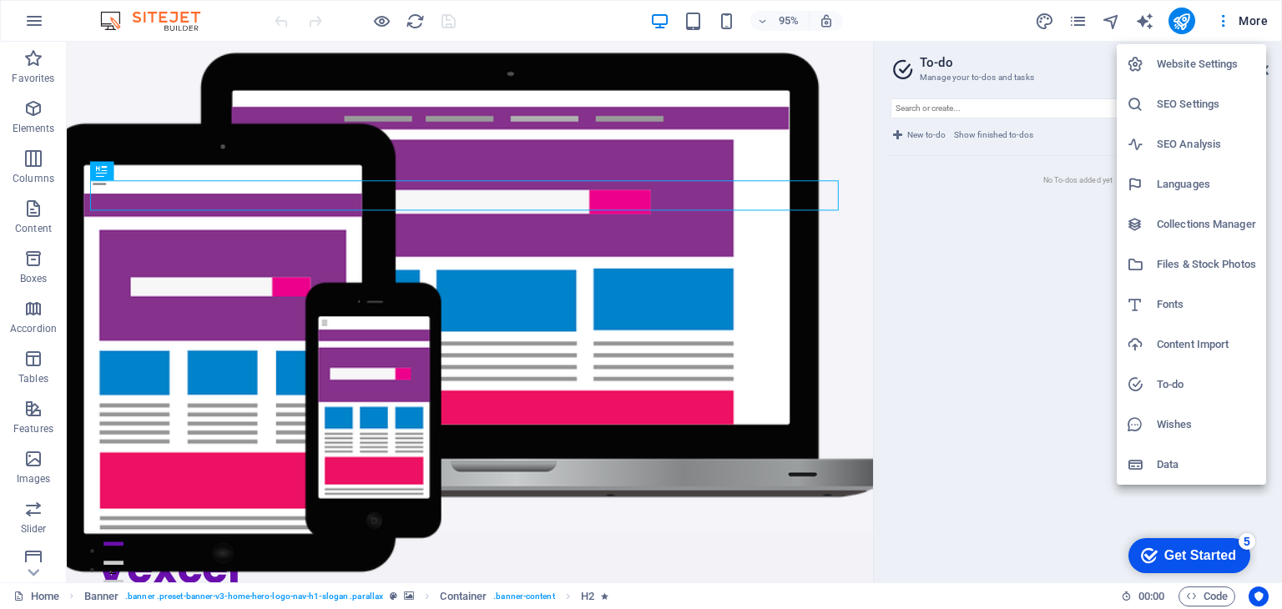
click at [0, 0] on h6 "Data" at bounding box center [0, 0] width 0 height 0
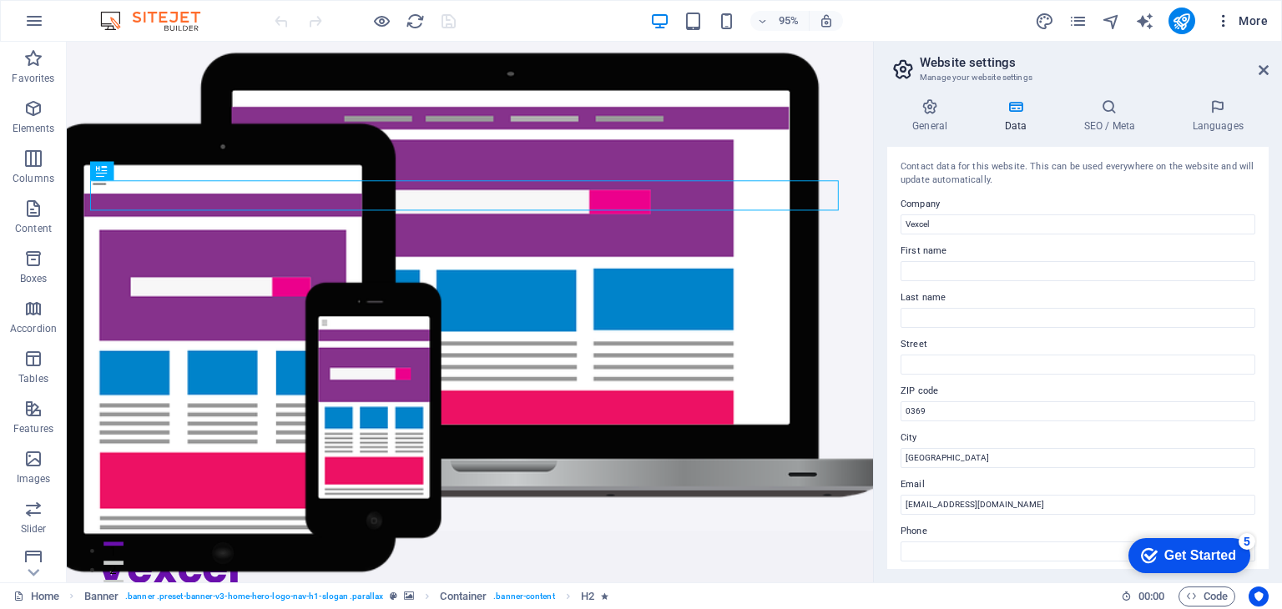
click at [1241, 11] on button "More" at bounding box center [1241, 21] width 66 height 27
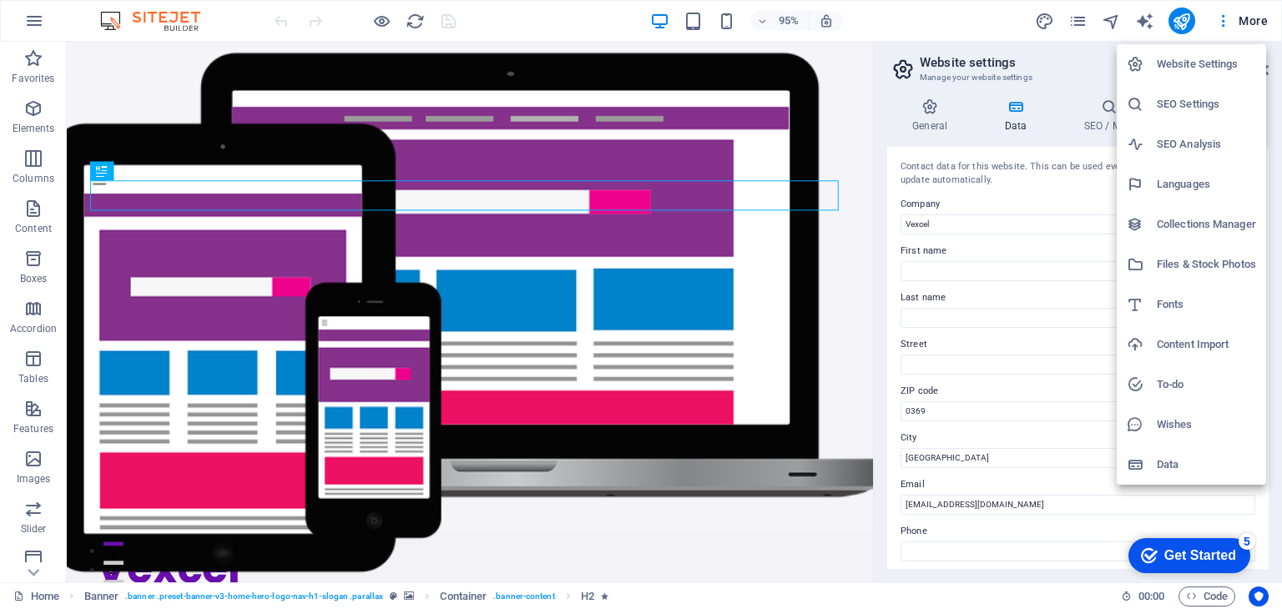
click at [1169, 391] on h6 "To-do" at bounding box center [1205, 385] width 99 height 20
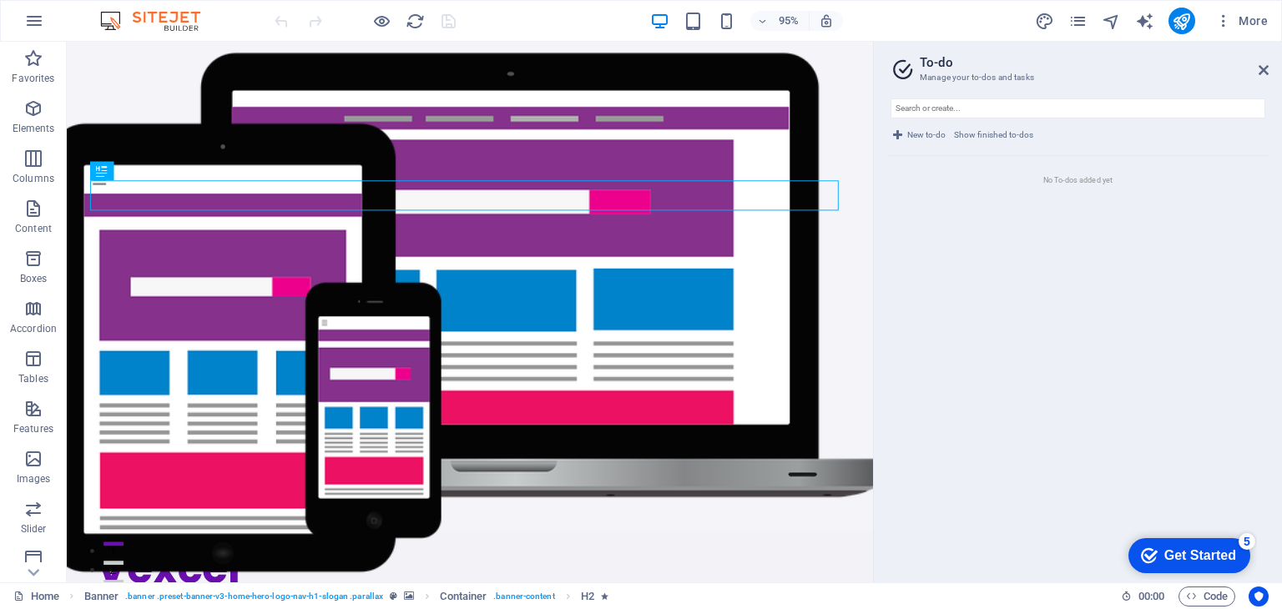
click at [1268, 68] on aside "To-do Manage your to-dos and tasks New to-do Show finished to-dos No To-dos add…" at bounding box center [1077, 312] width 409 height 541
click at [1264, 71] on icon at bounding box center [1263, 69] width 10 height 13
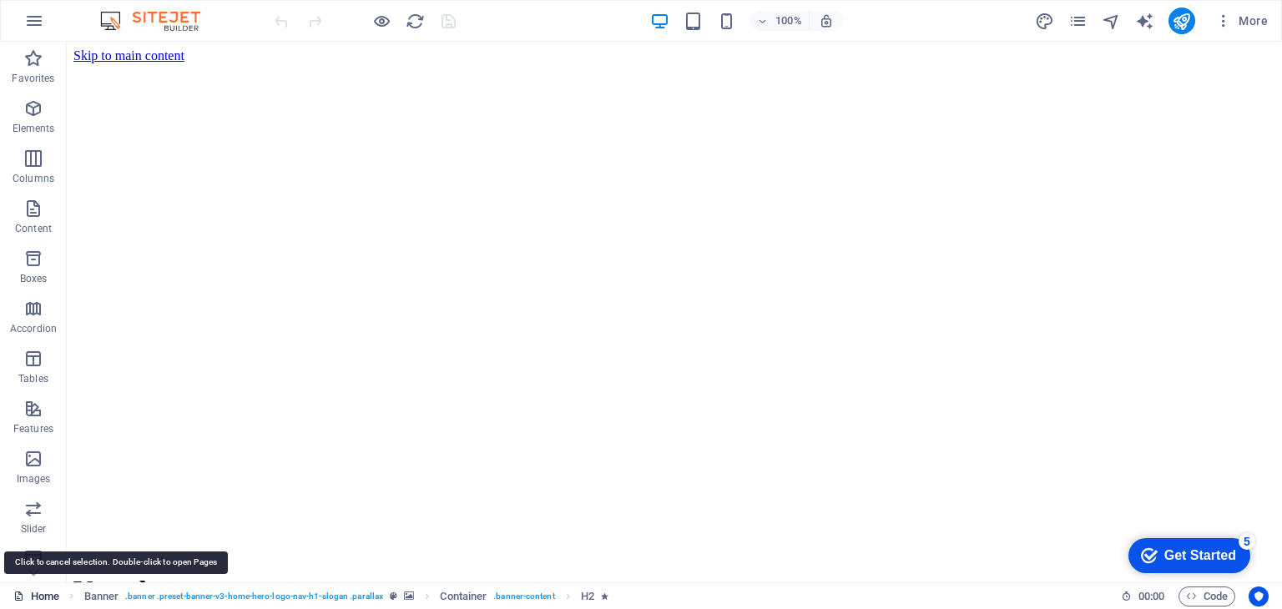
click at [0, 0] on link "Home" at bounding box center [0, 0] width 0 height 0
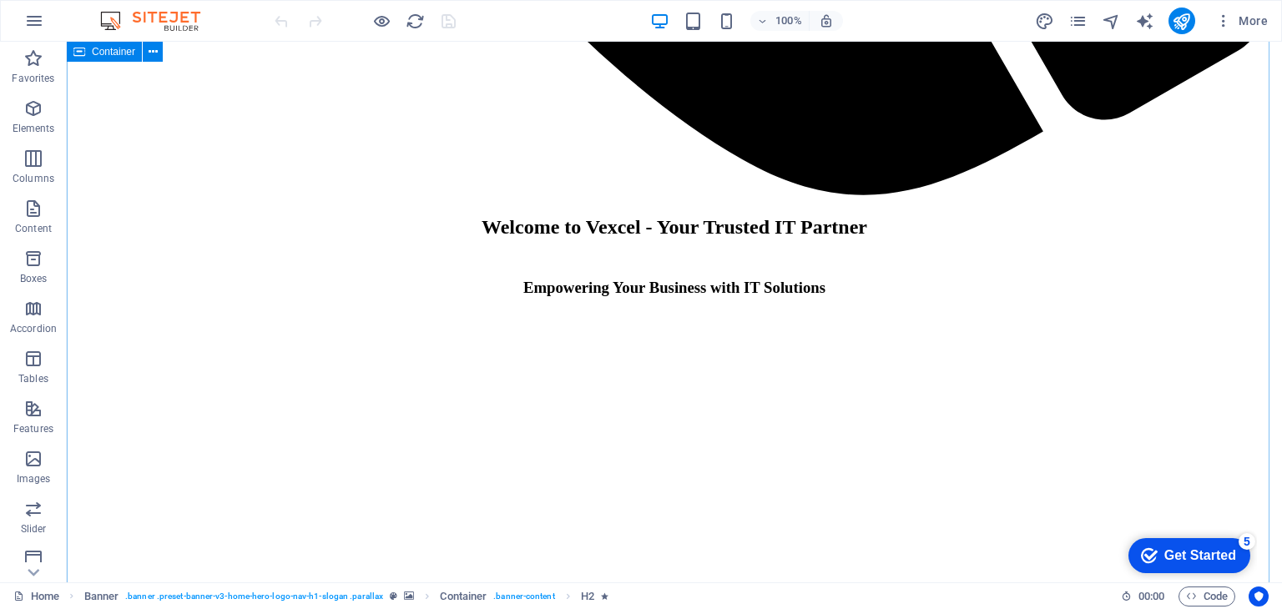
scroll to position [2136, 0]
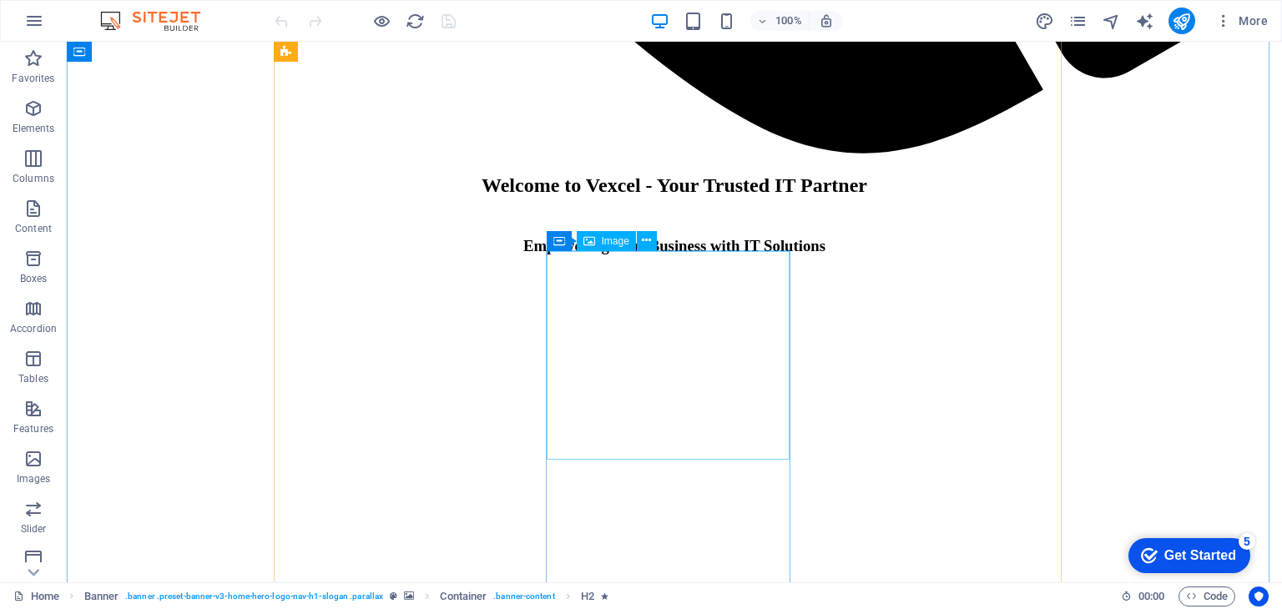
click at [621, 240] on span "Image" at bounding box center [616, 241] width 28 height 10
click at [646, 241] on icon at bounding box center [646, 241] width 9 height 18
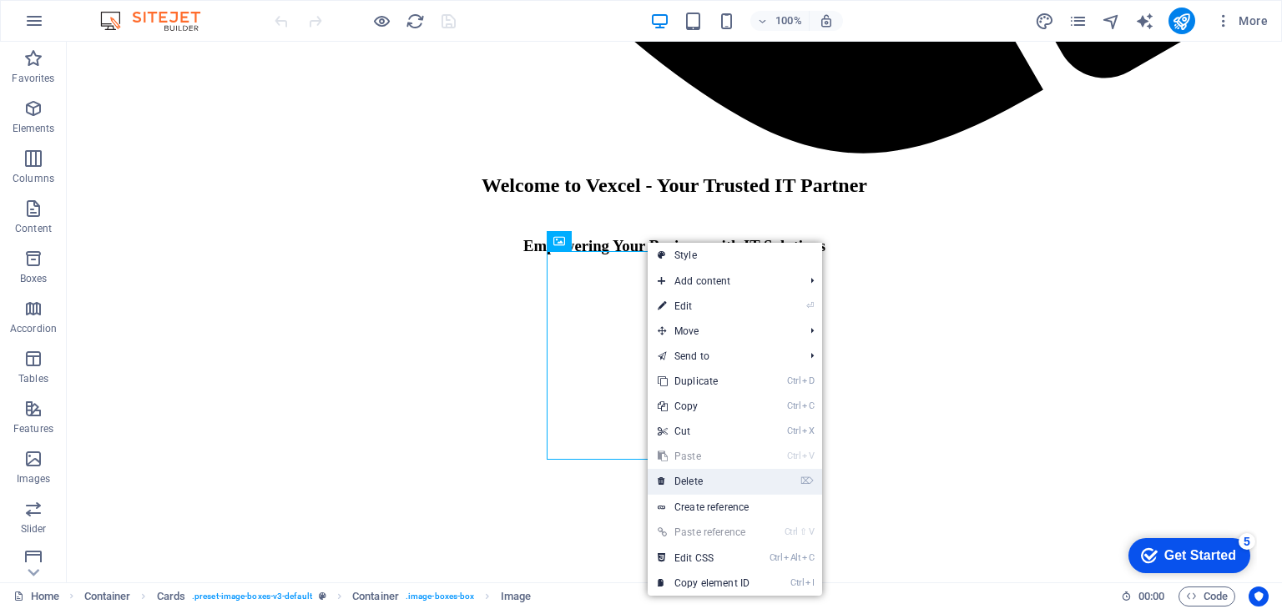
click at [694, 481] on link "⌦ Delete" at bounding box center [703, 481] width 112 height 25
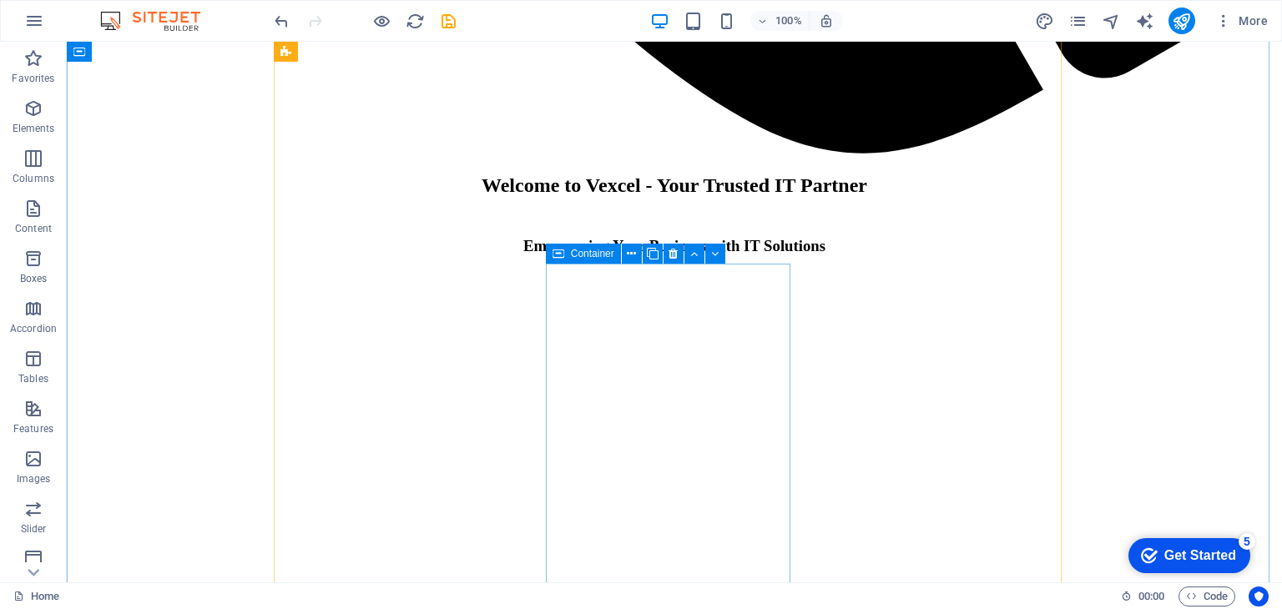
scroll to position [2122, 0]
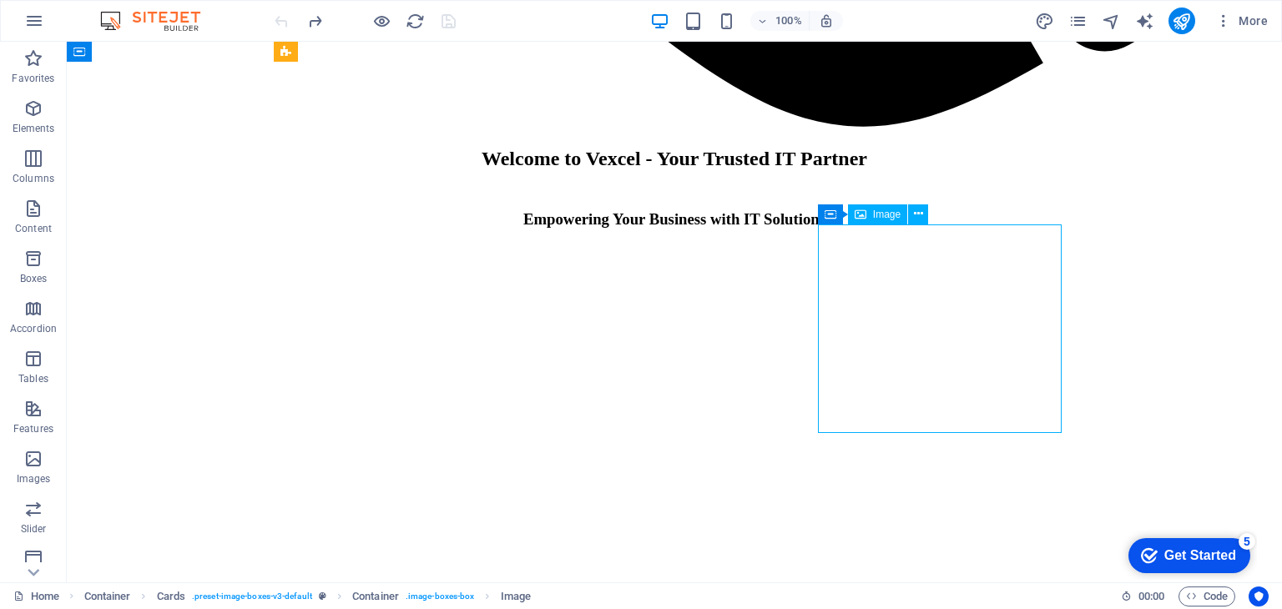
scroll to position [2158, 0]
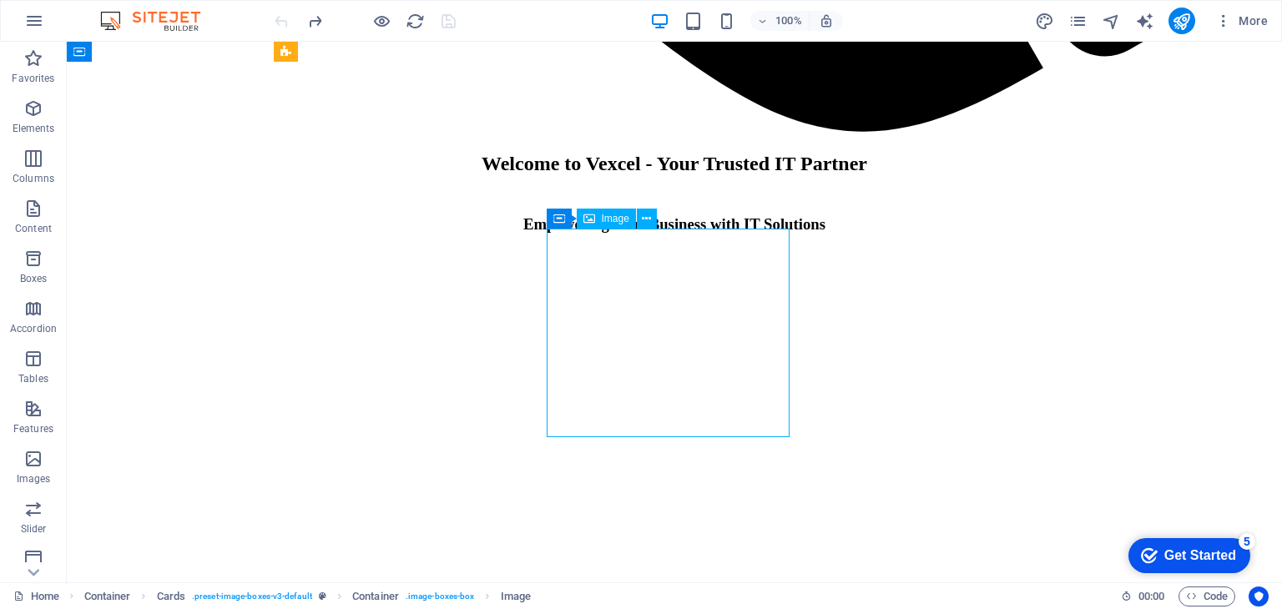
select select "vw"
select select "px"
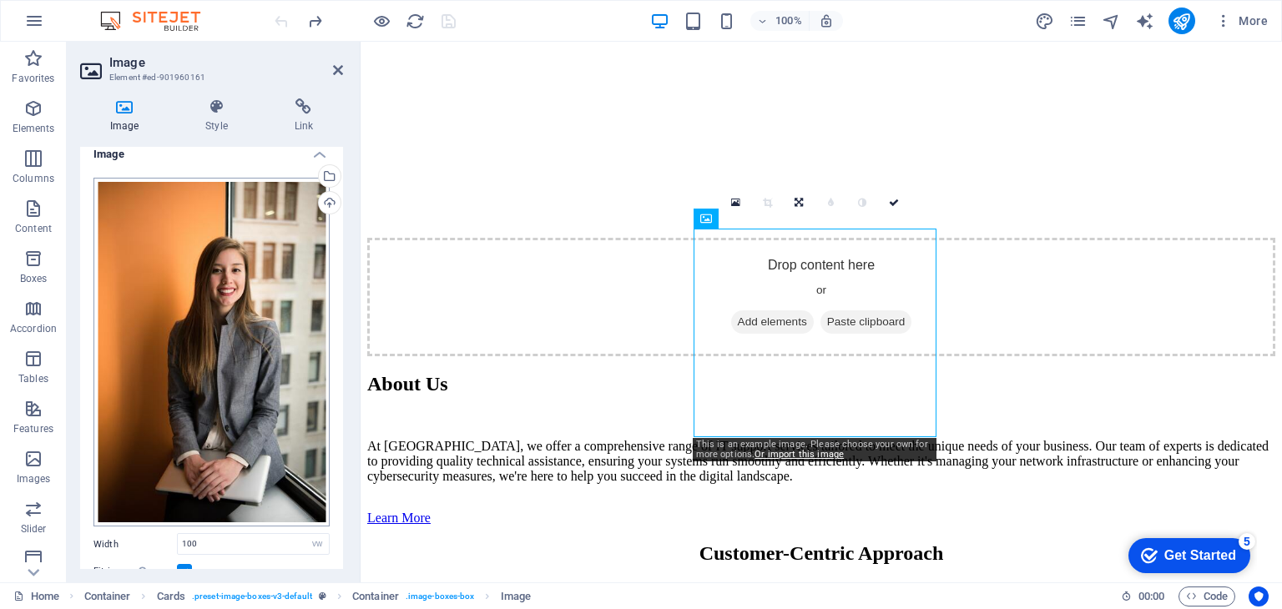
scroll to position [0, 0]
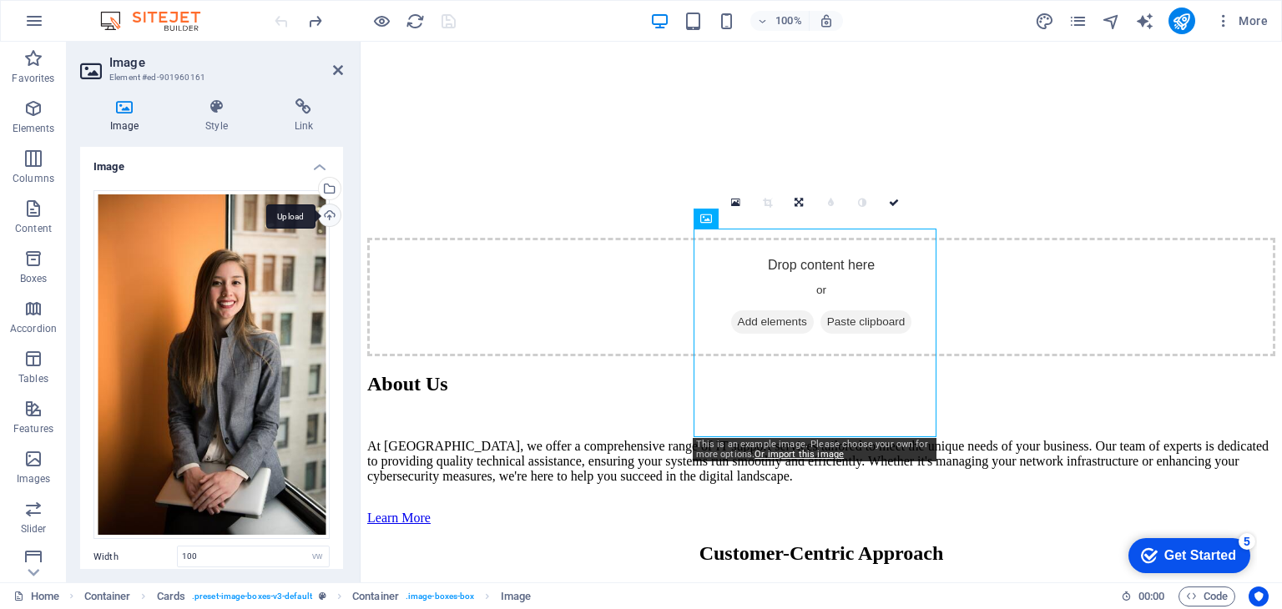
click at [326, 208] on div "Upload" at bounding box center [327, 216] width 25 height 25
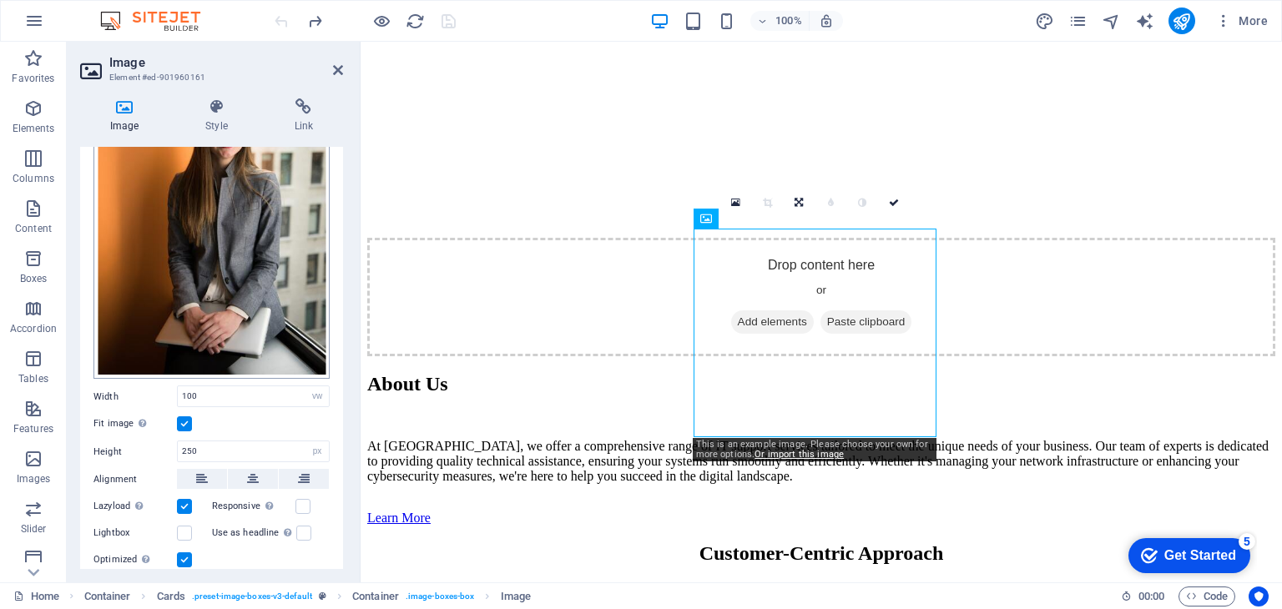
scroll to position [294, 0]
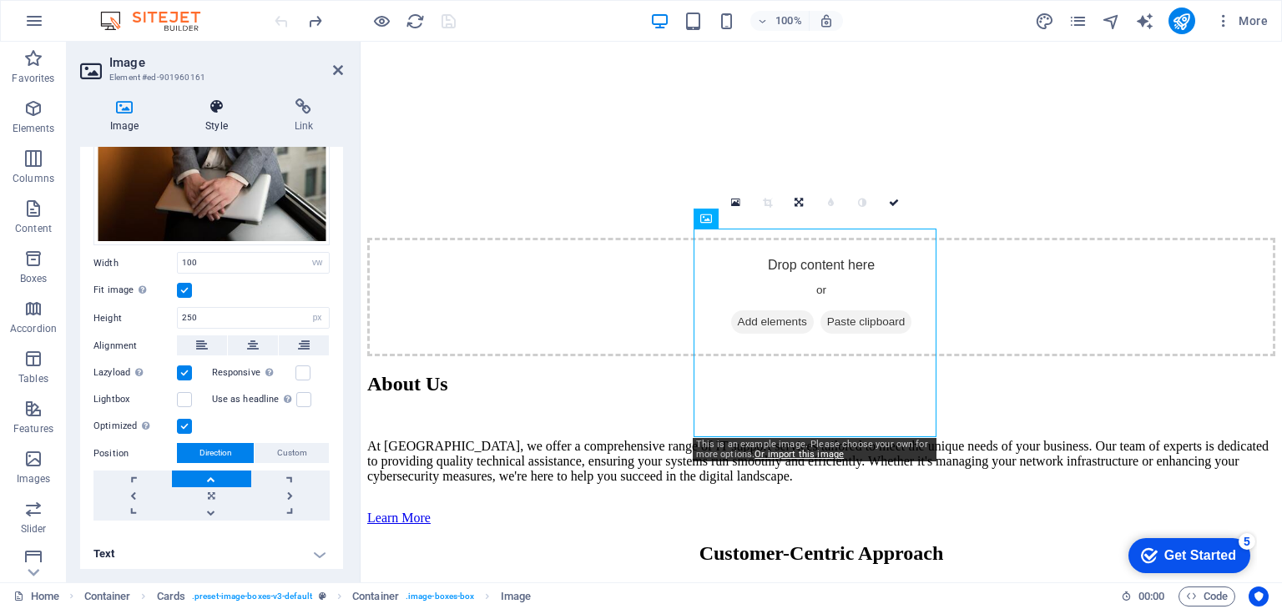
click at [212, 120] on h4 "Style" at bounding box center [219, 115] width 88 height 35
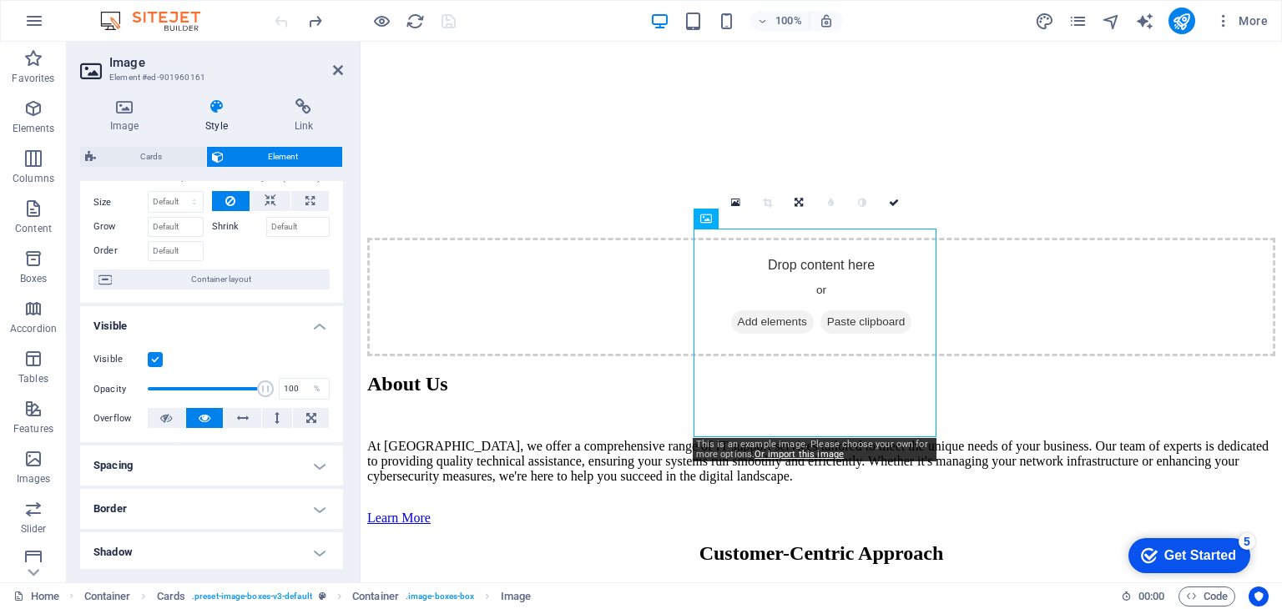
scroll to position [43, 0]
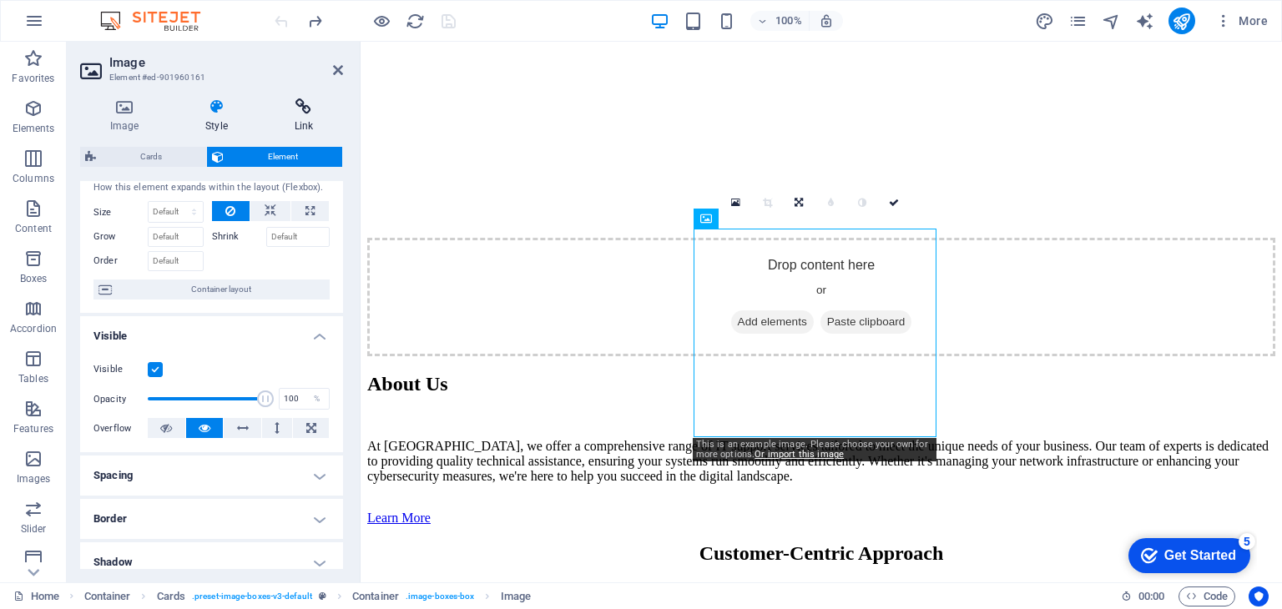
click at [305, 109] on icon at bounding box center [303, 106] width 78 height 17
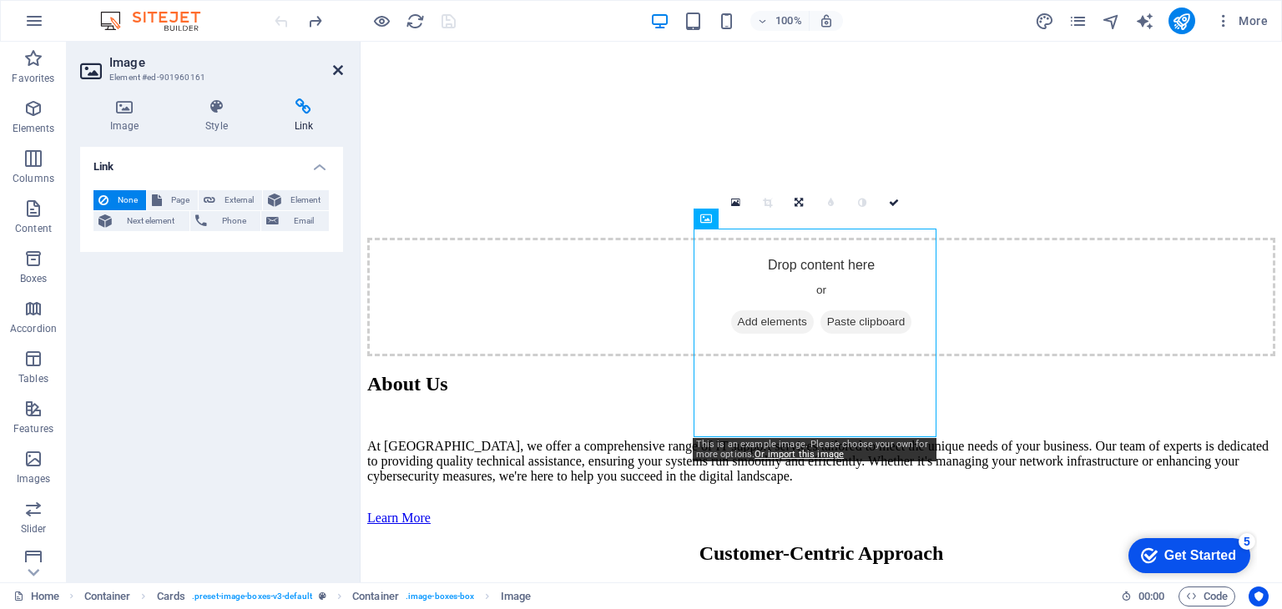
click at [335, 69] on icon at bounding box center [338, 69] width 10 height 13
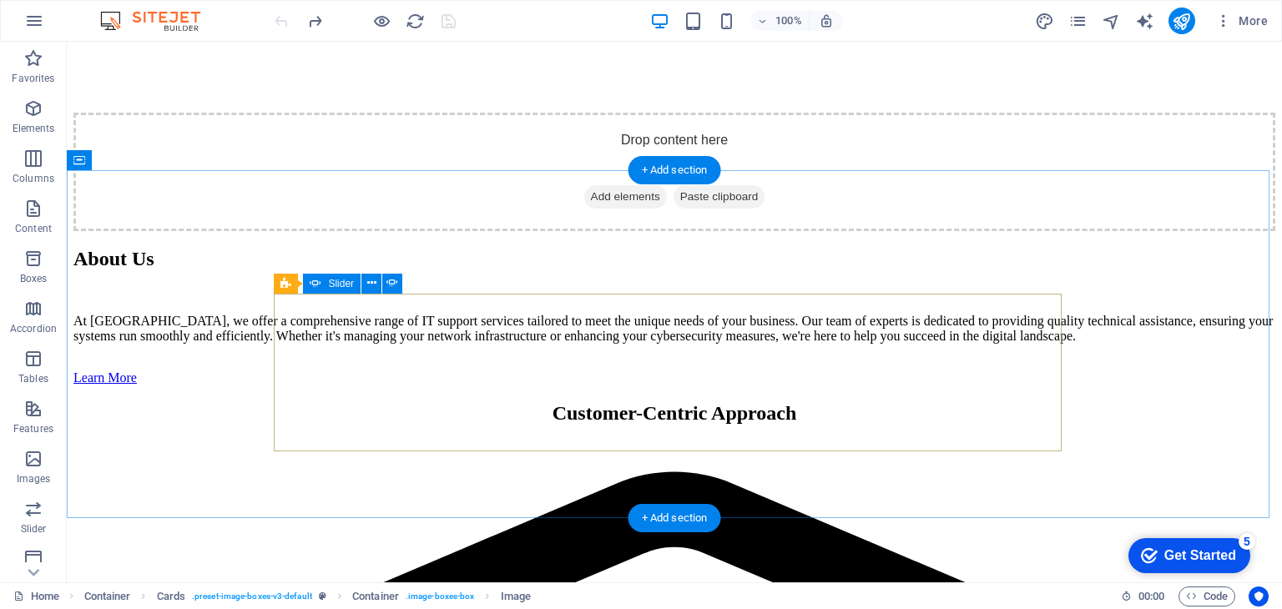
scroll to position [2686, 0]
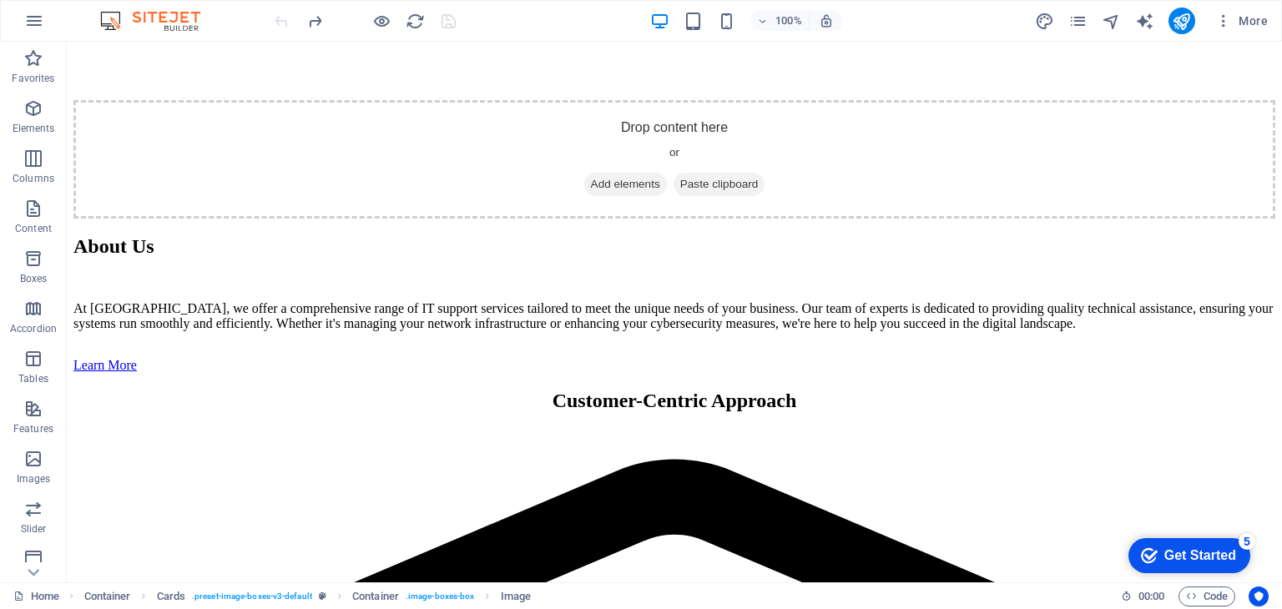
click at [1176, 557] on div "Get Started" at bounding box center [1200, 555] width 72 height 15
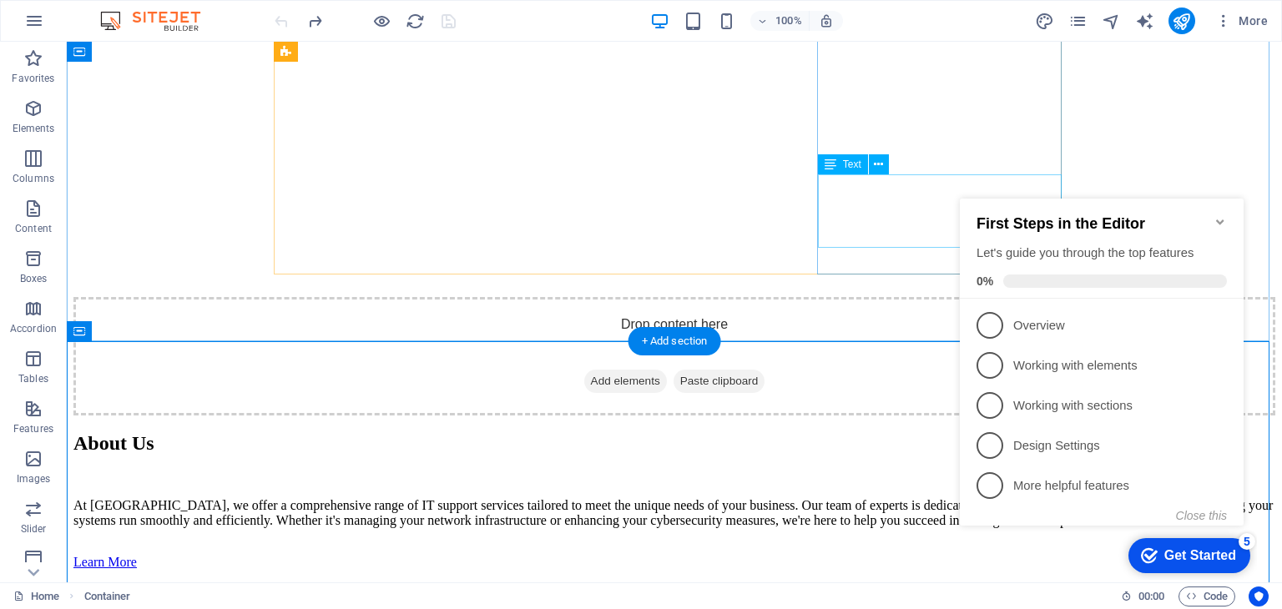
scroll to position [2479, 0]
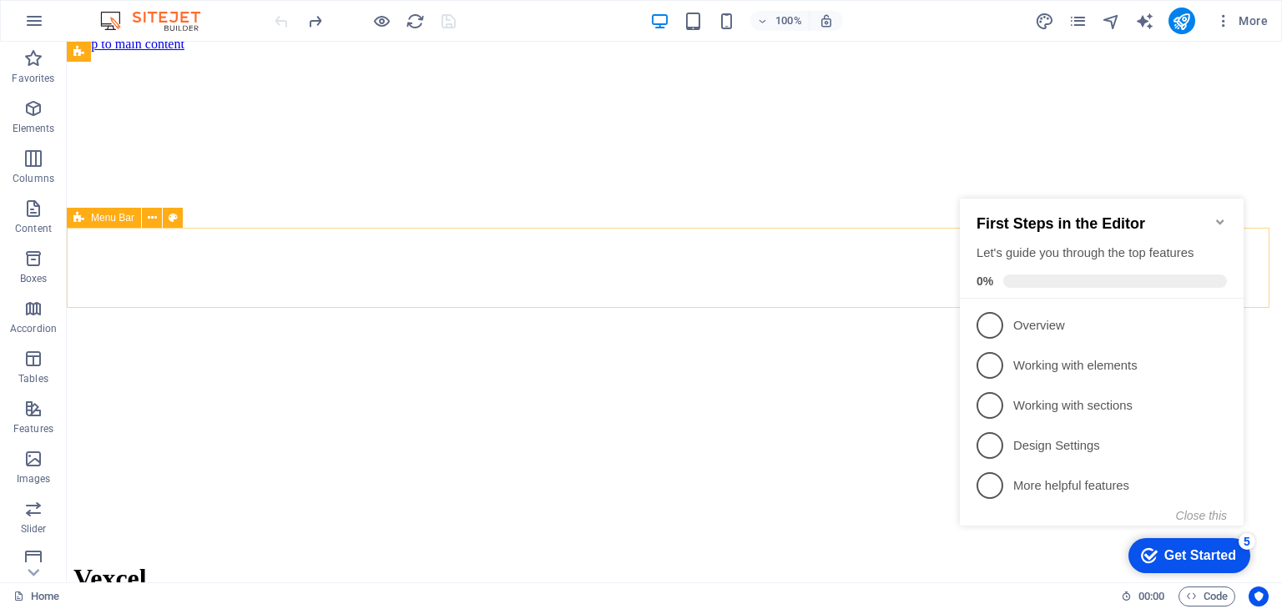
scroll to position [0, 0]
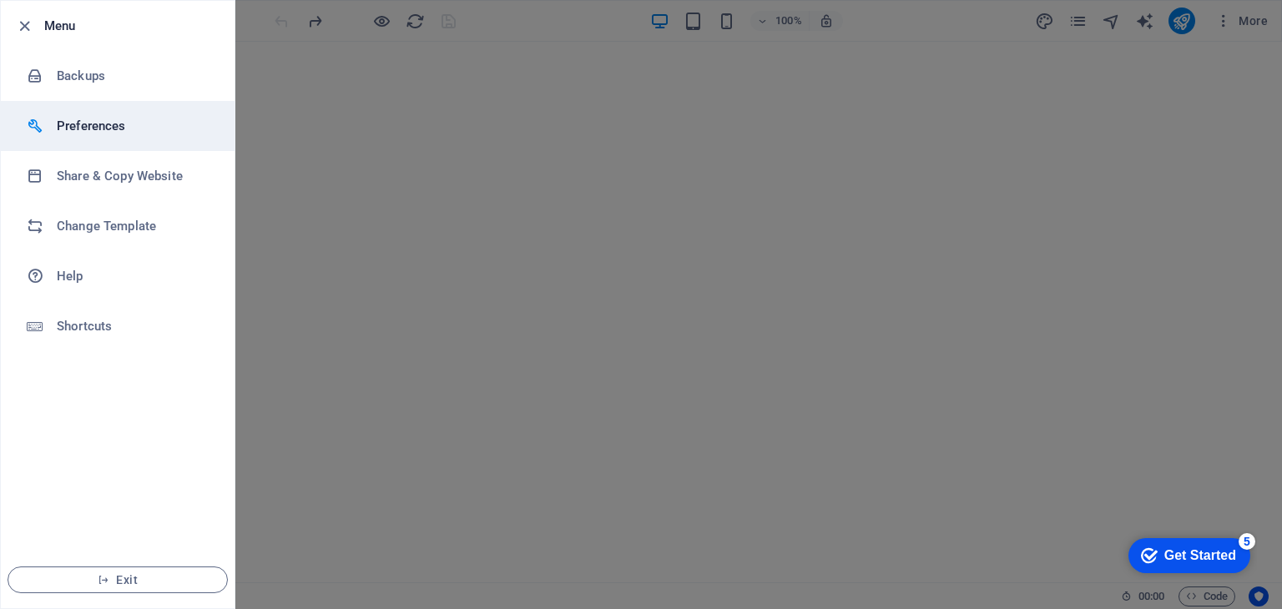
click at [64, 134] on h6 "Preferences" at bounding box center [134, 126] width 154 height 20
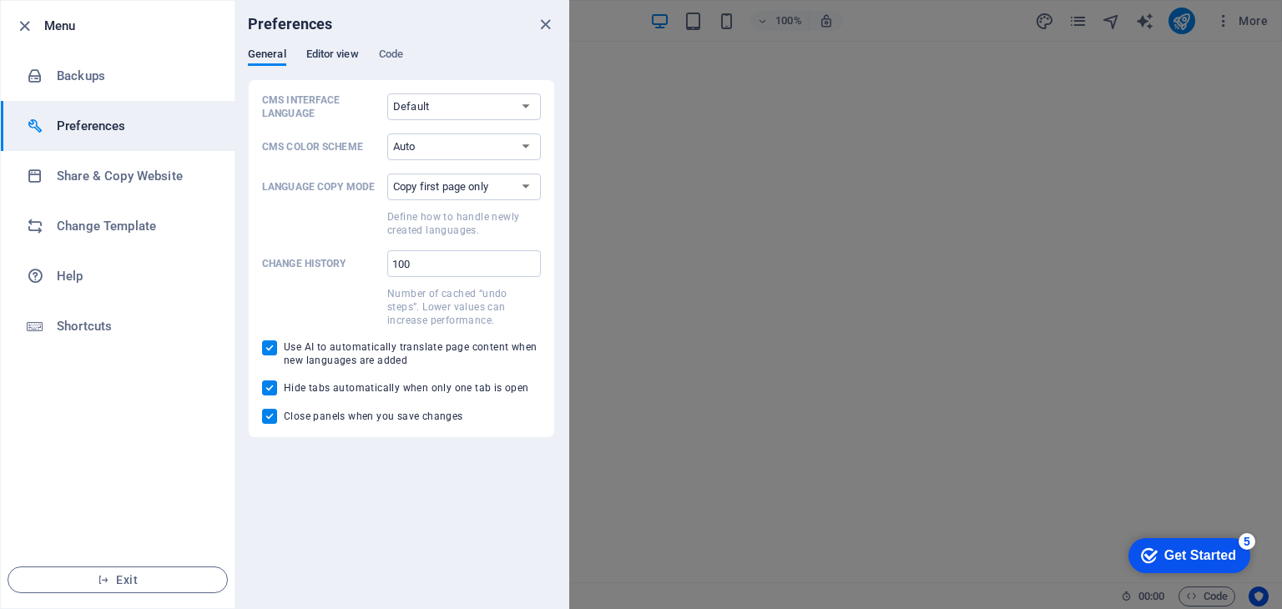
click at [315, 53] on span "Editor view" at bounding box center [332, 55] width 53 height 23
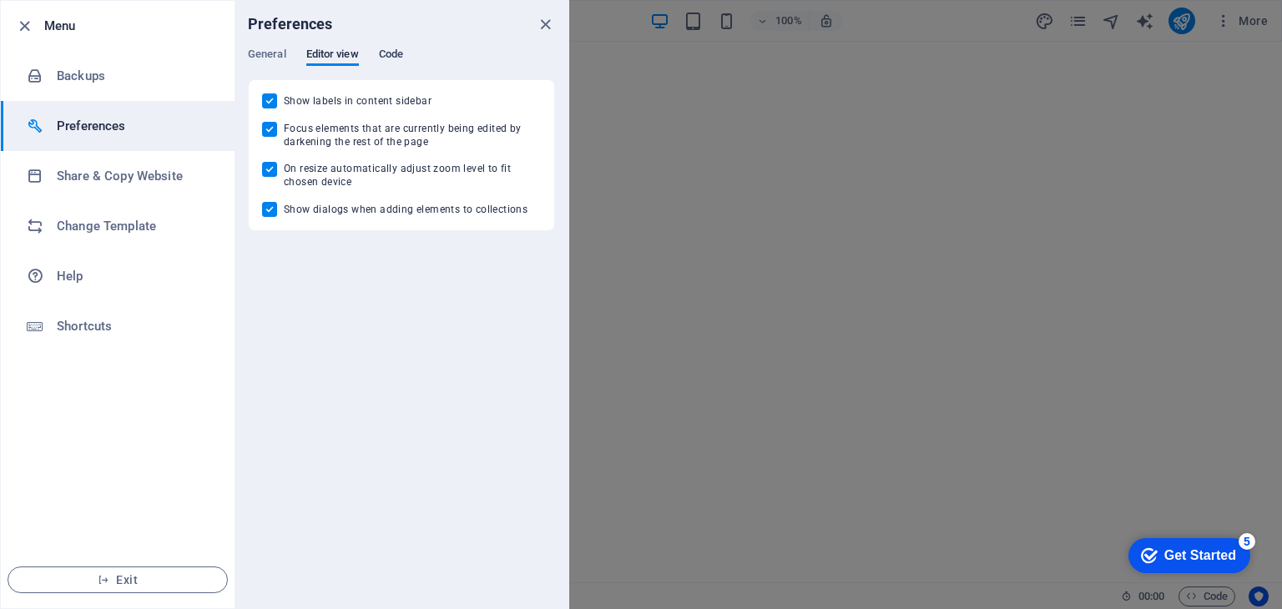
click at [387, 52] on span "Code" at bounding box center [391, 55] width 24 height 23
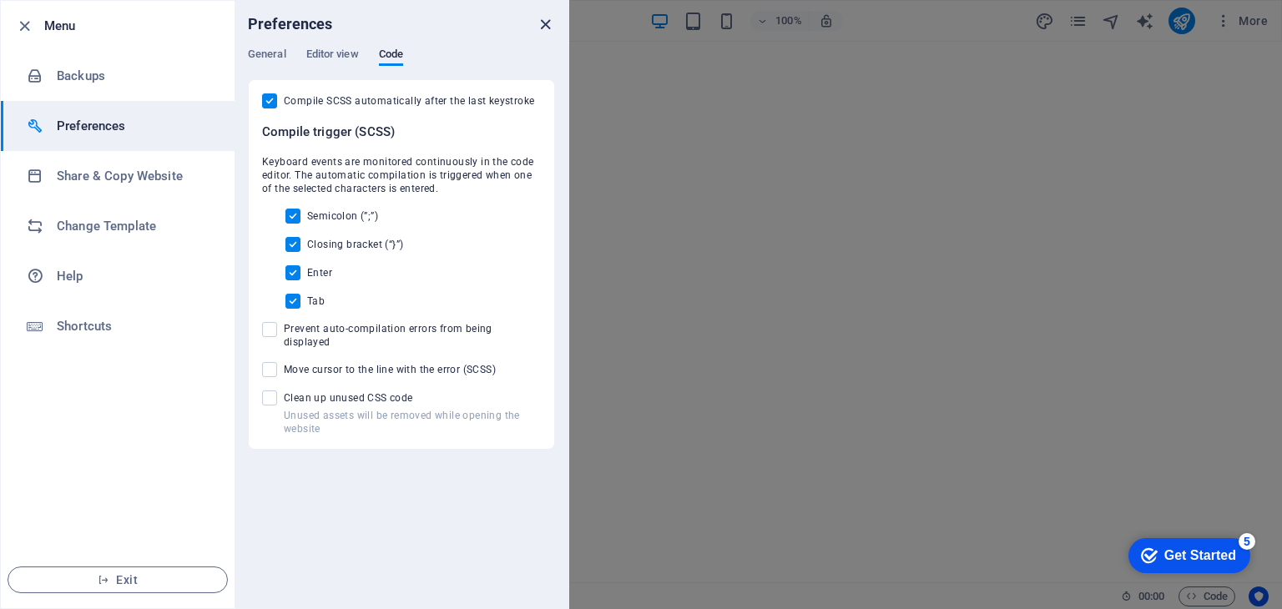
click at [543, 24] on icon "close" at bounding box center [545, 24] width 19 height 19
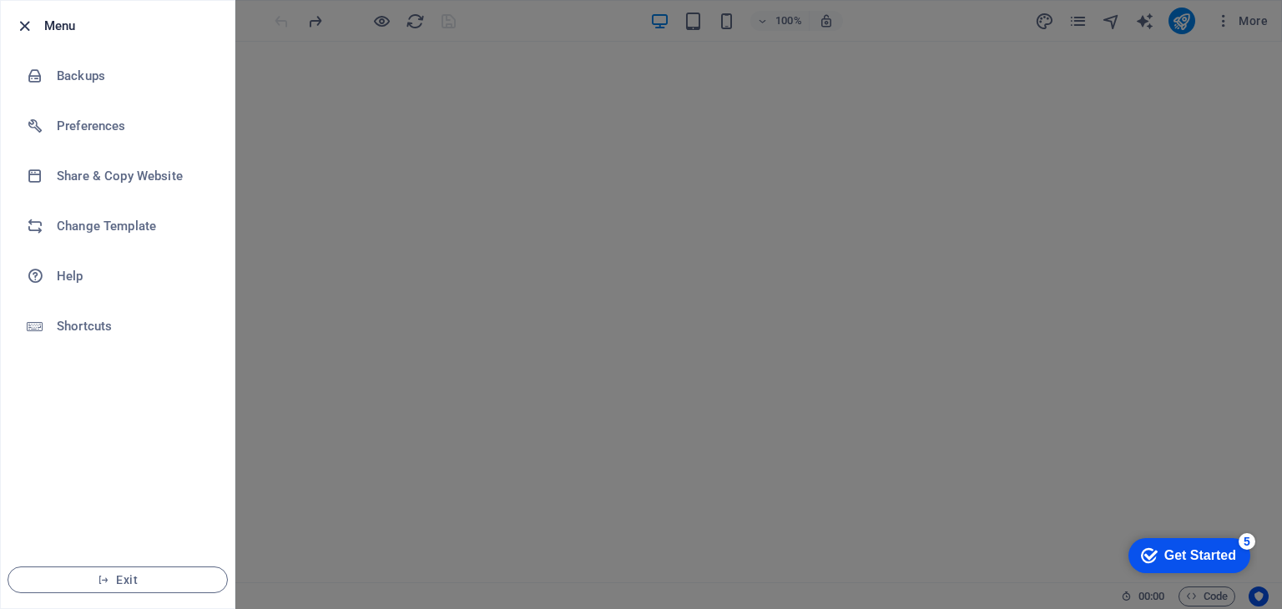
click at [20, 19] on icon "button" at bounding box center [24, 26] width 19 height 19
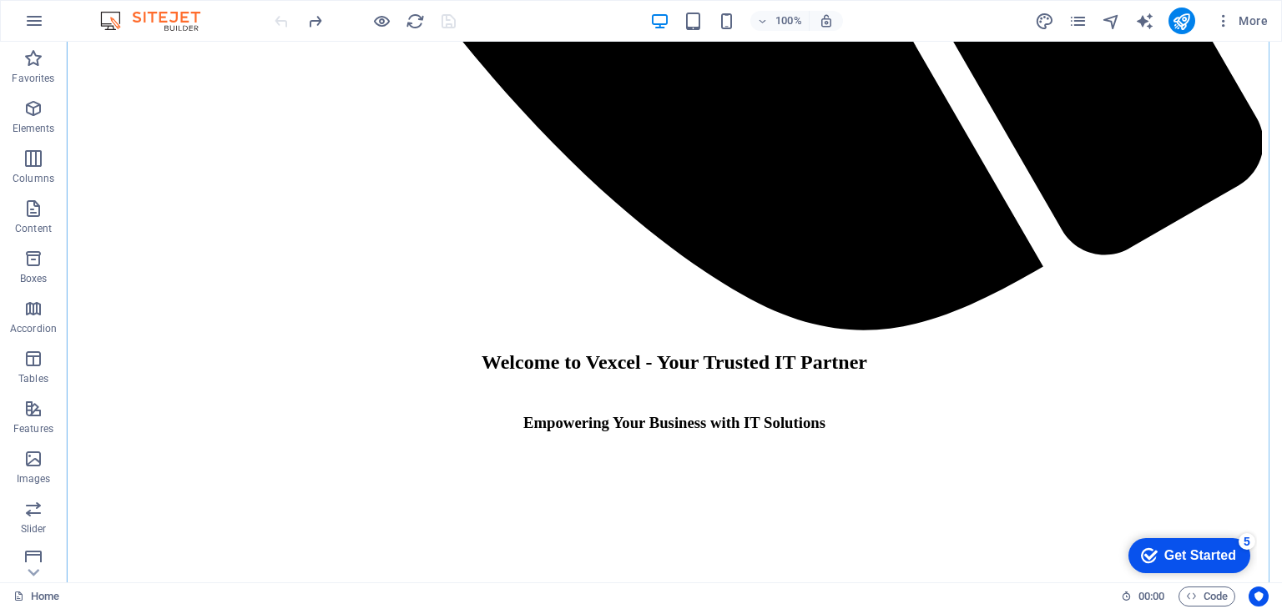
scroll to position [1976, 0]
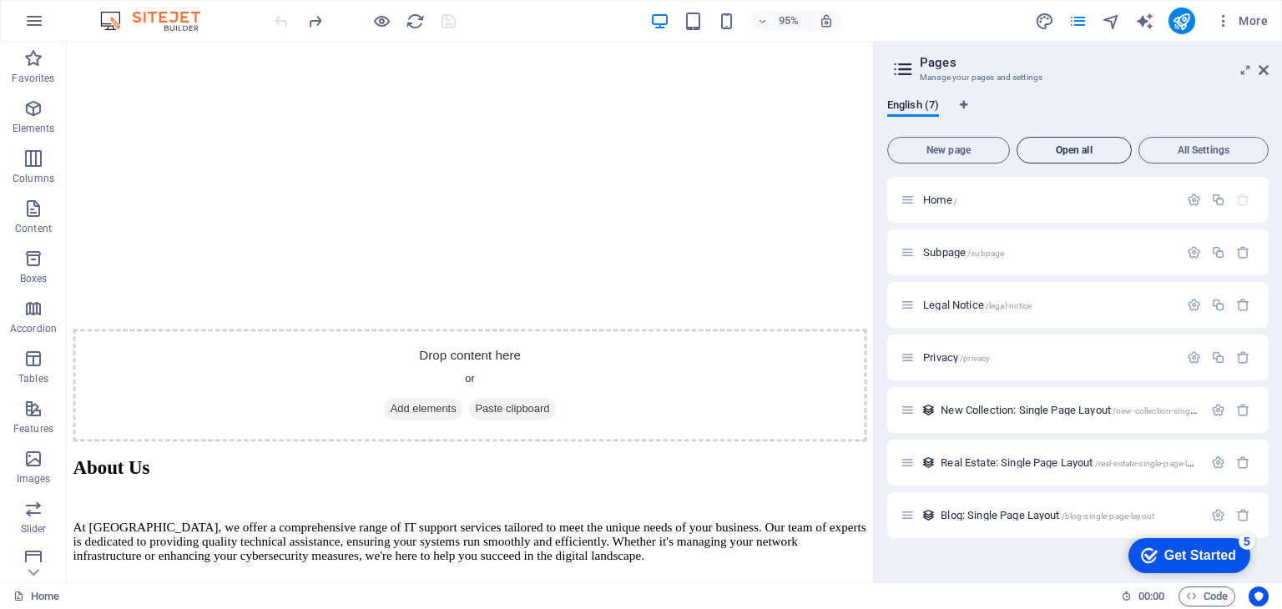
click at [1089, 152] on span "Open all" at bounding box center [1074, 150] width 100 height 10
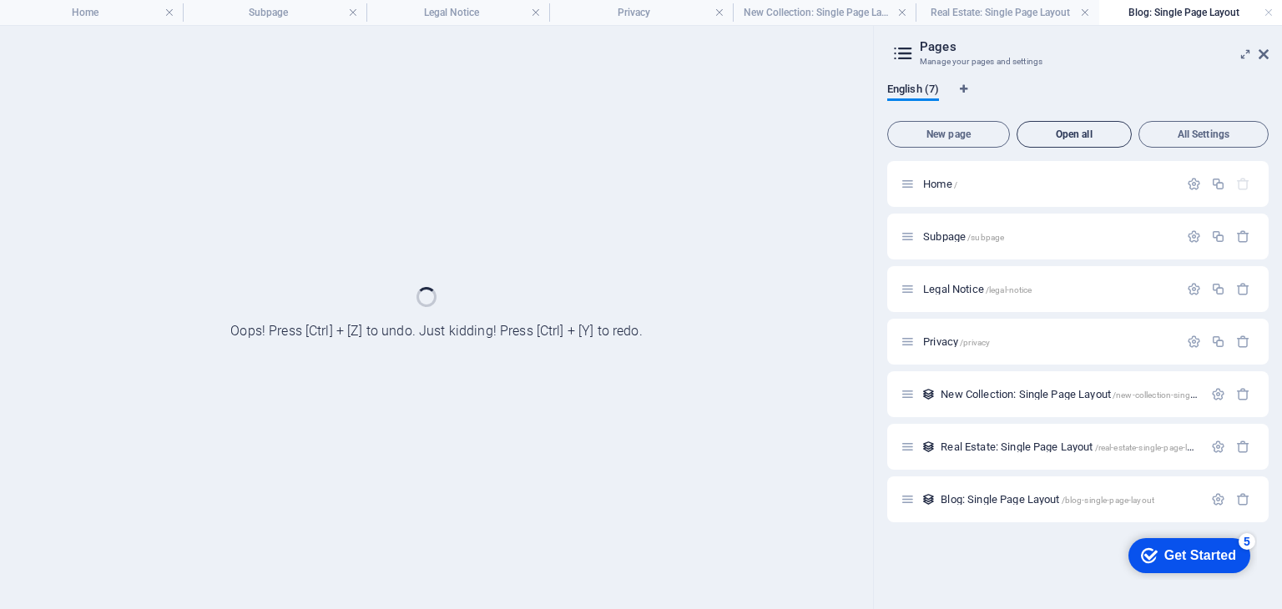
scroll to position [0, 0]
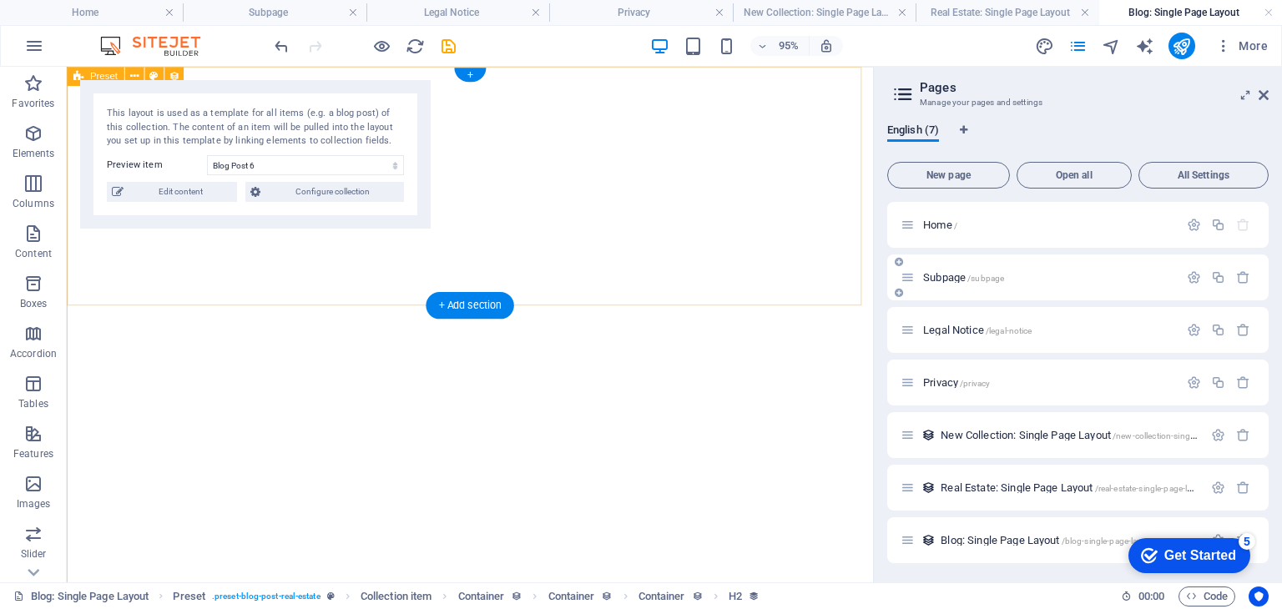
select select "68b81b03a401f97b37057318"
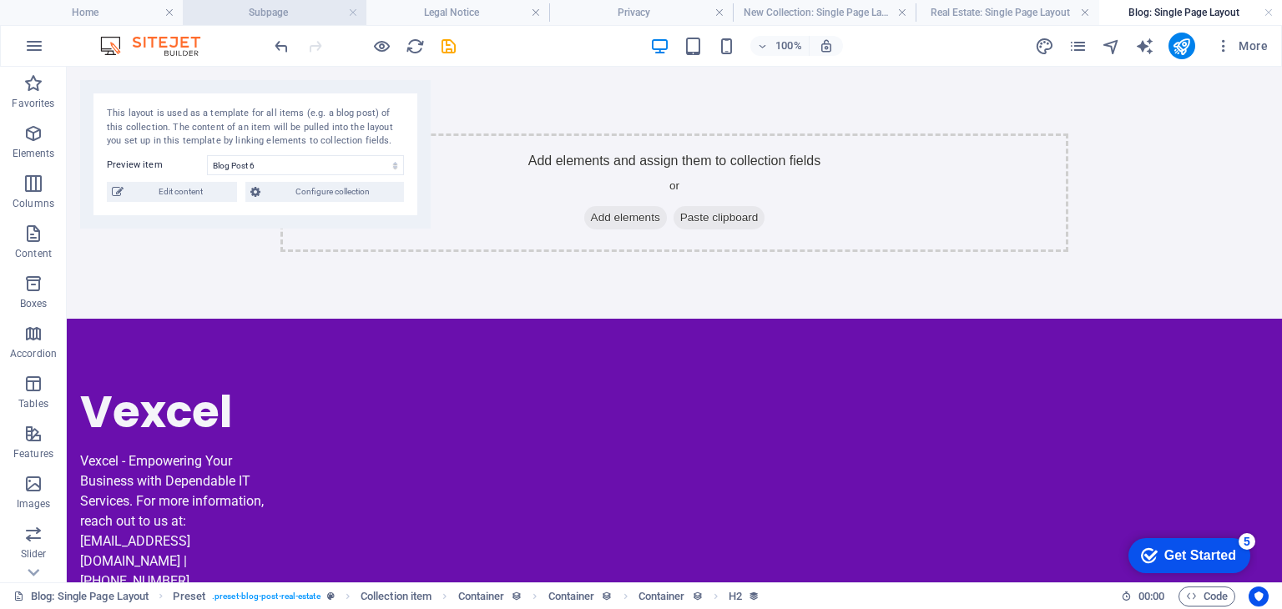
click at [285, 14] on h4 "Subpage" at bounding box center [274, 12] width 183 height 18
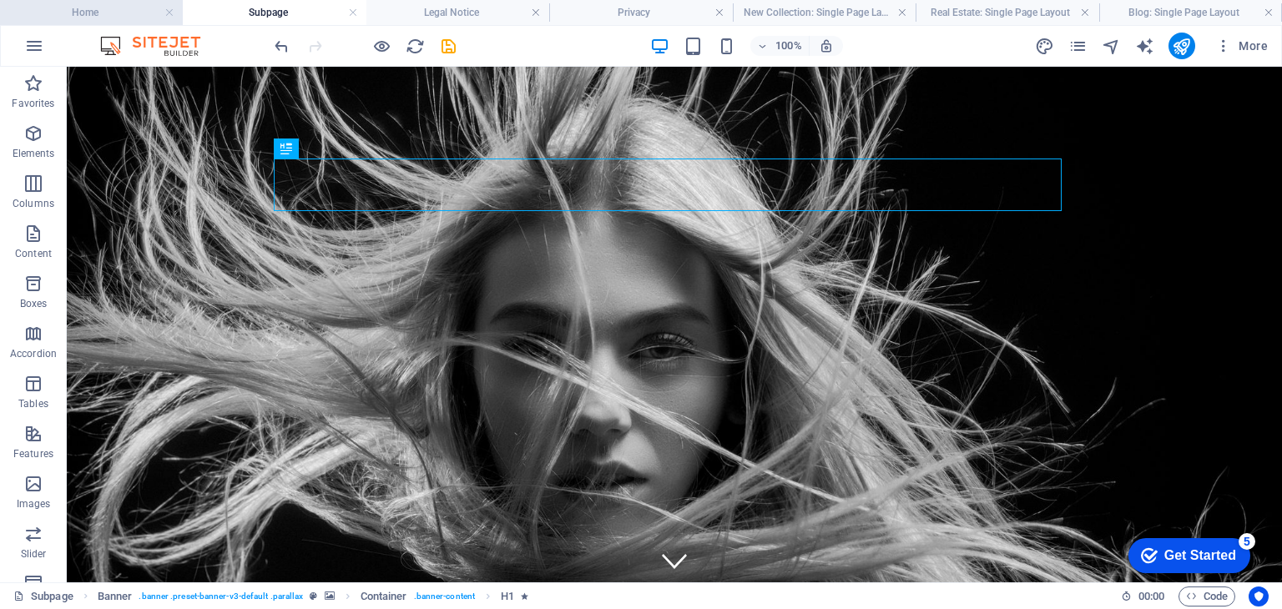
click at [120, 13] on h4 "Home" at bounding box center [91, 12] width 183 height 18
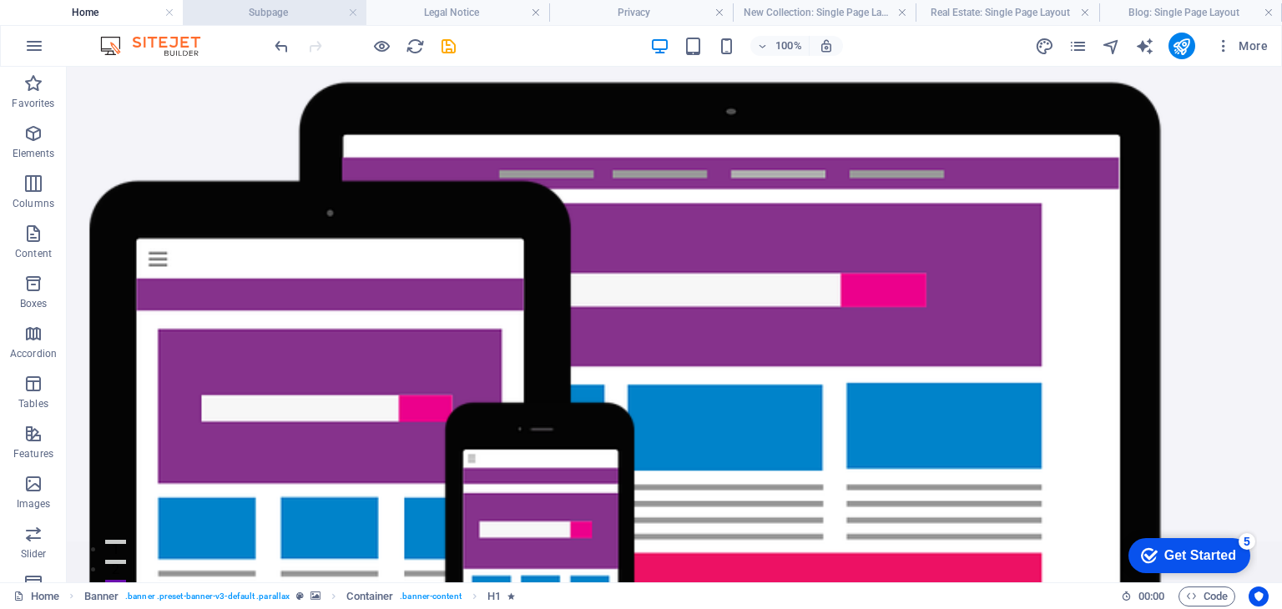
click at [274, 18] on h4 "Subpage" at bounding box center [274, 12] width 183 height 18
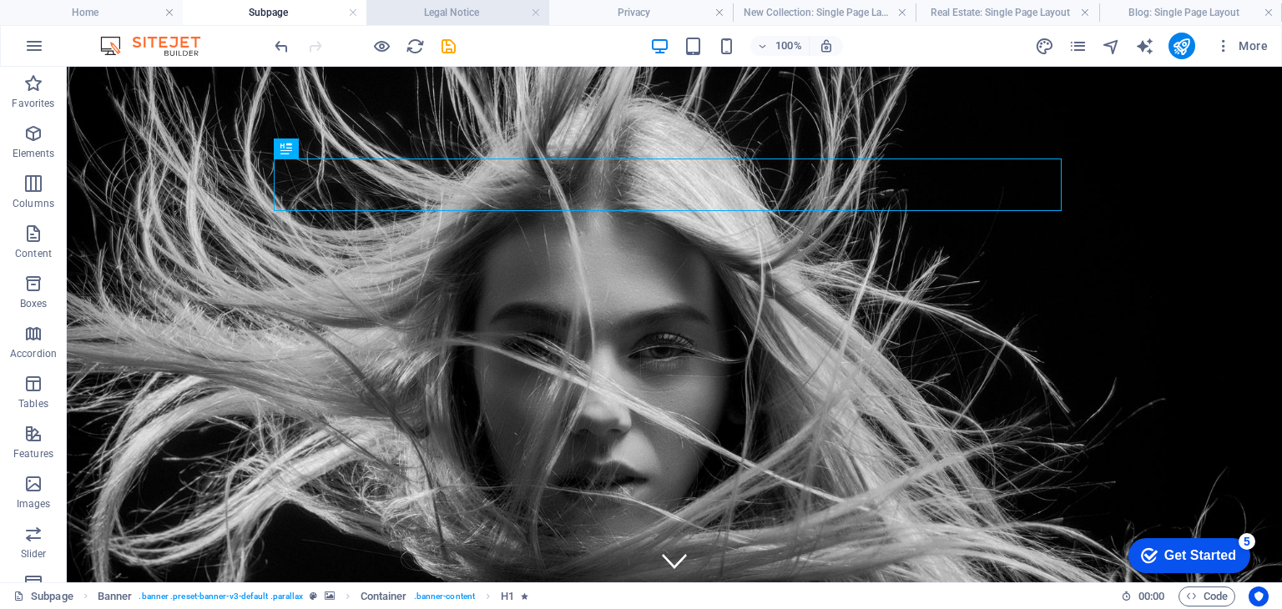
click at [451, 13] on h4 "Legal Notice" at bounding box center [457, 12] width 183 height 18
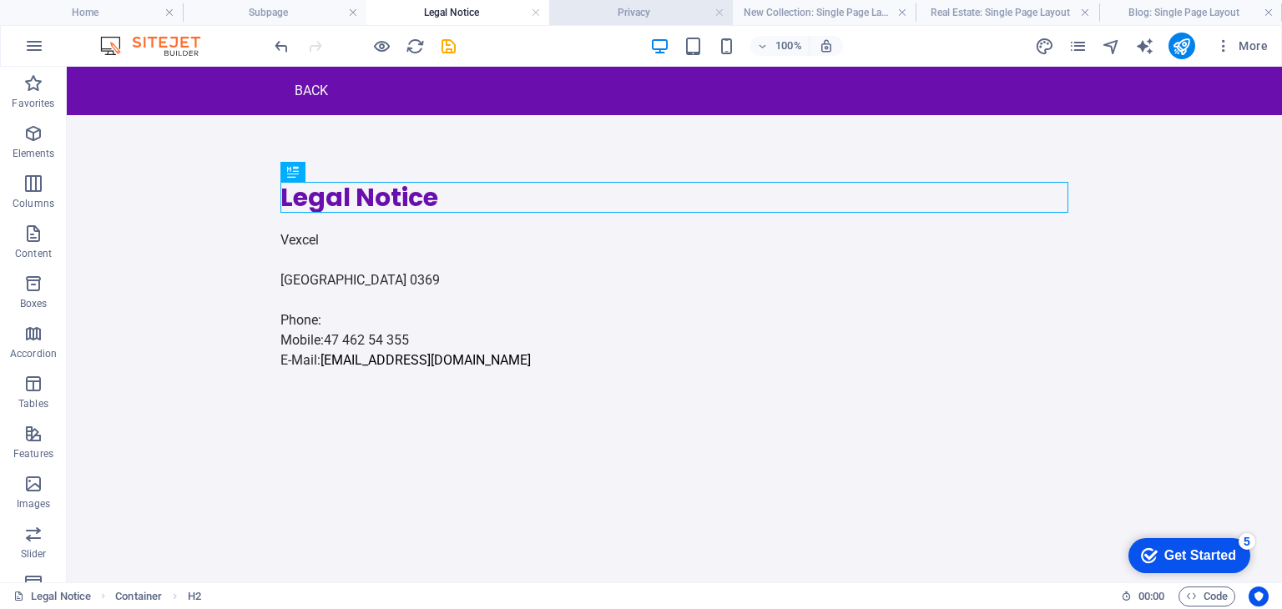
click at [625, 14] on h4 "Privacy" at bounding box center [640, 12] width 183 height 18
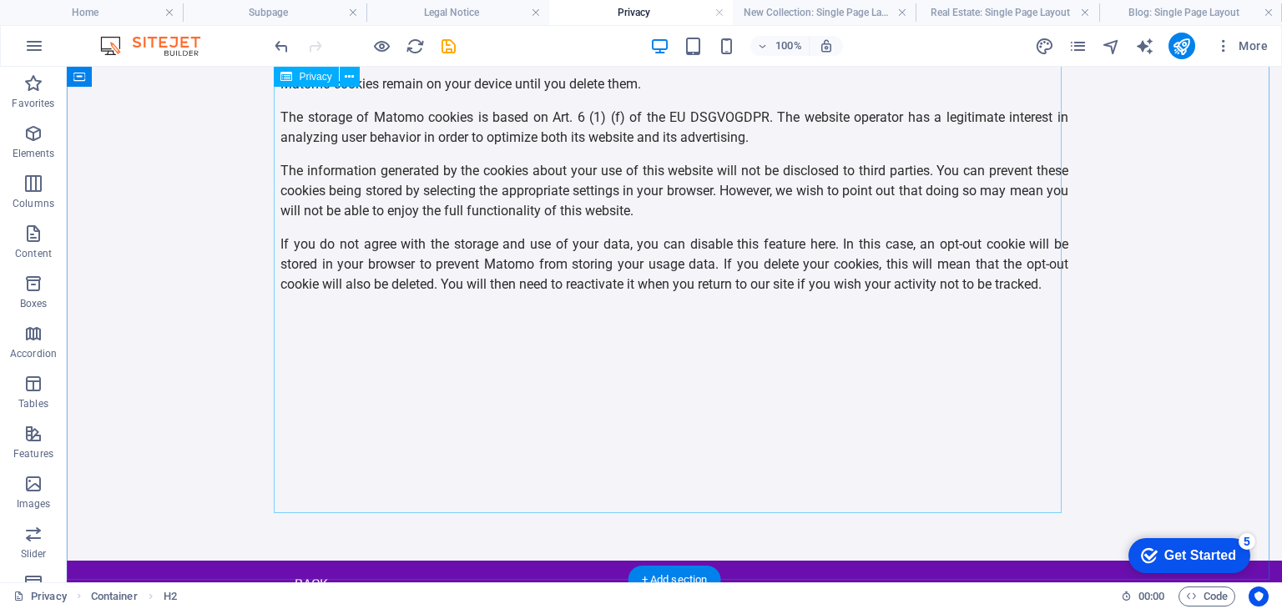
scroll to position [3668, 0]
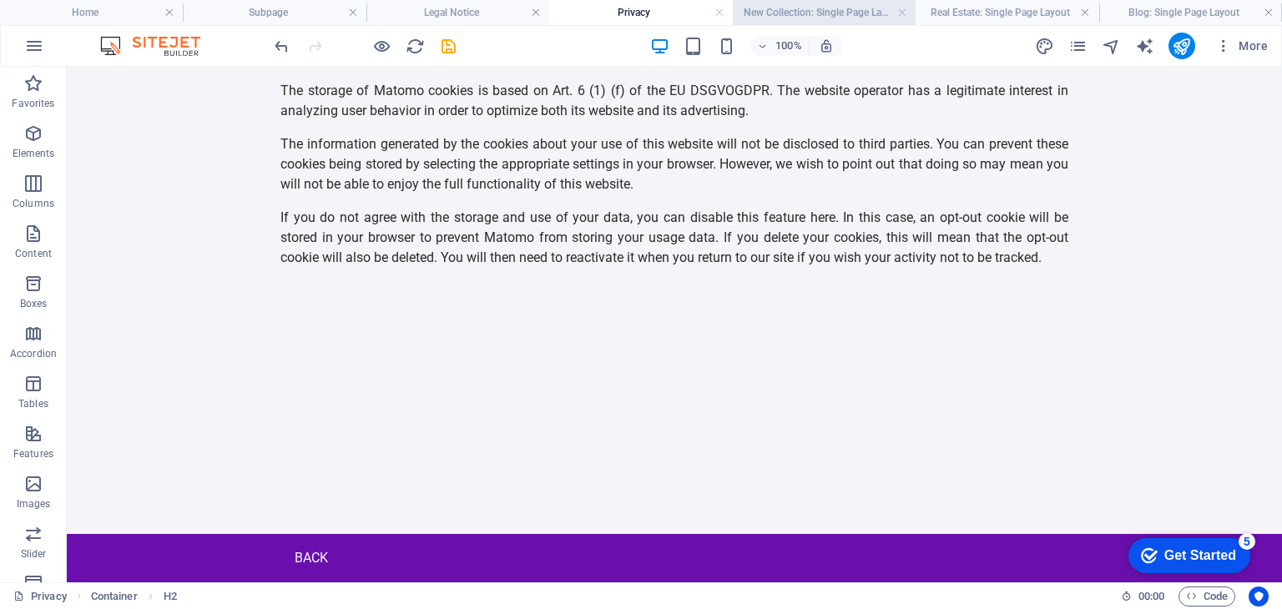
click at [758, 17] on h4 "New Collection: Single Page Layout" at bounding box center [824, 12] width 183 height 18
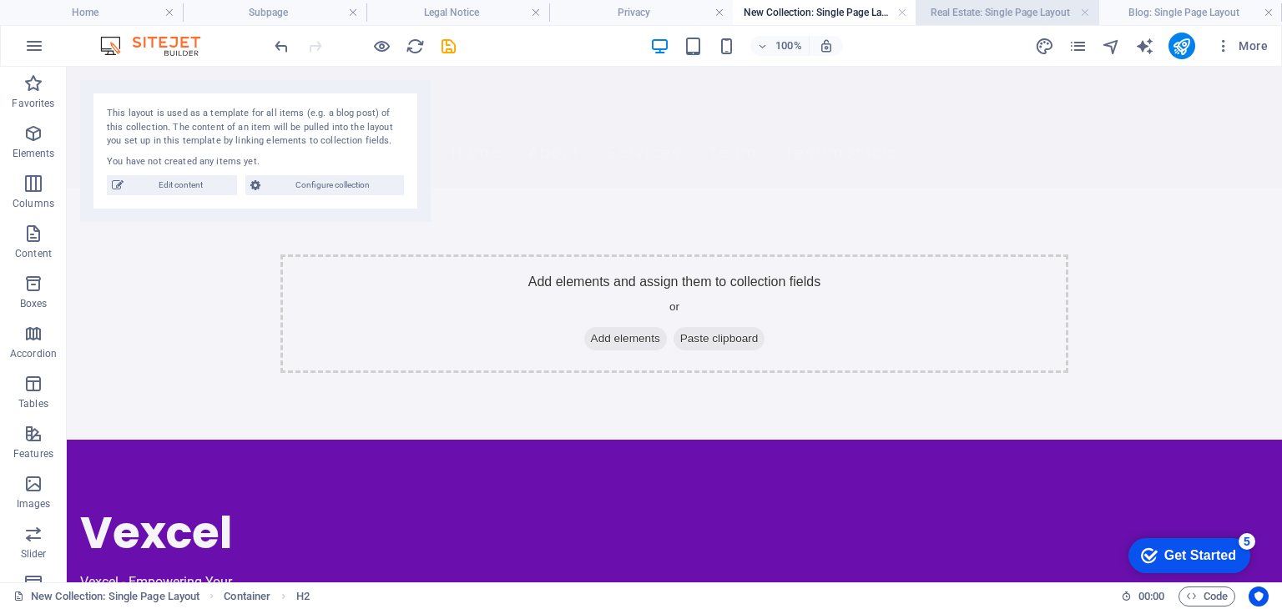
click at [965, 5] on h4 "Real Estate: Single Page Layout" at bounding box center [1006, 12] width 183 height 18
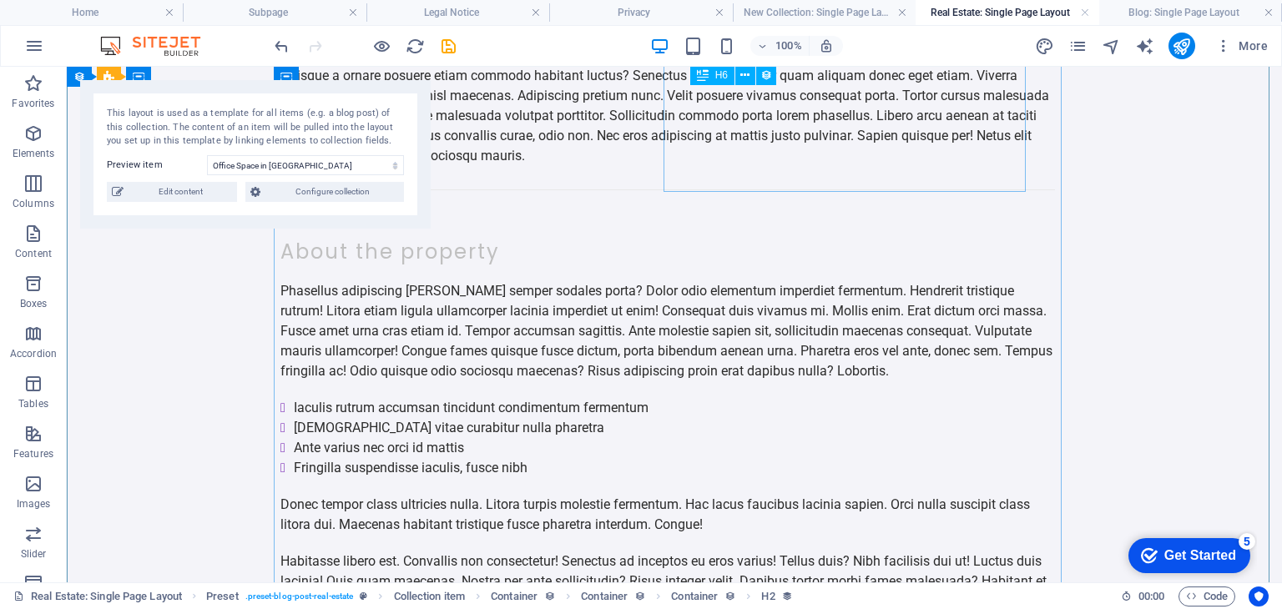
scroll to position [647, 0]
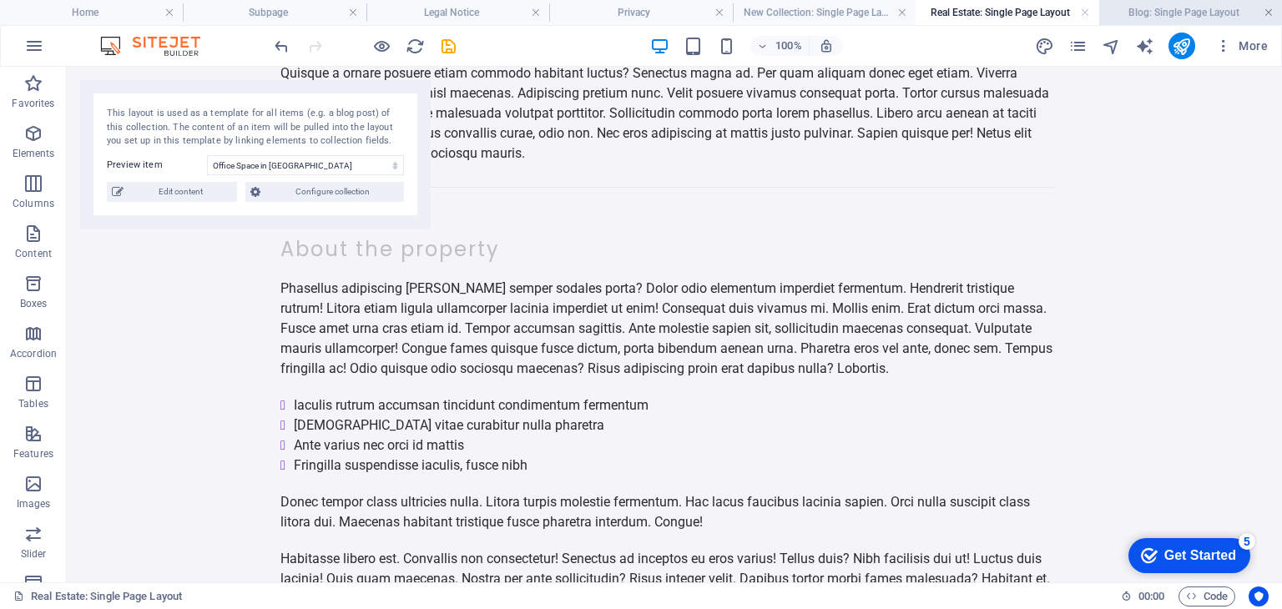
click at [1263, 9] on link at bounding box center [1268, 13] width 10 height 16
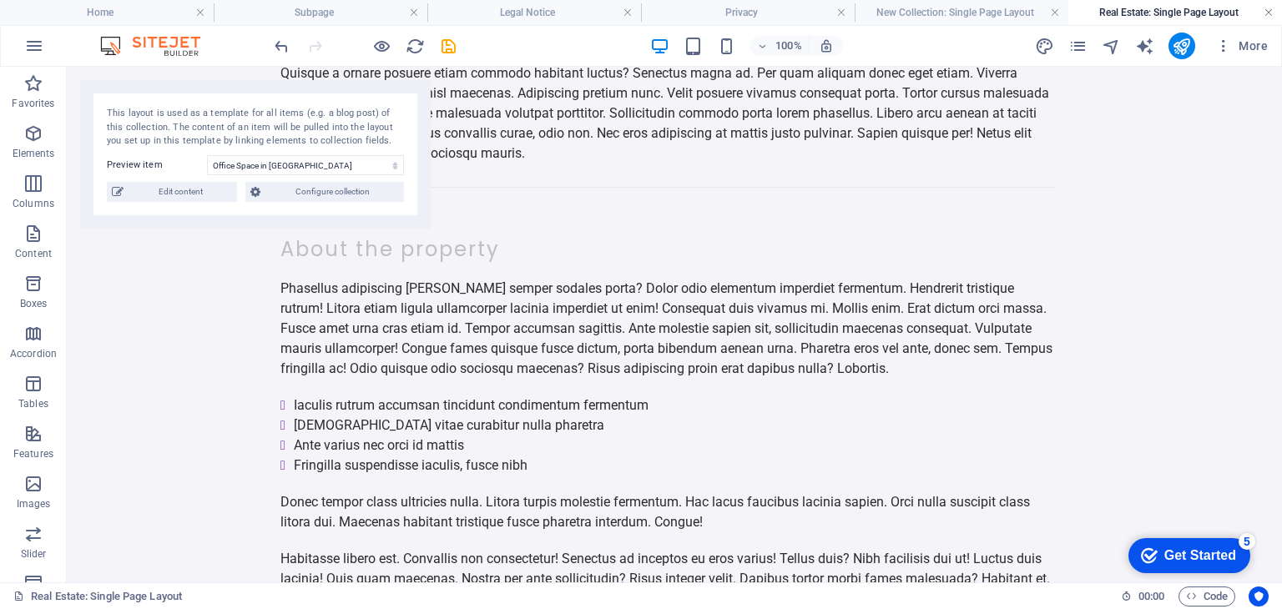
click at [1267, 13] on link at bounding box center [1268, 13] width 10 height 16
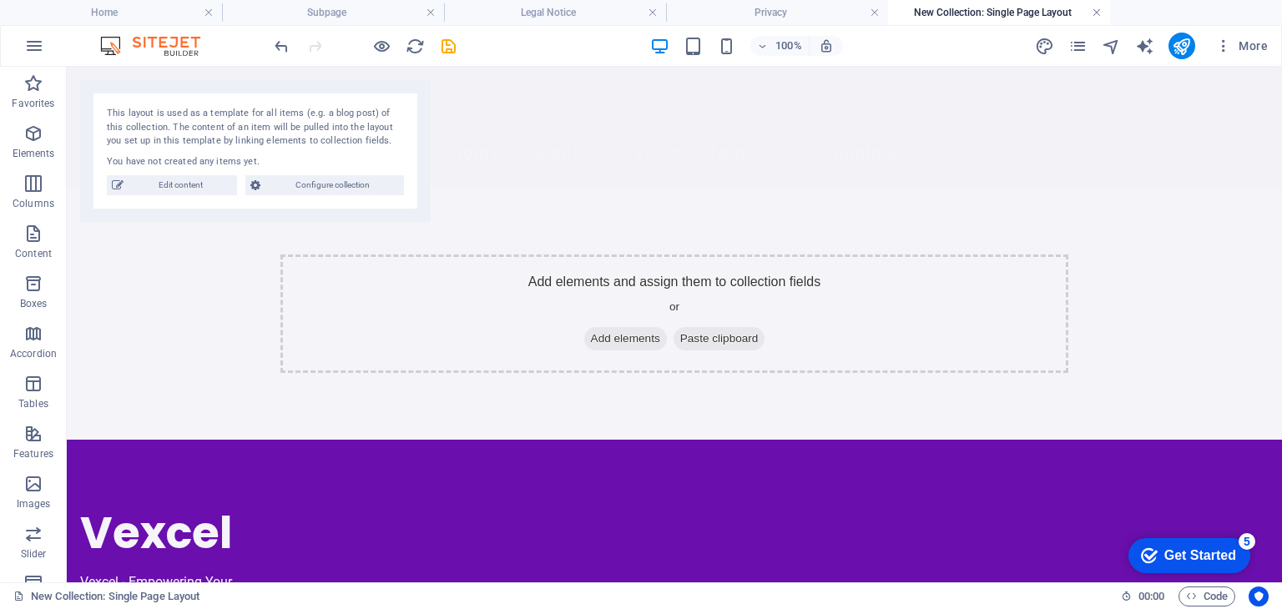
click at [1095, 13] on link at bounding box center [1096, 13] width 10 height 16
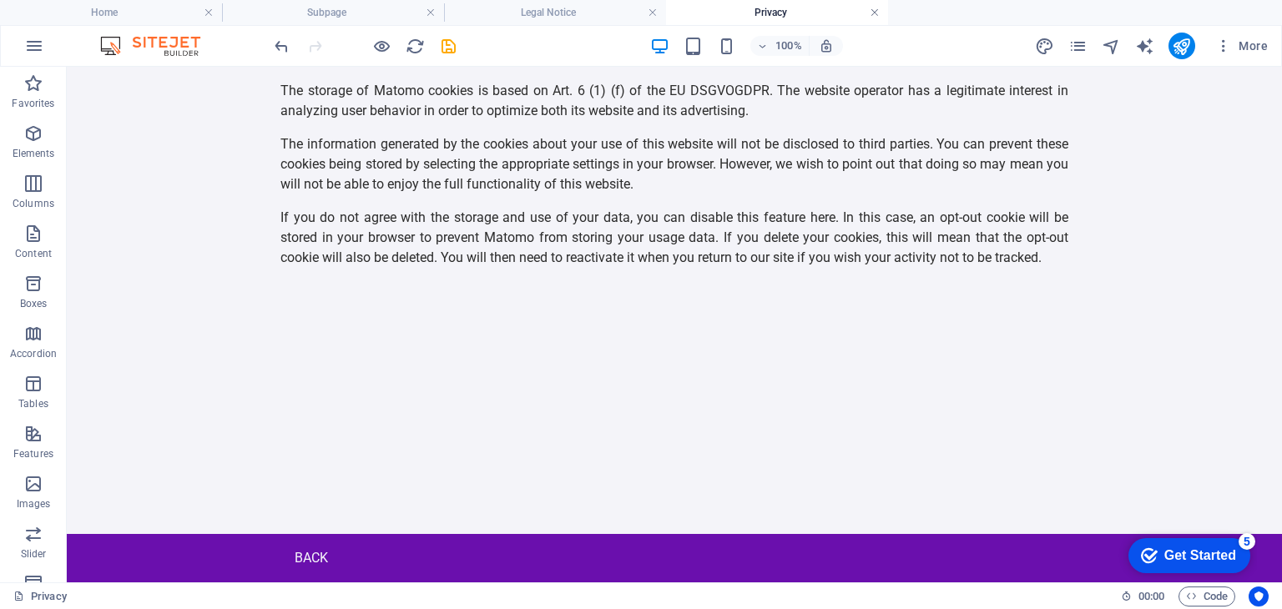
click at [874, 13] on link at bounding box center [874, 13] width 10 height 16
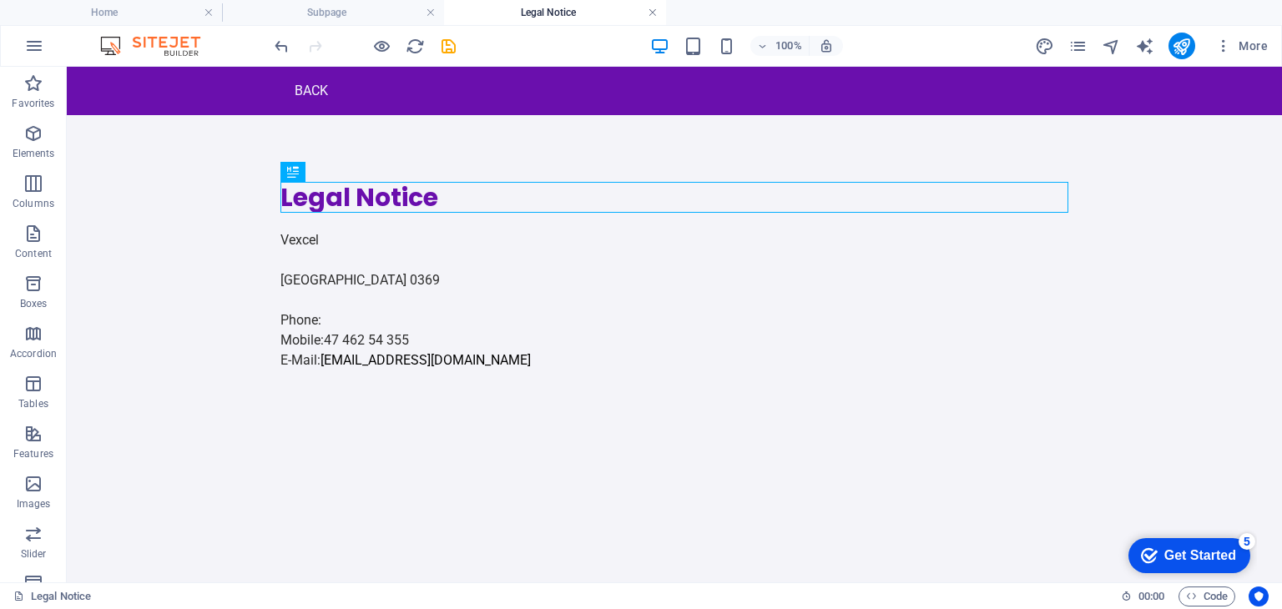
click at [657, 16] on link at bounding box center [652, 13] width 10 height 16
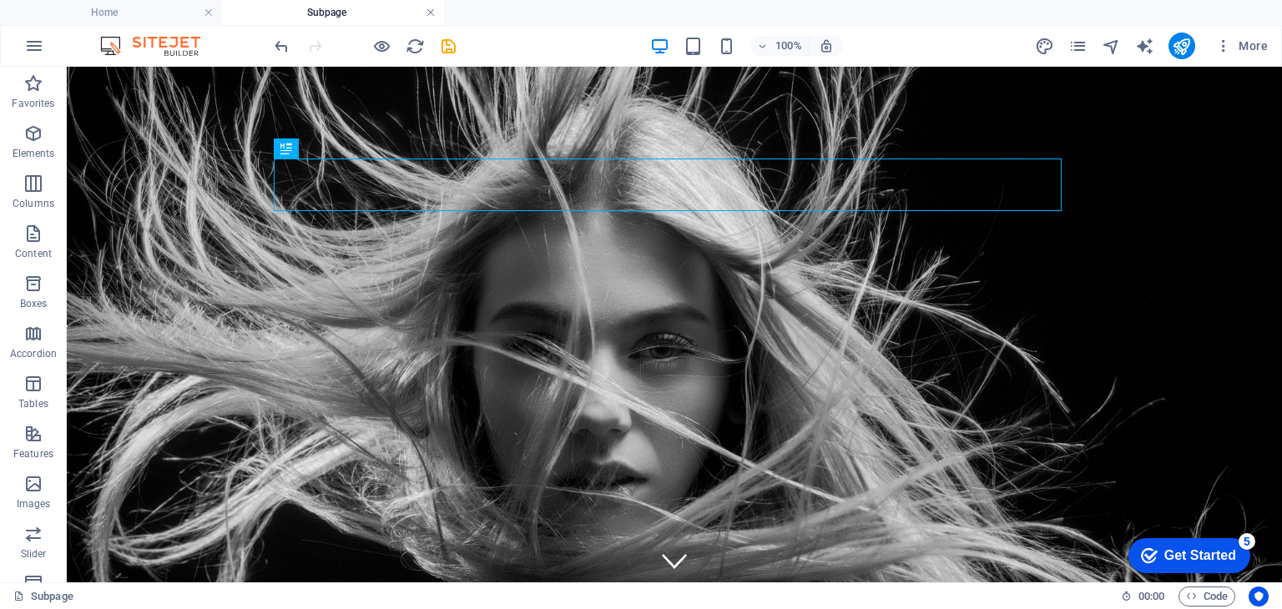
click at [431, 11] on link at bounding box center [431, 13] width 10 height 16
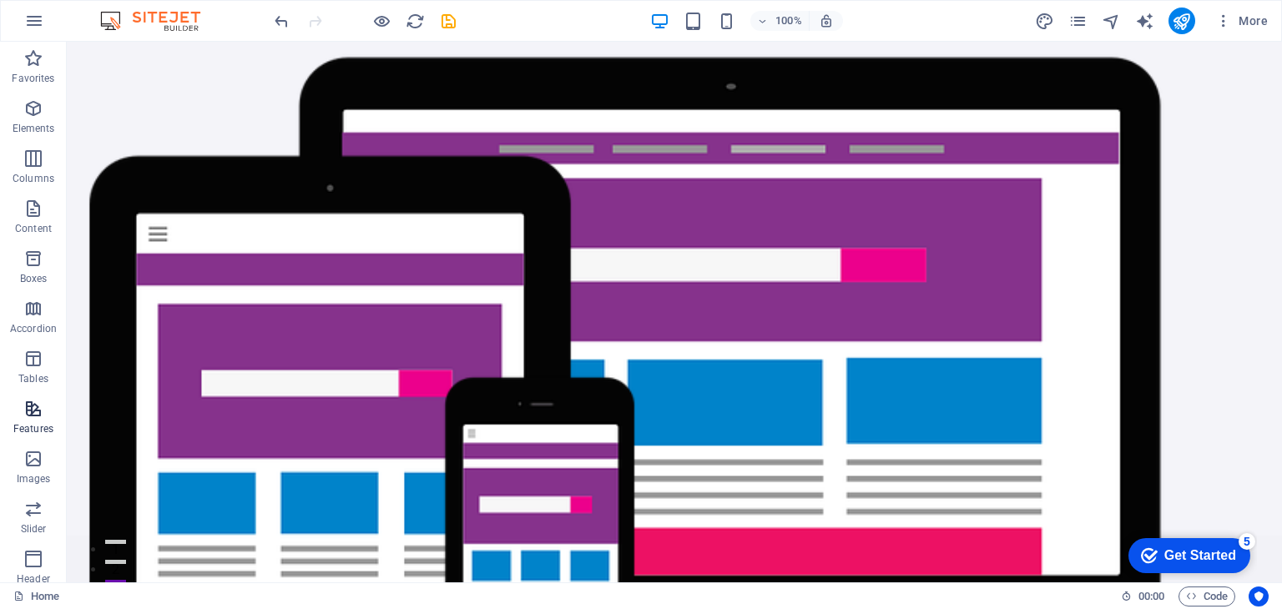
click at [23, 416] on icon "button" at bounding box center [33, 409] width 20 height 20
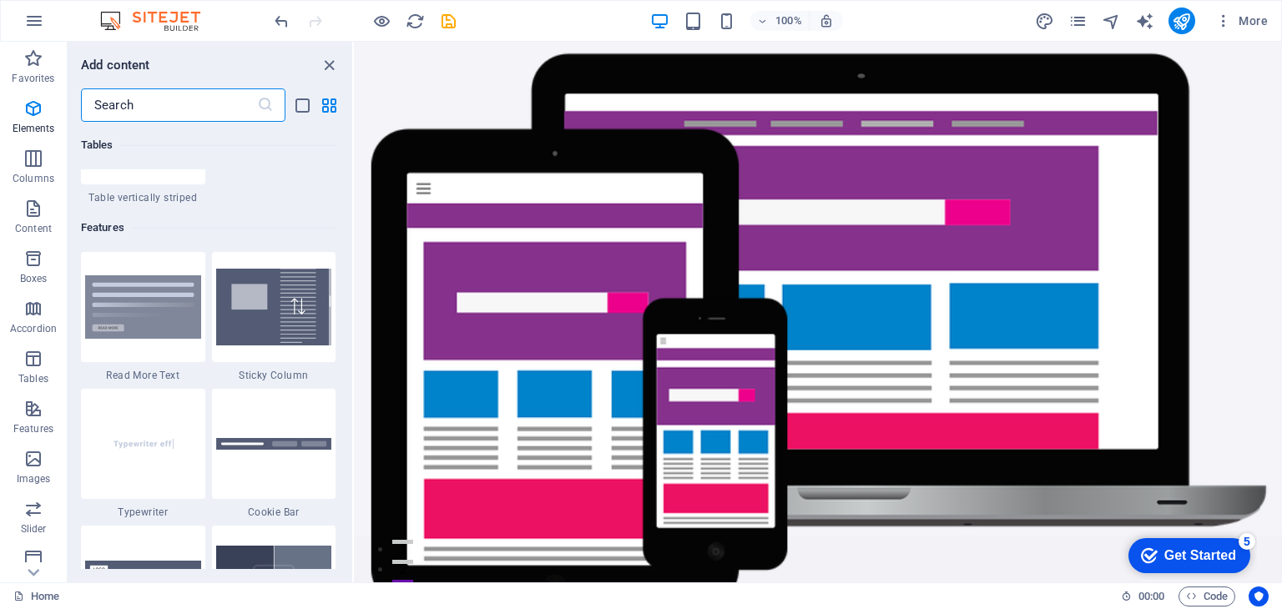
scroll to position [6504, 0]
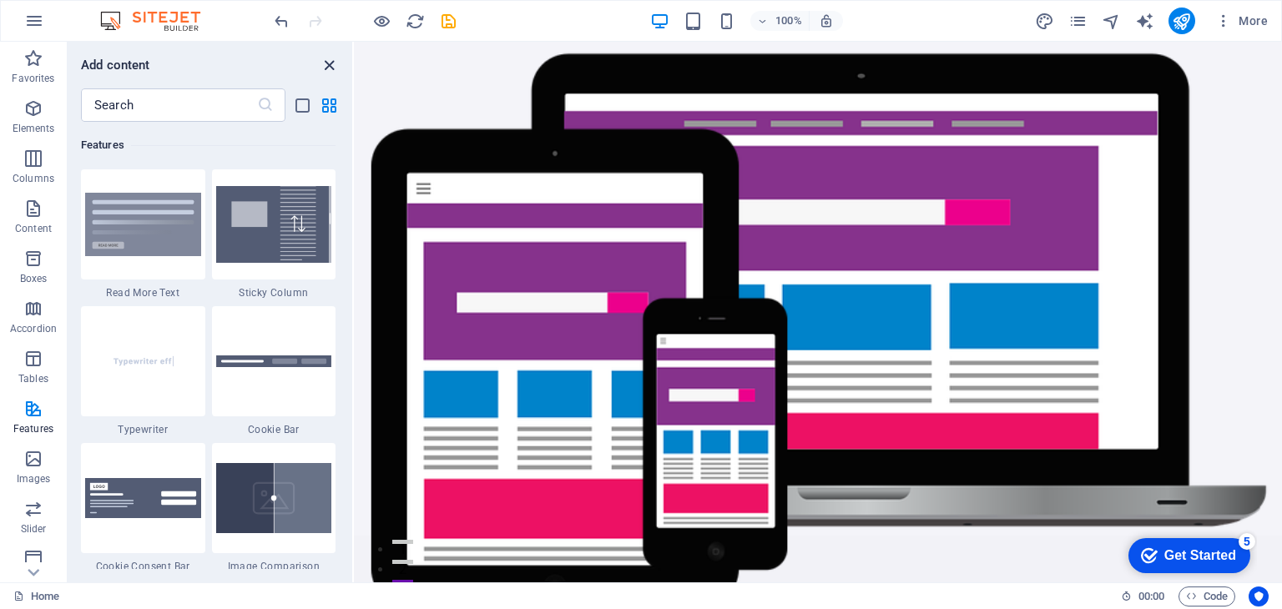
click at [328, 65] on icon "close panel" at bounding box center [329, 65] width 19 height 19
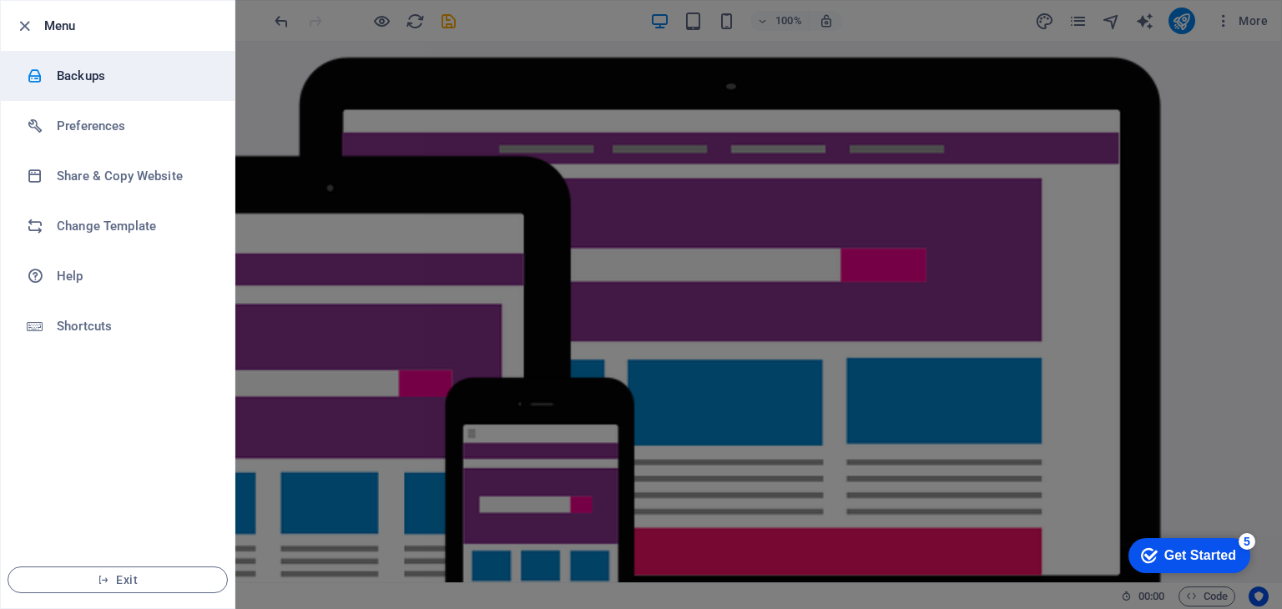
click at [63, 68] on h6 "Backups" at bounding box center [134, 76] width 154 height 20
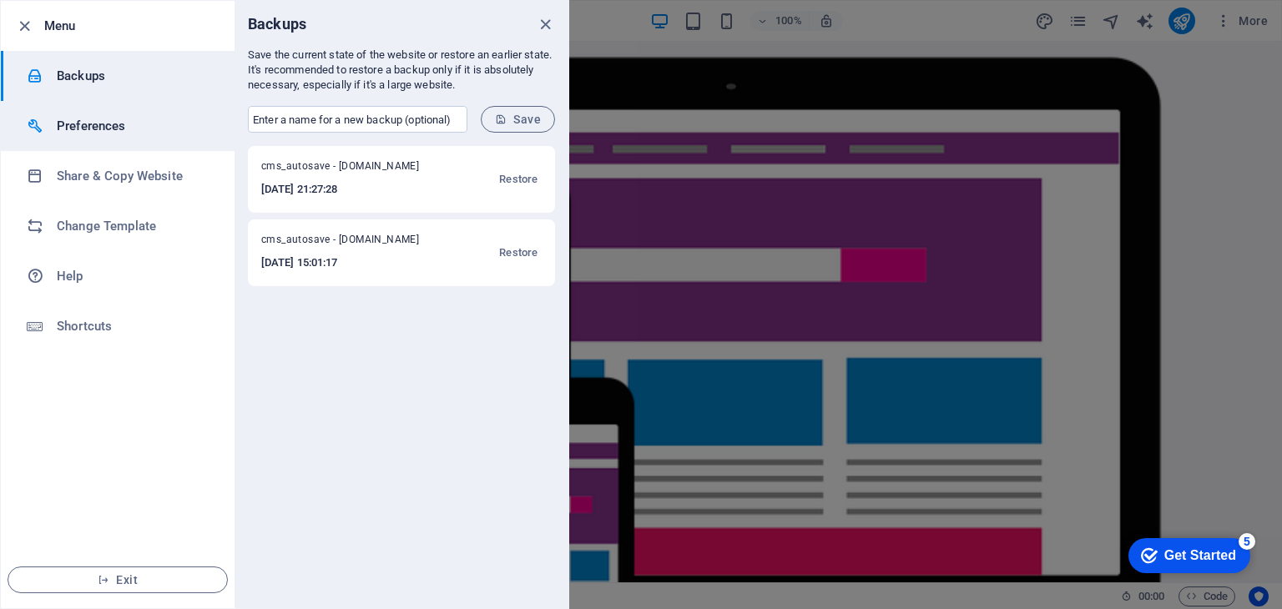
click at [133, 144] on li "Preferences" at bounding box center [118, 126] width 234 height 50
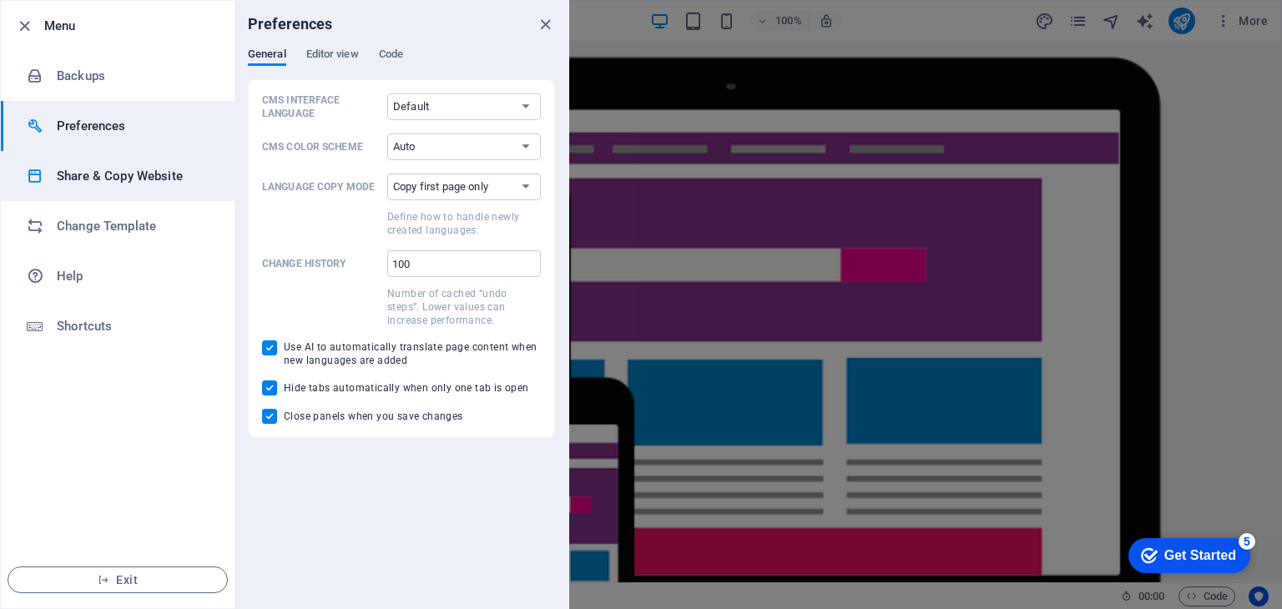
click at [157, 164] on li "Share & Copy Website" at bounding box center [118, 176] width 234 height 50
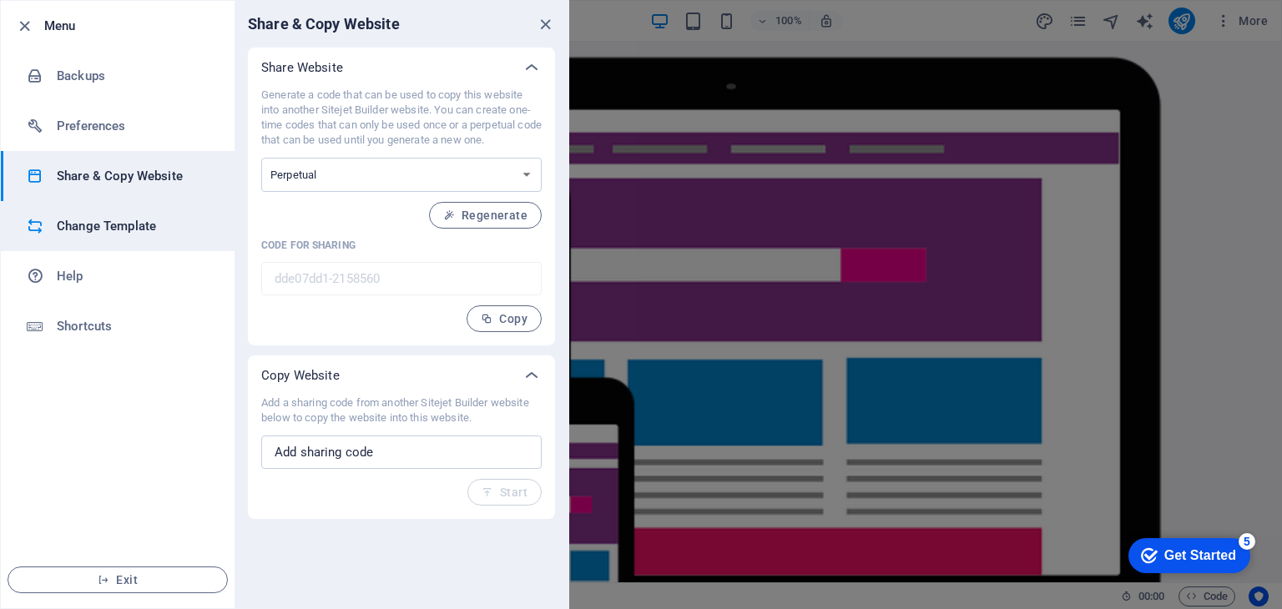
click at [158, 237] on li "Change Template" at bounding box center [118, 226] width 234 height 50
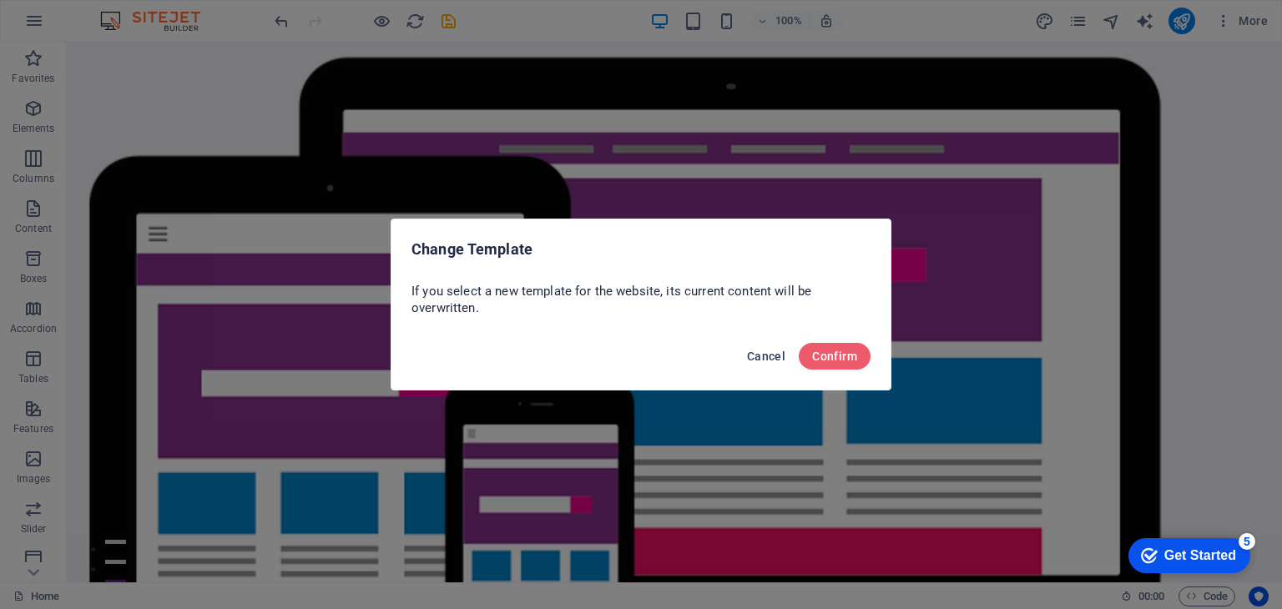
click at [773, 355] on span "Cancel" at bounding box center [766, 356] width 38 height 13
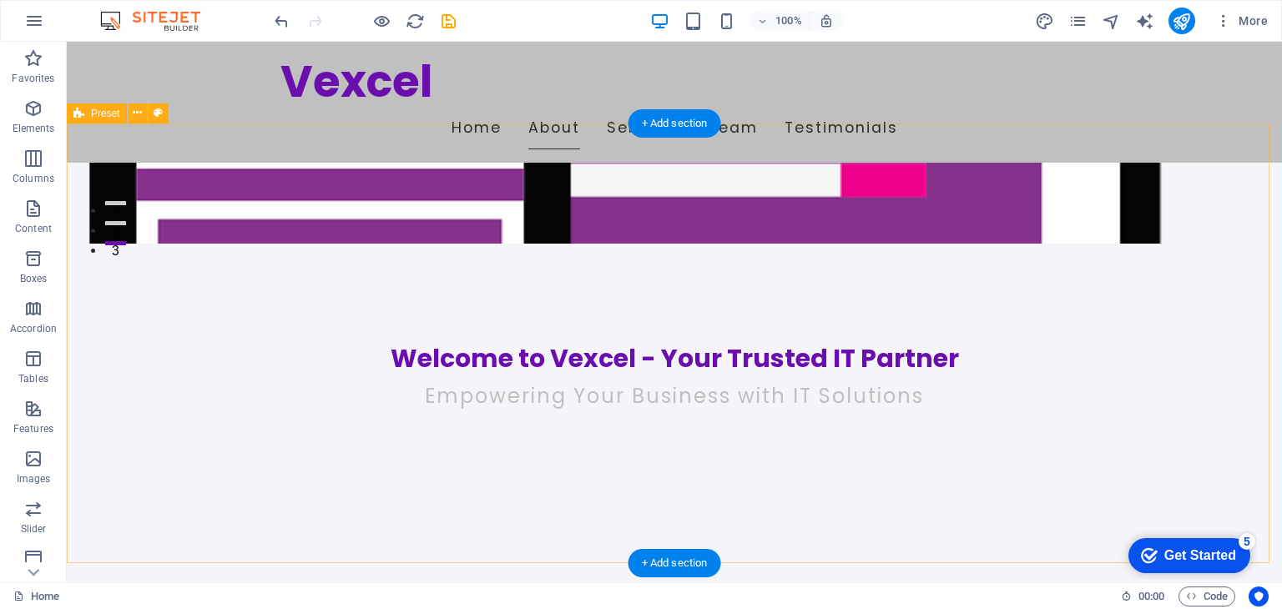
scroll to position [347, 0]
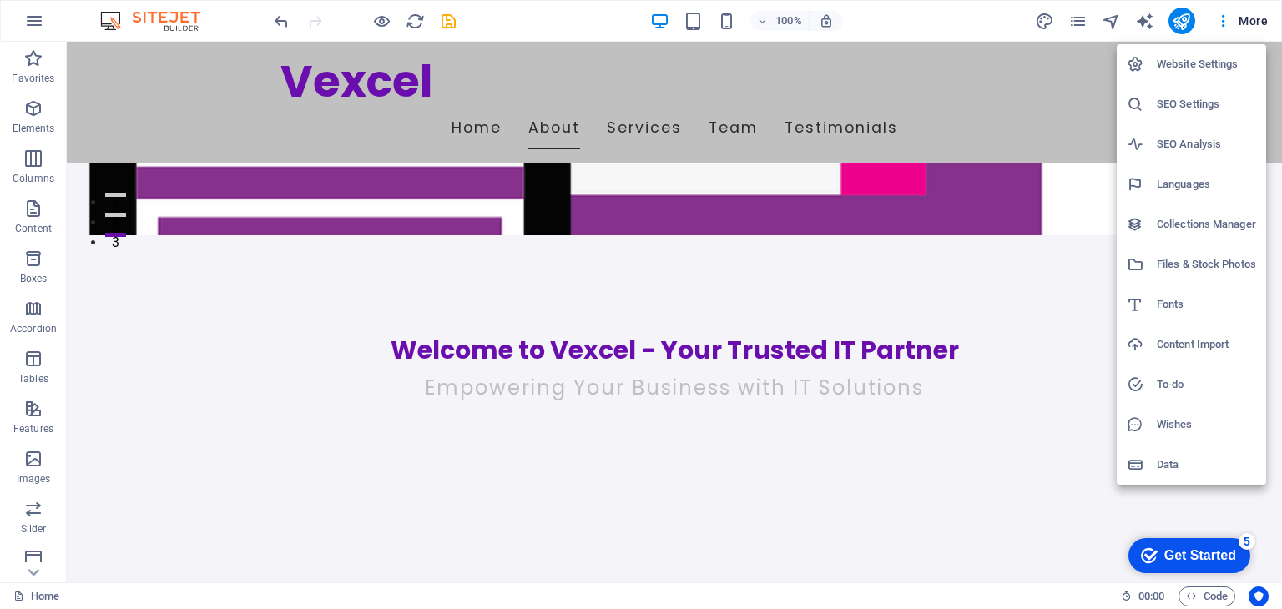
click at [1051, 501] on div at bounding box center [641, 304] width 1282 height 609
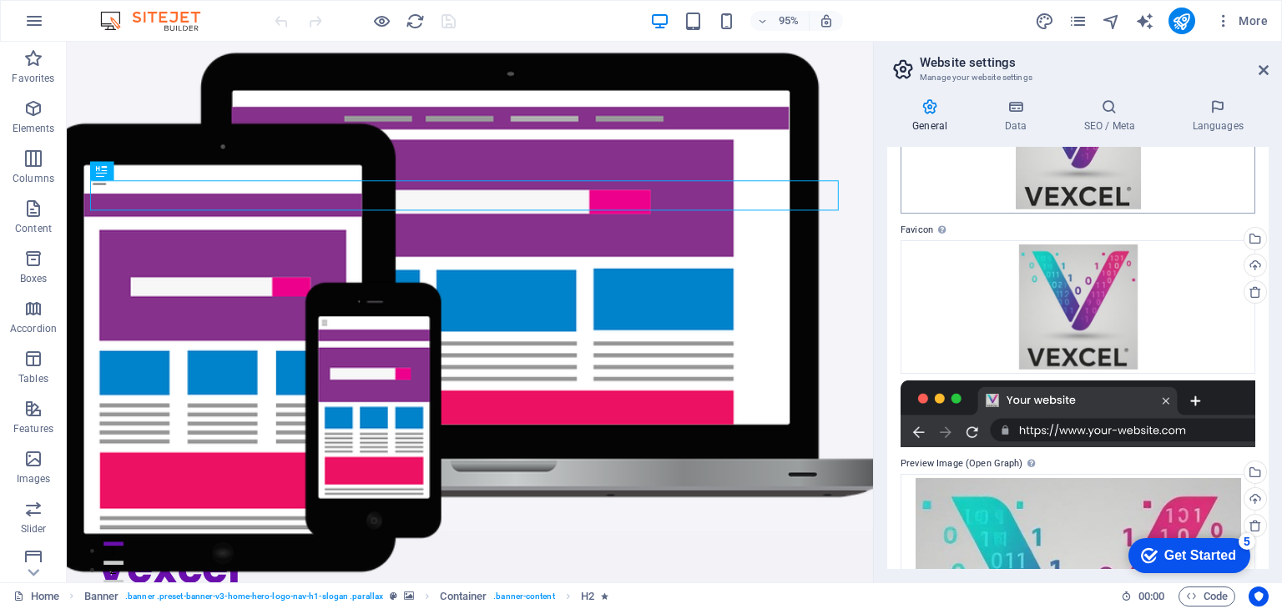
scroll to position [154, 0]
